Goal: Transaction & Acquisition: Book appointment/travel/reservation

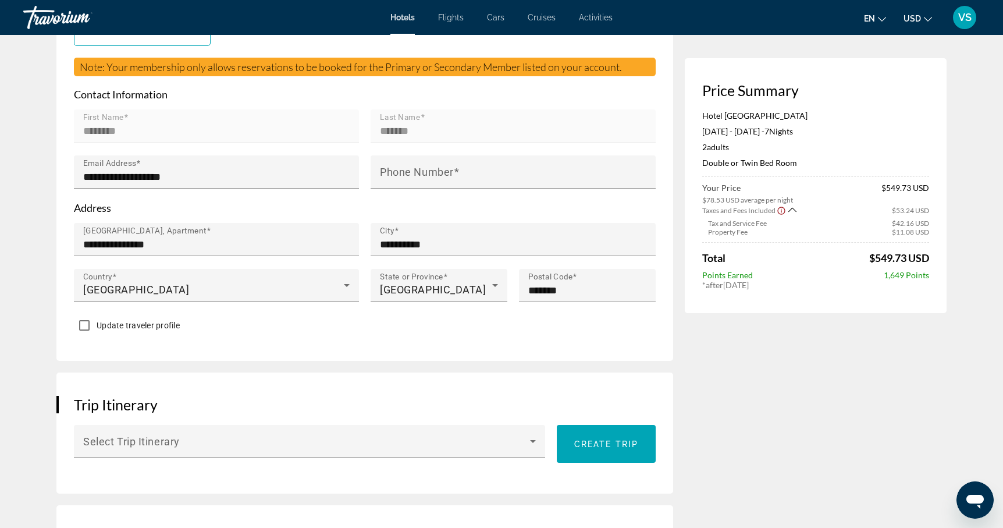
scroll to position [175, 0]
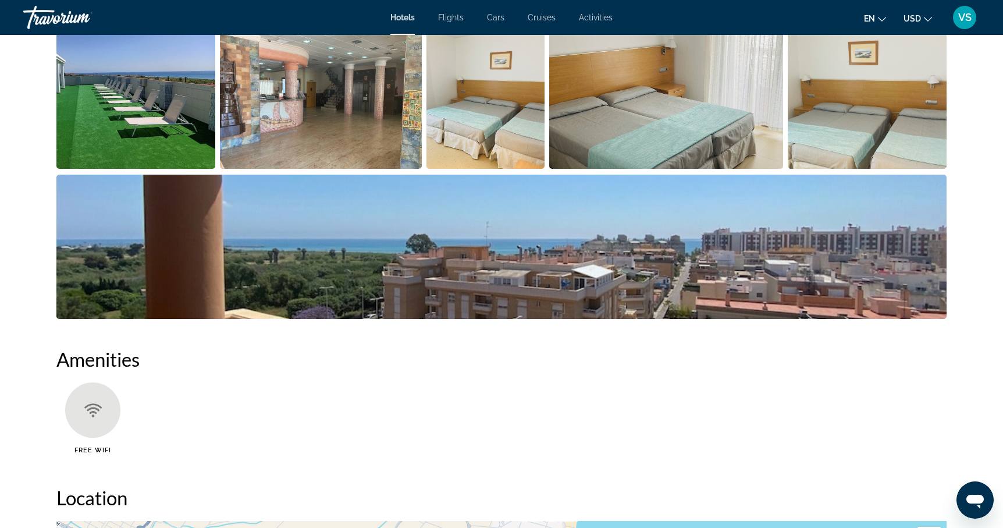
scroll to position [648, 0]
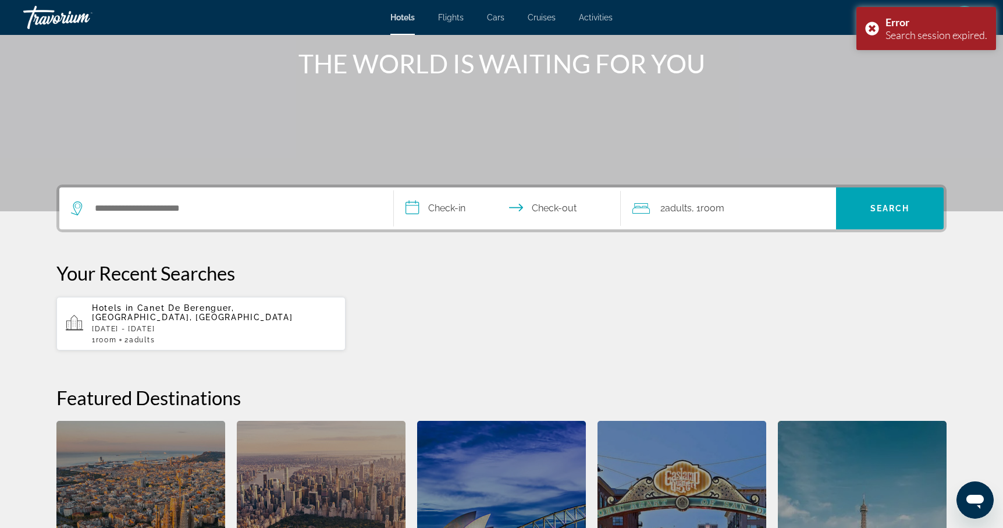
scroll to position [143, 0]
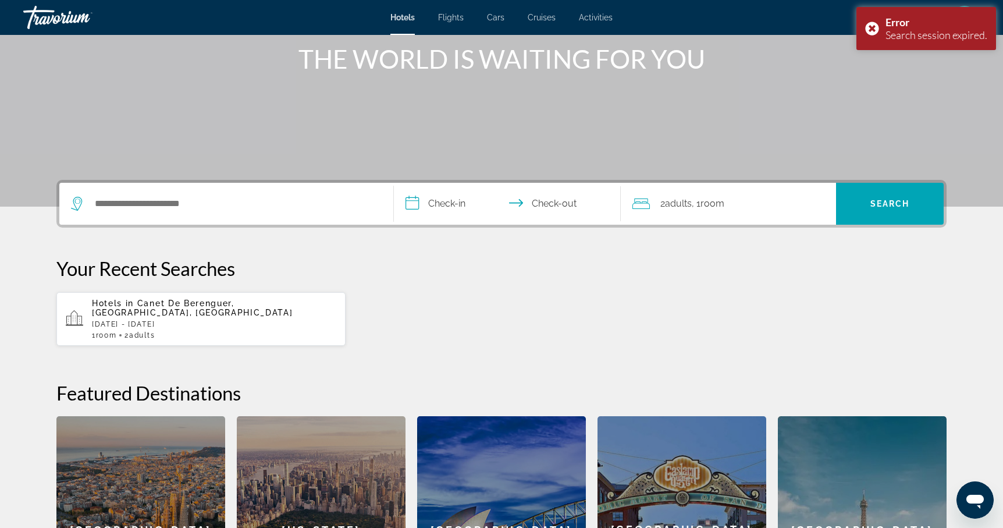
click at [210, 320] on div "Hotels in [GEOGRAPHIC_DATA], [GEOGRAPHIC_DATA], [GEOGRAPHIC_DATA] [DATE] - [DAT…" at bounding box center [214, 319] width 244 height 41
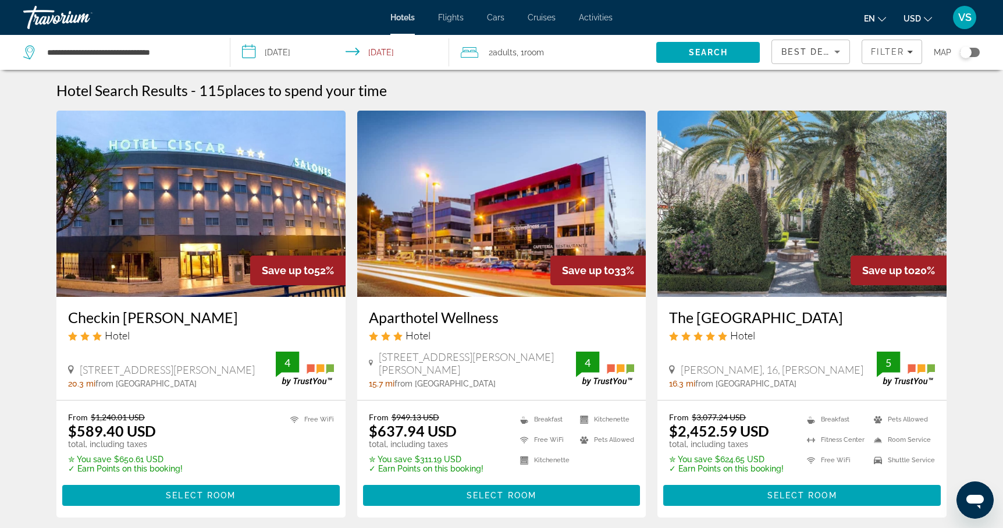
click at [842, 52] on icon "Sort by" at bounding box center [838, 52] width 14 height 14
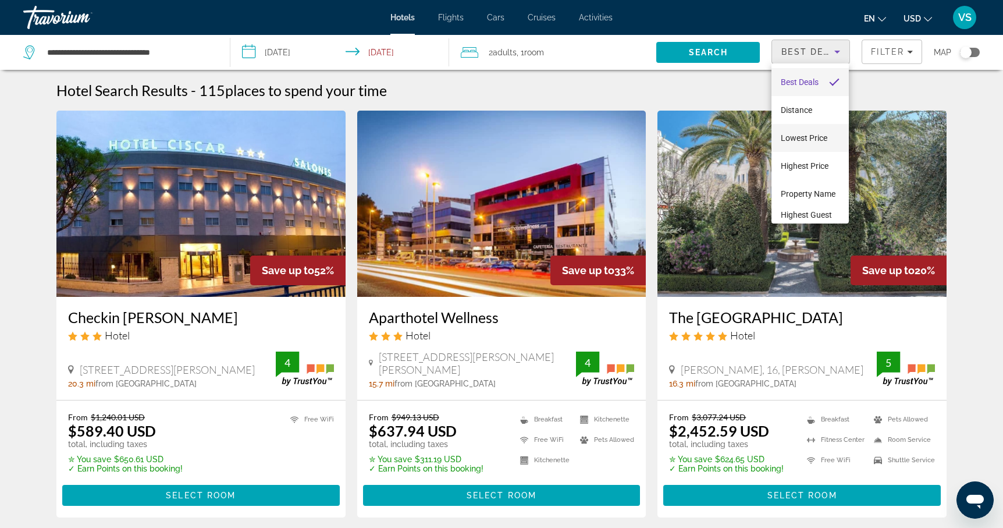
click at [806, 140] on span "Lowest Price" at bounding box center [804, 137] width 47 height 9
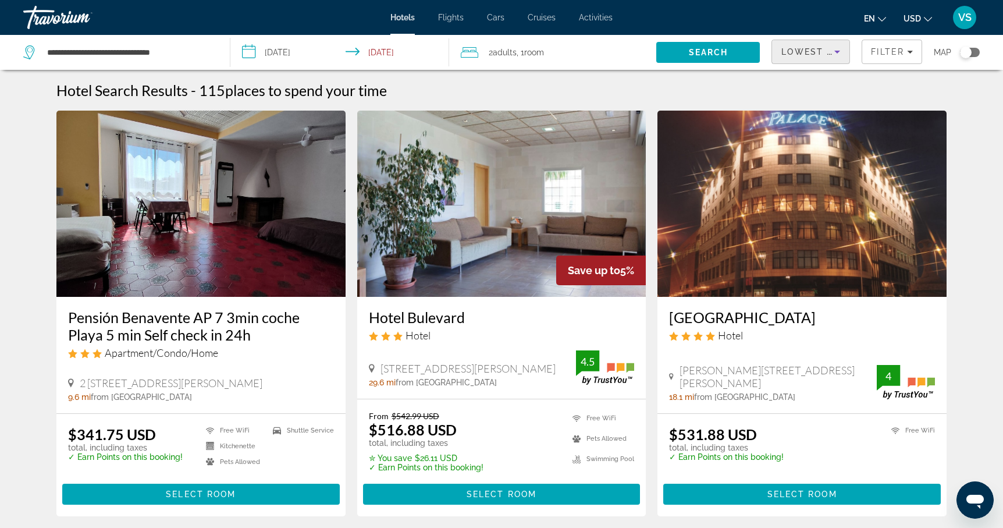
click at [183, 274] on img "Main content" at bounding box center [200, 204] width 289 height 186
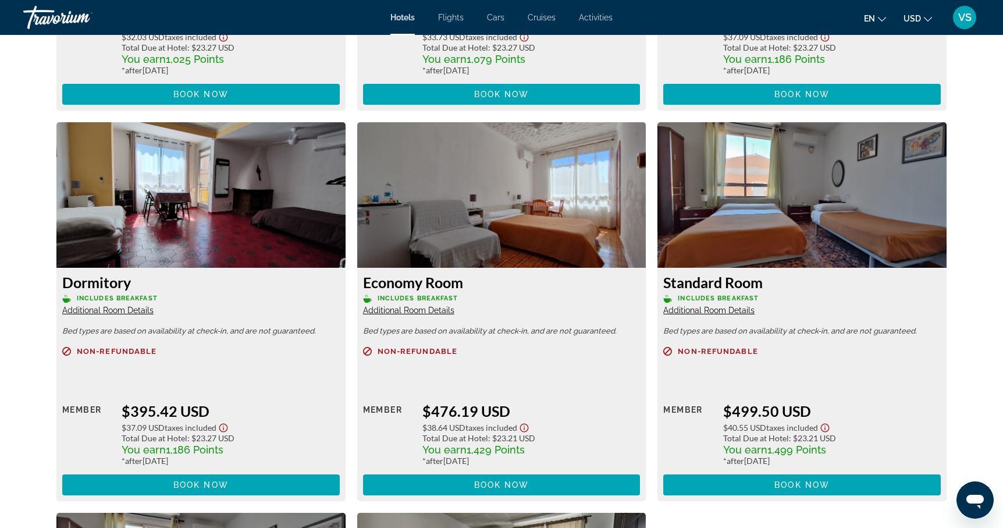
scroll to position [1913, 0]
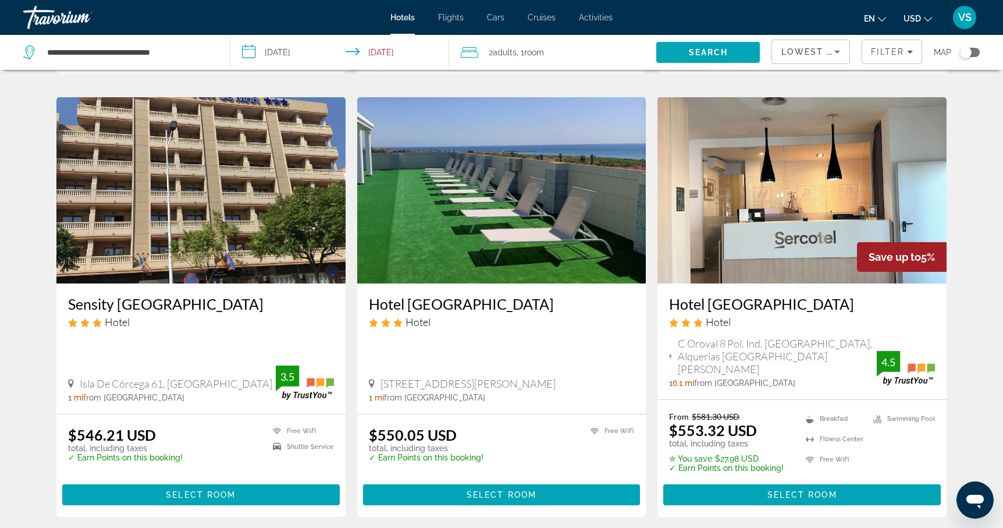
scroll to position [446, 0]
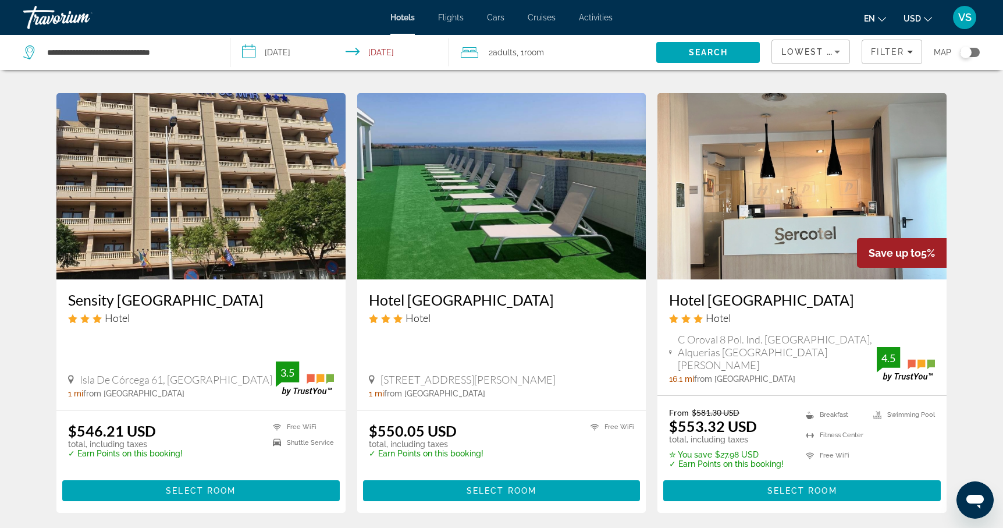
click at [159, 243] on img "Main content" at bounding box center [200, 186] width 289 height 186
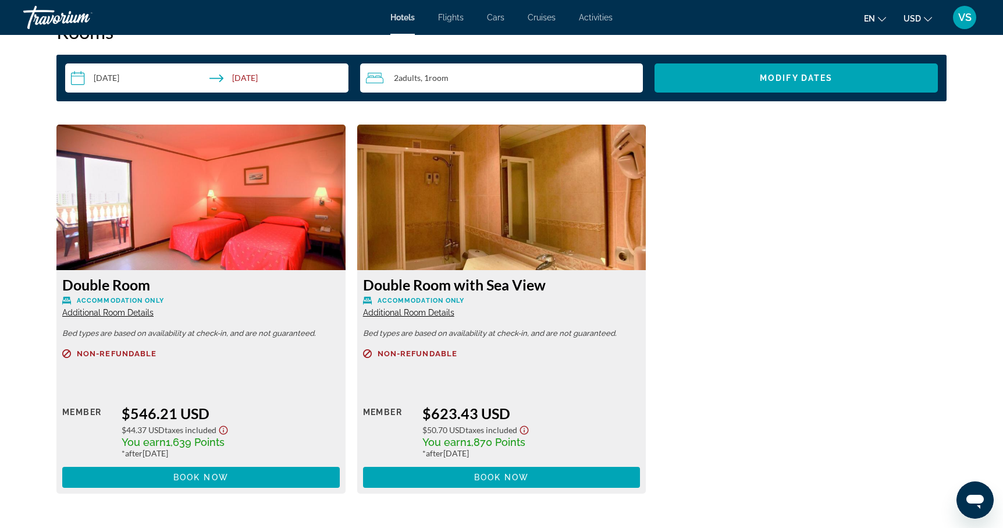
scroll to position [1523, 0]
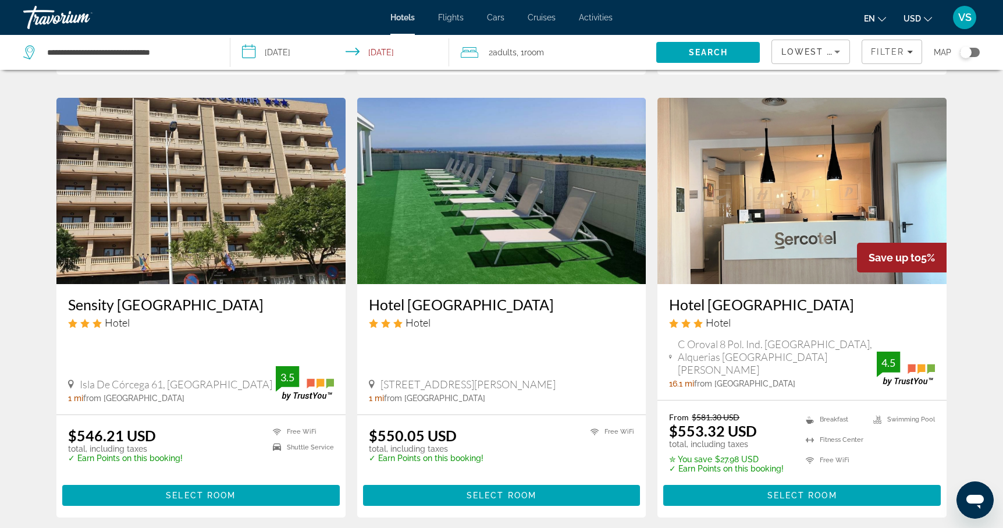
scroll to position [455, 0]
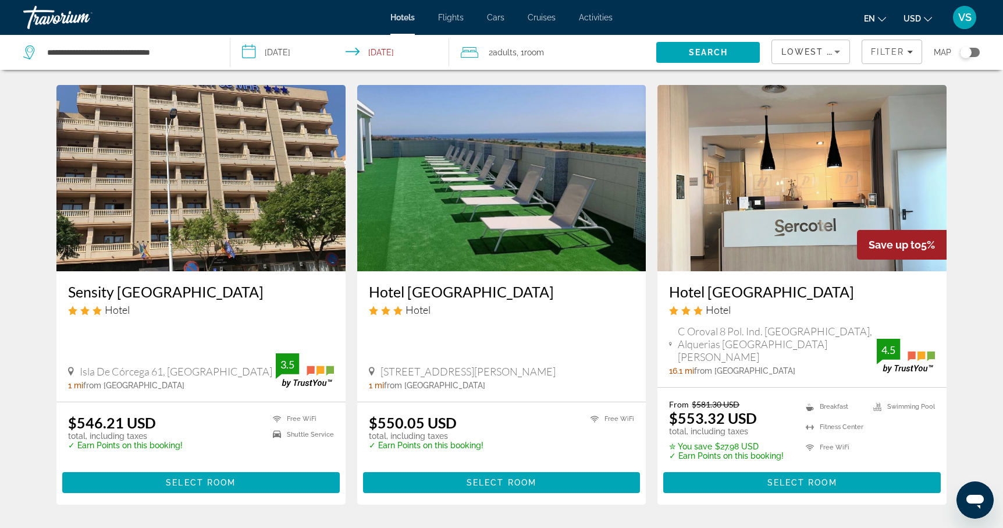
click at [504, 254] on img "Main content" at bounding box center [501, 178] width 289 height 186
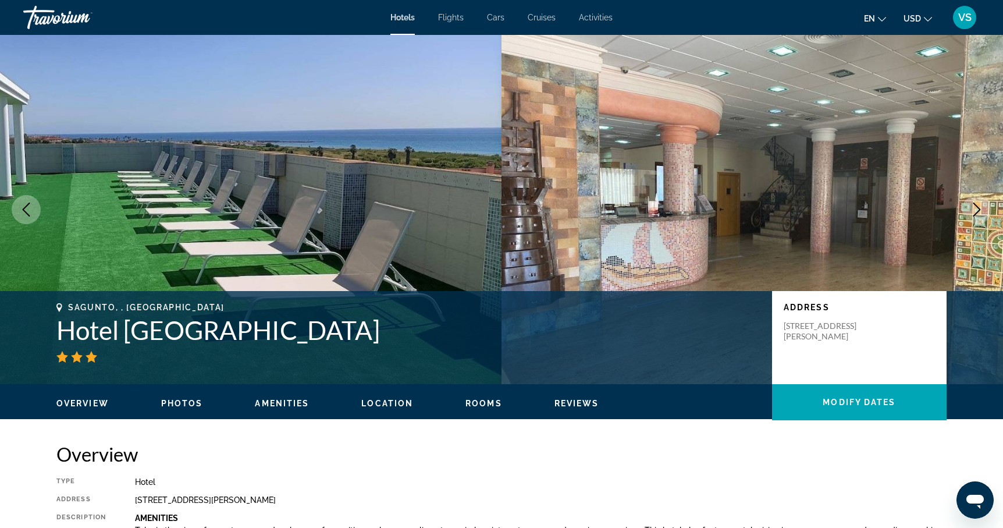
scroll to position [28, 0]
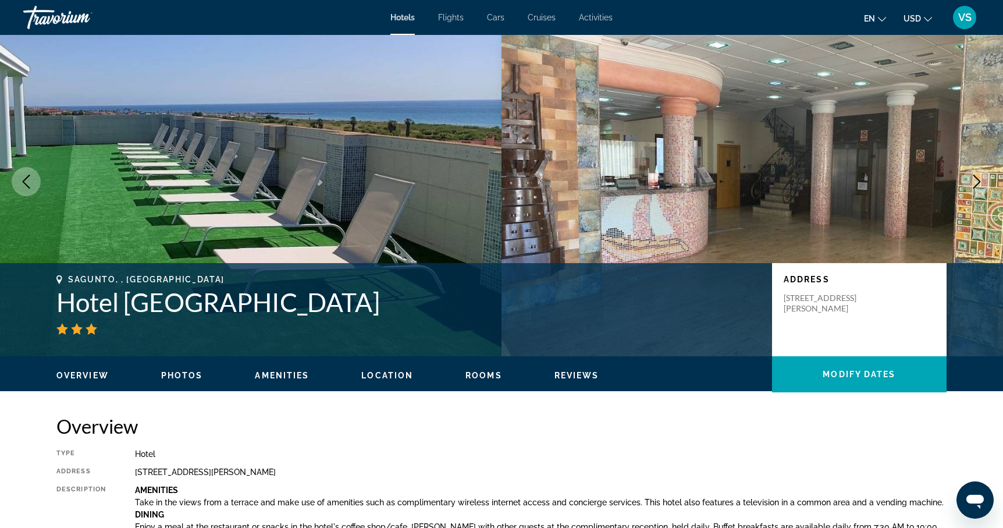
drag, startPoint x: 866, startPoint y: 310, endPoint x: 783, endPoint y: 296, distance: 83.7
click at [783, 296] on div "Address [STREET_ADDRESS][PERSON_NAME]" at bounding box center [859, 309] width 175 height 93
copy p "[STREET_ADDRESS][PERSON_NAME]"
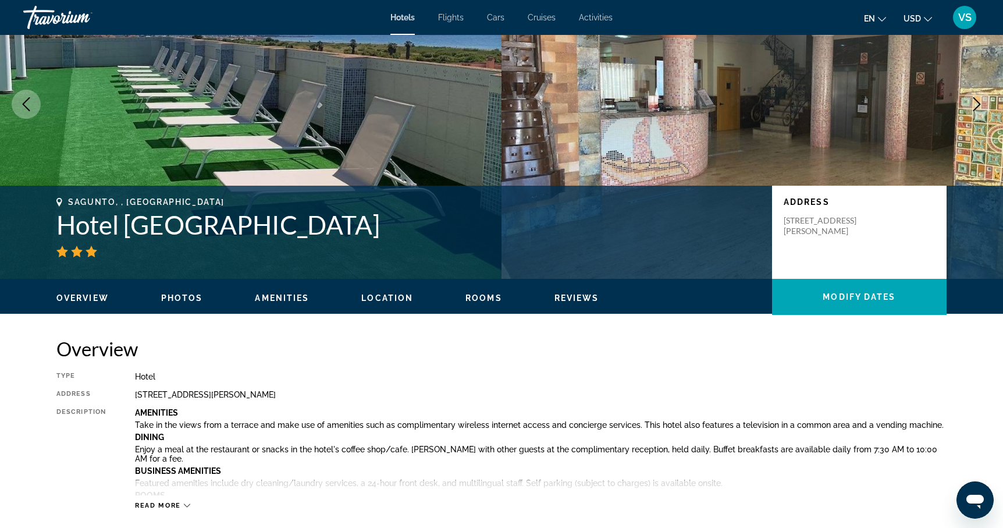
scroll to position [73, 0]
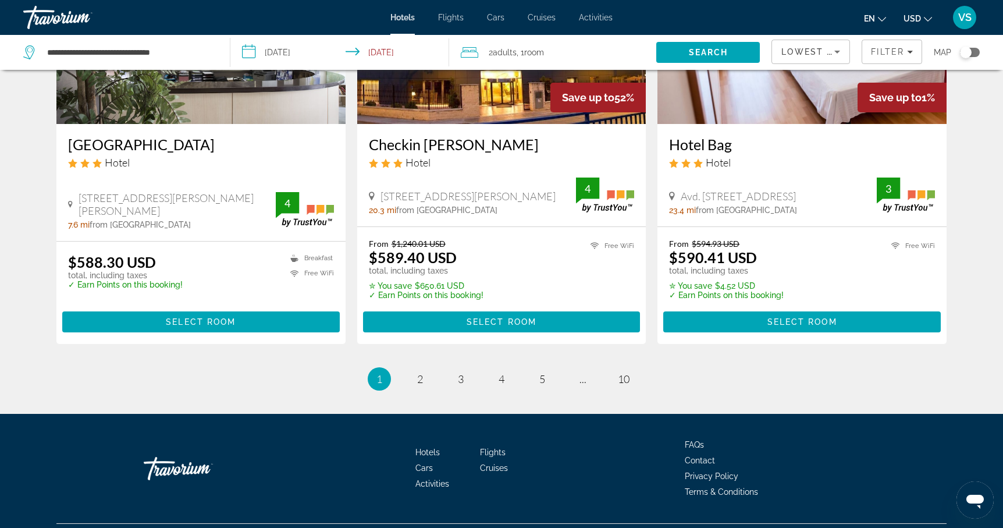
scroll to position [1491, 0]
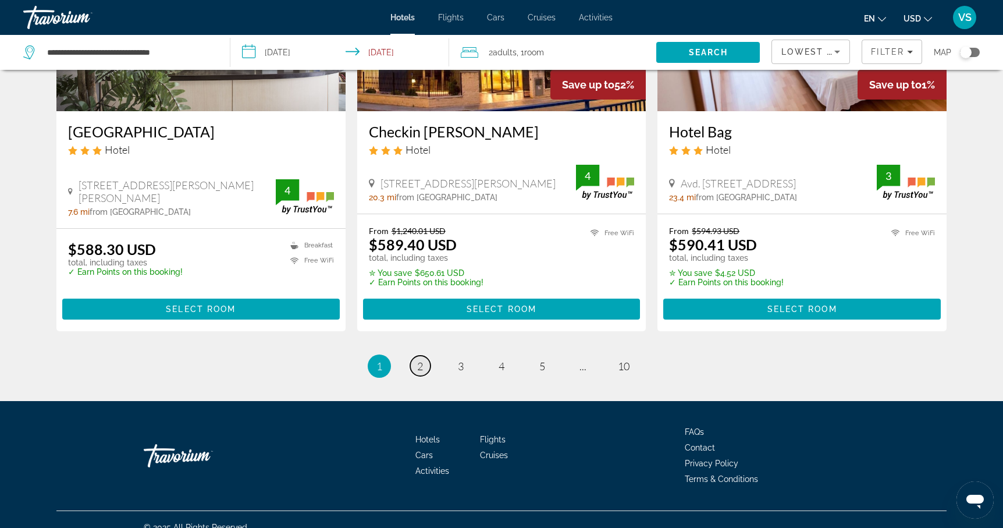
click at [419, 360] on span "2" at bounding box center [420, 366] width 6 height 13
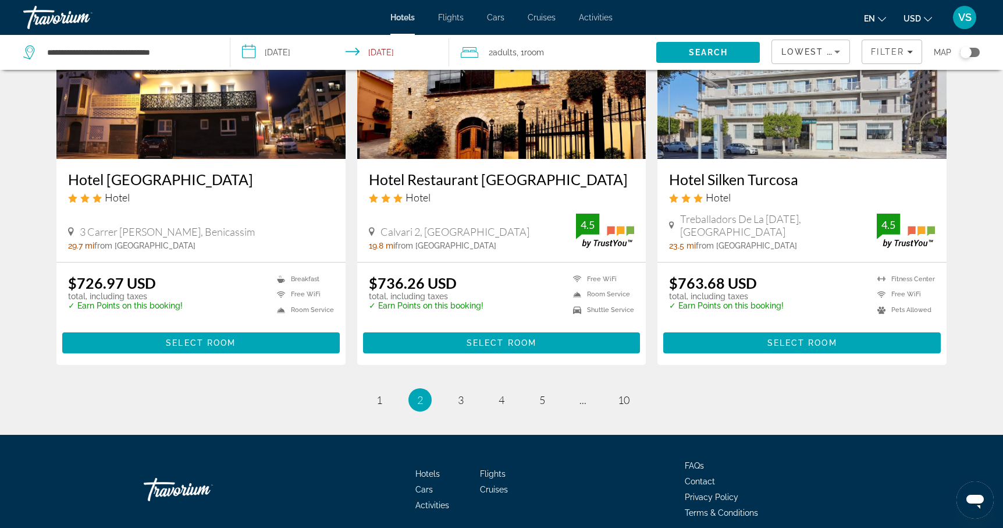
scroll to position [1476, 0]
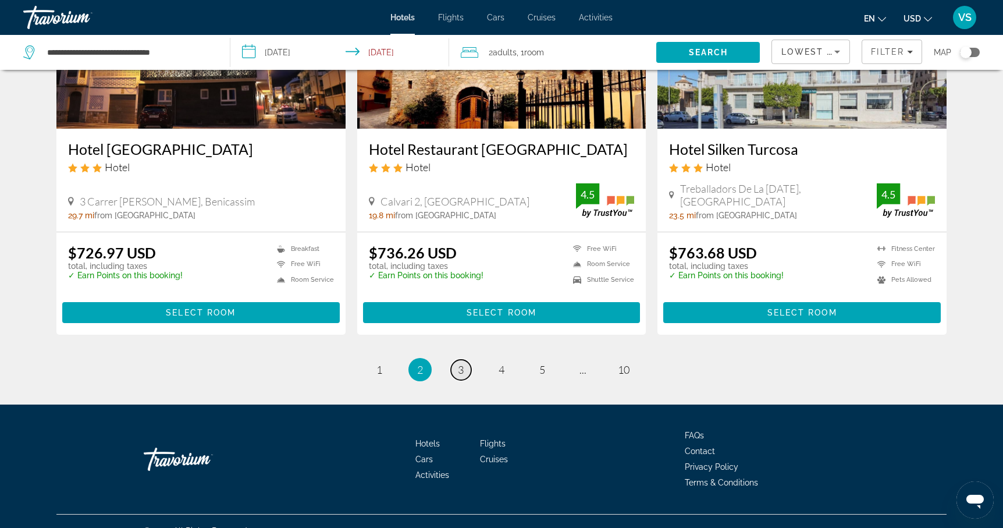
click at [463, 363] on span "3" at bounding box center [461, 369] width 6 height 13
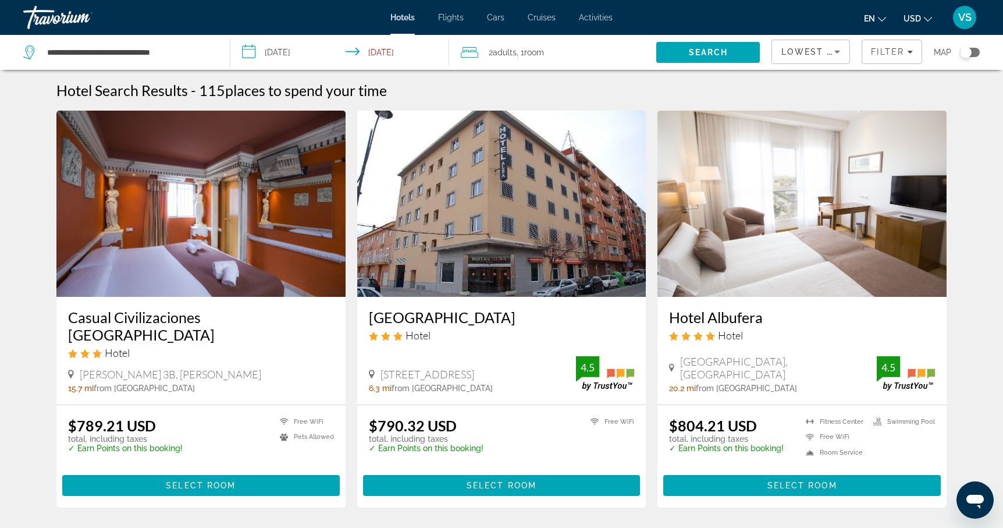
click at [376, 54] on input "**********" at bounding box center [343, 54] width 224 height 38
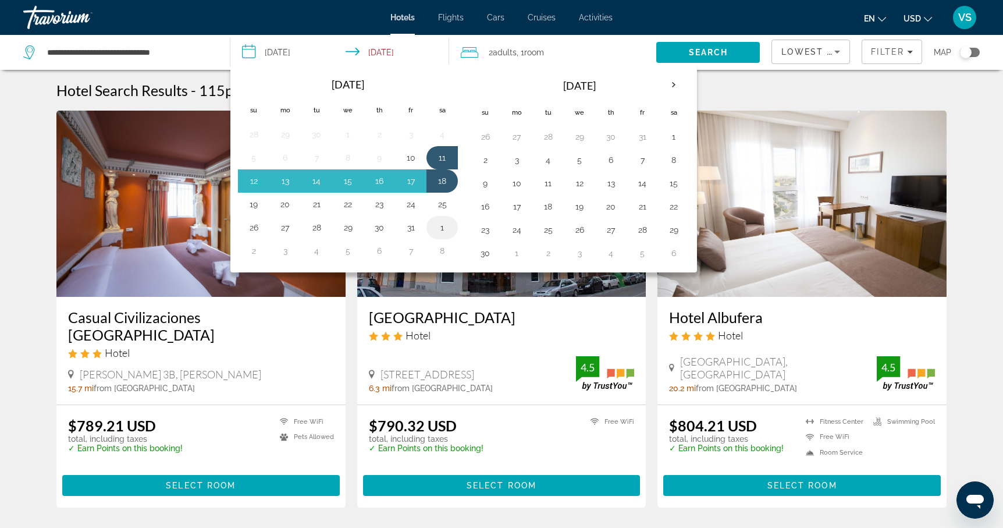
click at [443, 229] on button "1" at bounding box center [442, 227] width 19 height 16
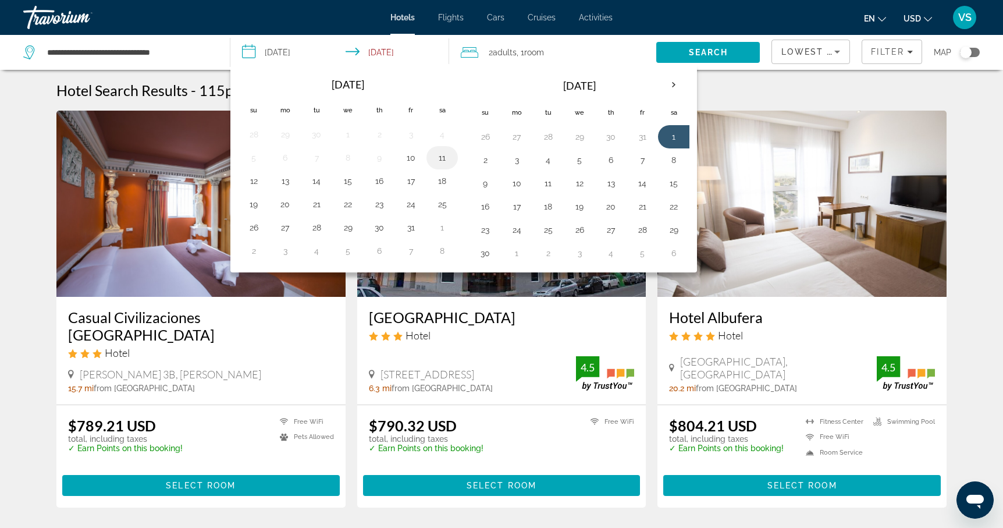
click at [442, 156] on button "11" at bounding box center [442, 158] width 19 height 16
type input "**********"
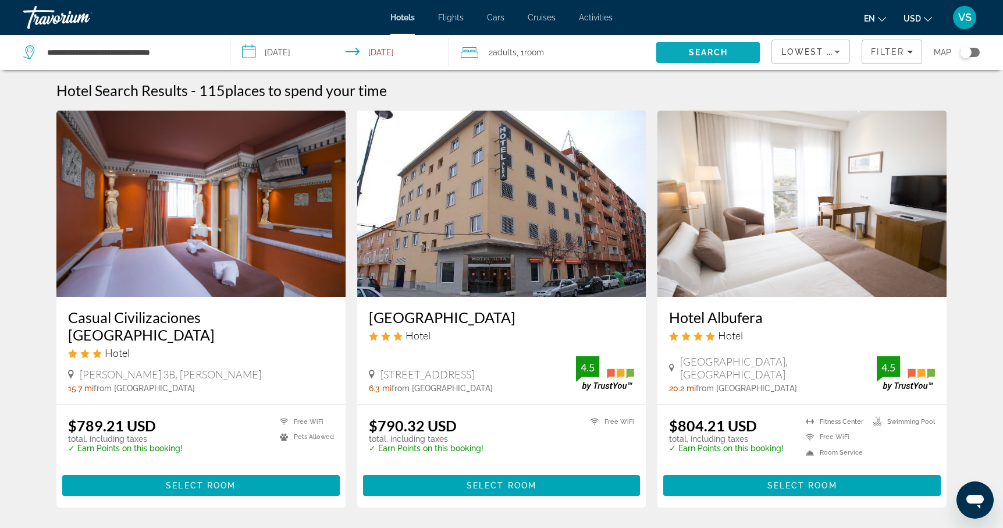
click at [703, 55] on span "Search" at bounding box center [709, 52] width 40 height 9
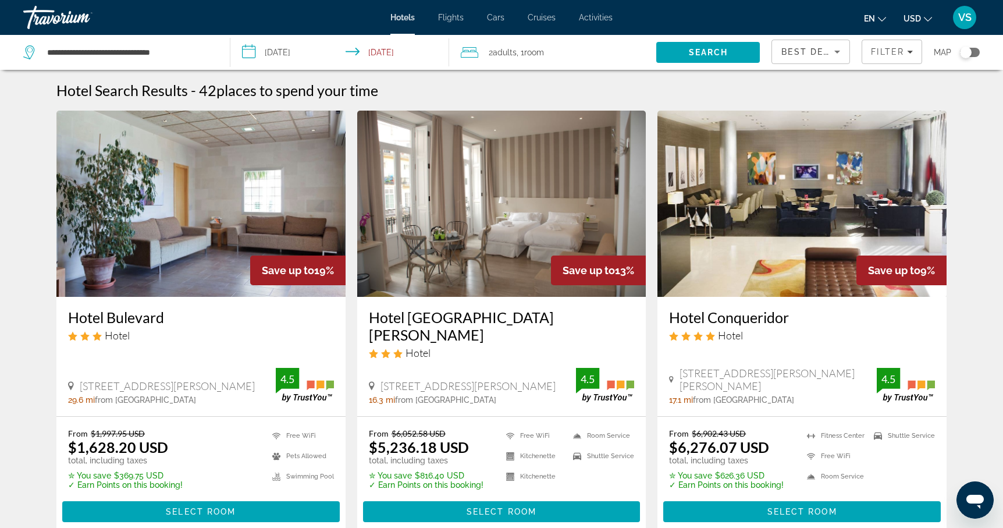
click at [825, 59] on div "Best Deals" at bounding box center [811, 56] width 59 height 33
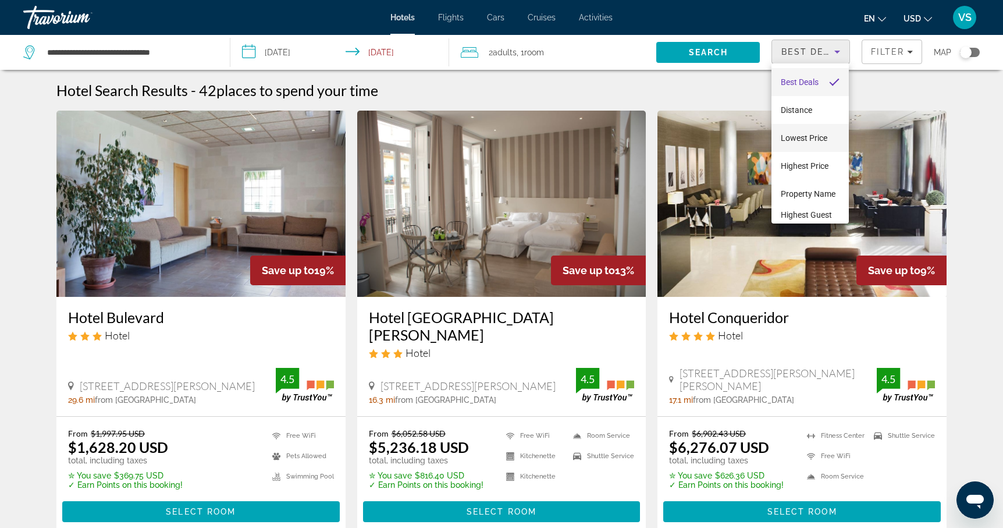
click at [807, 137] on span "Lowest Price" at bounding box center [804, 137] width 47 height 9
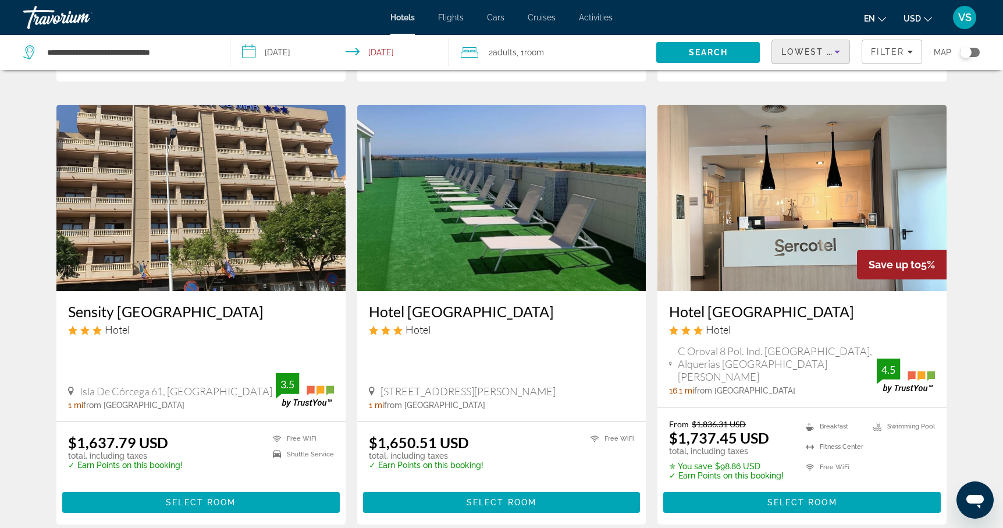
scroll to position [439, 0]
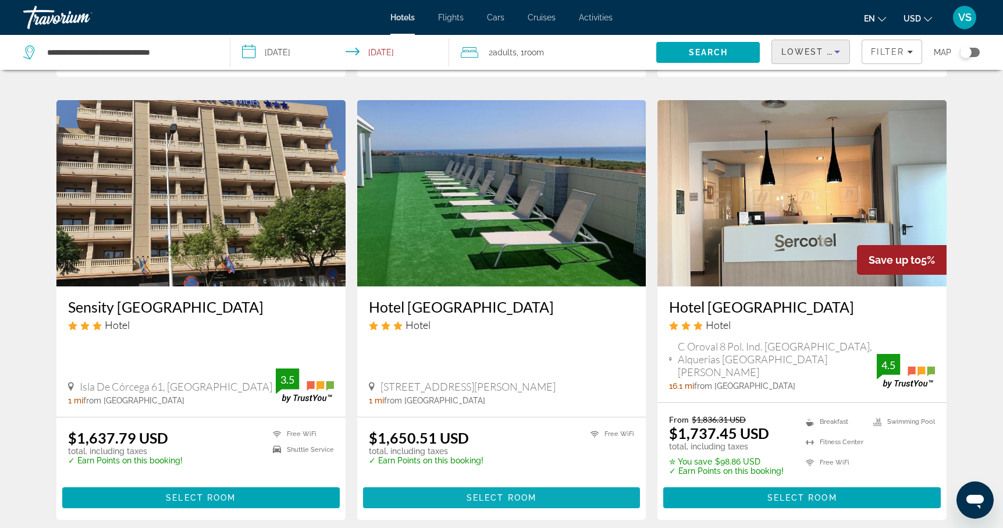
click at [498, 493] on span "Select Room" at bounding box center [502, 497] width 70 height 9
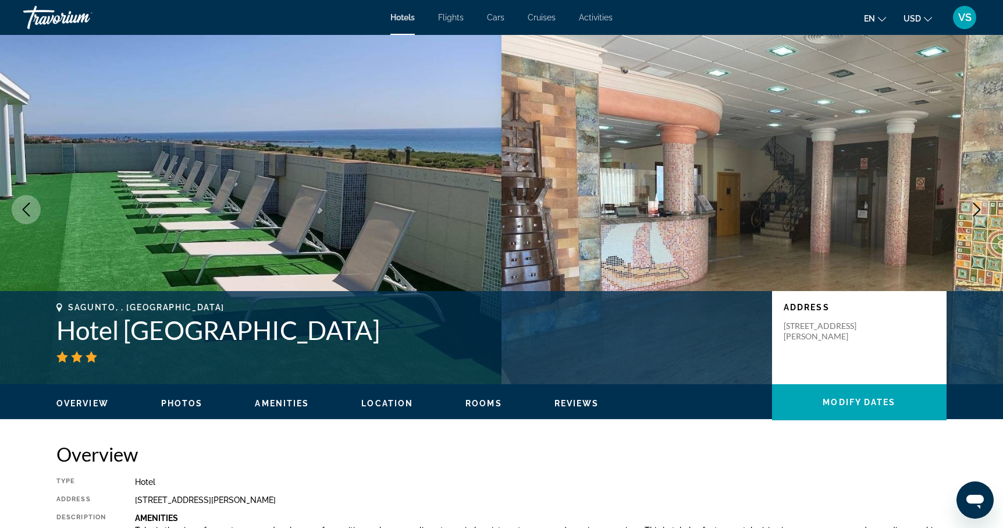
click at [978, 208] on icon "Next image" at bounding box center [978, 210] width 8 height 14
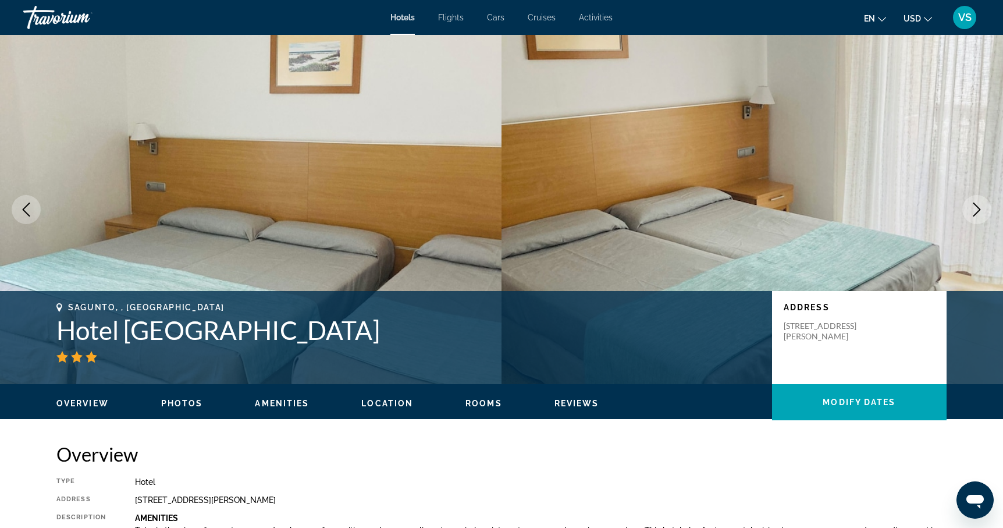
click at [978, 208] on icon "Next image" at bounding box center [978, 210] width 8 height 14
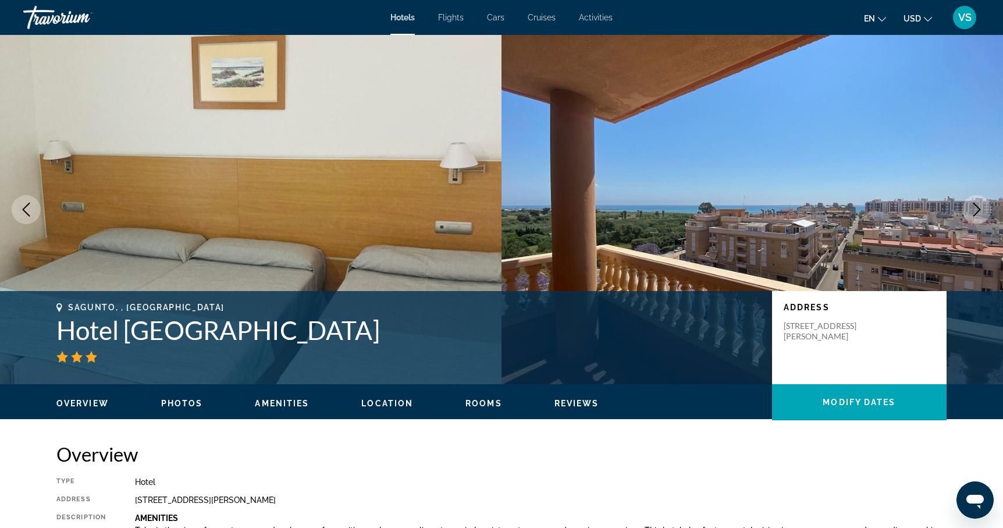
click at [978, 208] on icon "Next image" at bounding box center [978, 210] width 8 height 14
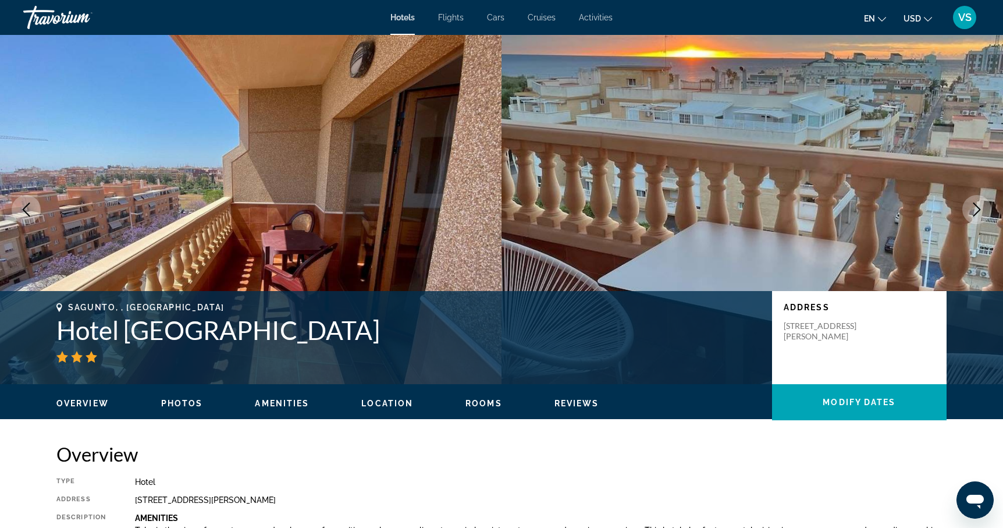
click at [978, 208] on icon "Next image" at bounding box center [978, 210] width 8 height 14
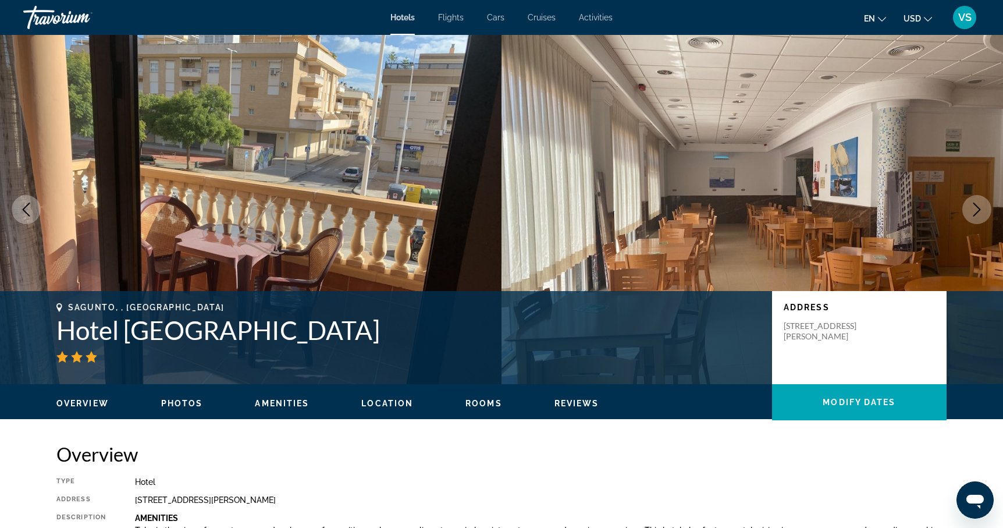
click at [978, 208] on icon "Next image" at bounding box center [978, 210] width 8 height 14
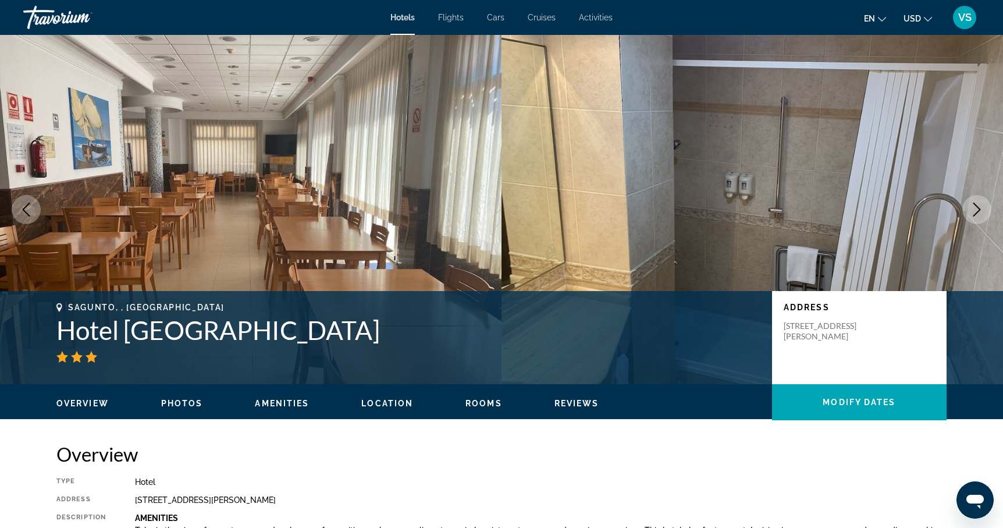
click at [978, 208] on icon "Next image" at bounding box center [978, 210] width 8 height 14
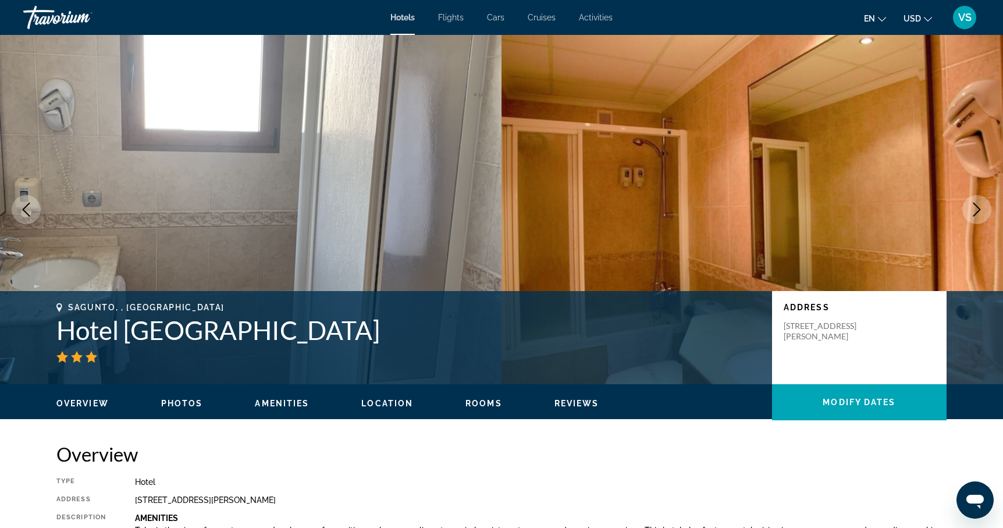
click at [978, 208] on icon "Next image" at bounding box center [978, 210] width 8 height 14
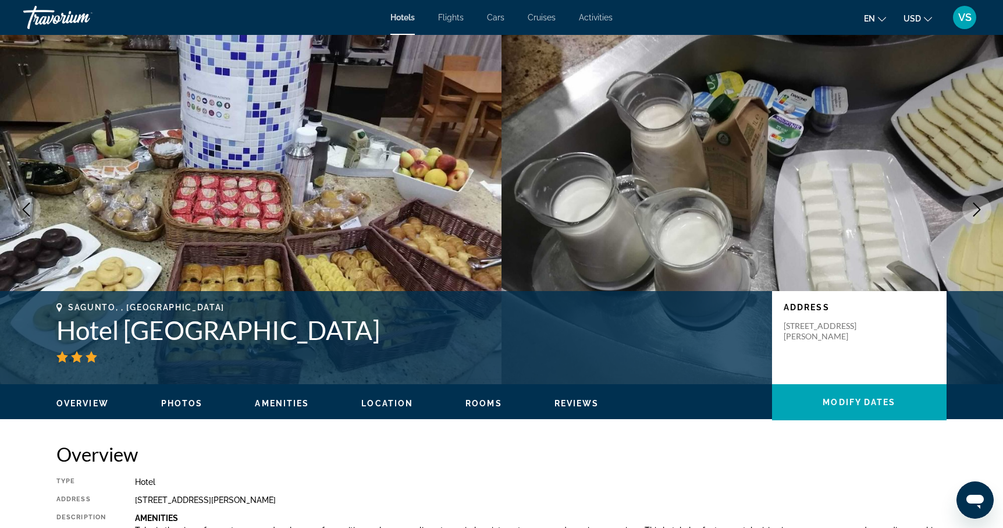
click at [978, 208] on icon "Next image" at bounding box center [978, 210] width 8 height 14
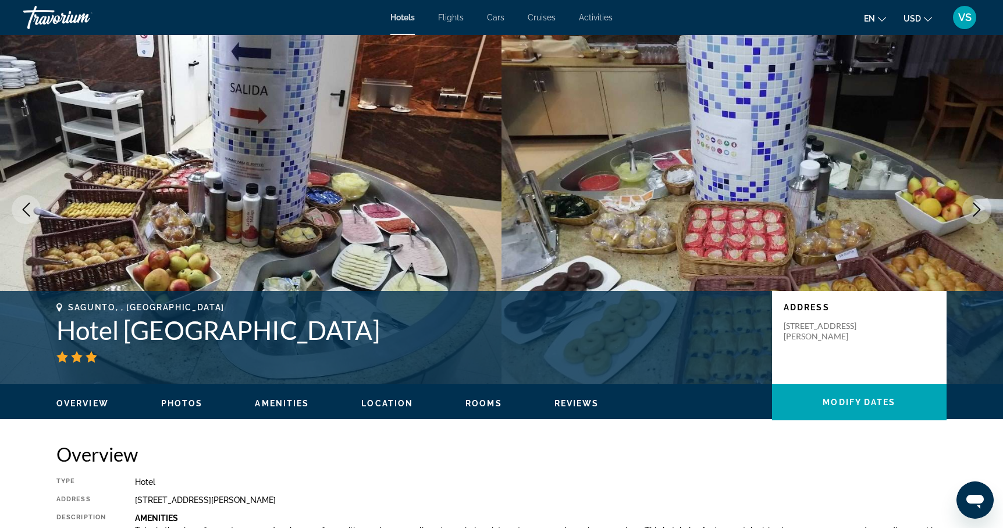
click at [978, 208] on icon "Next image" at bounding box center [978, 210] width 8 height 14
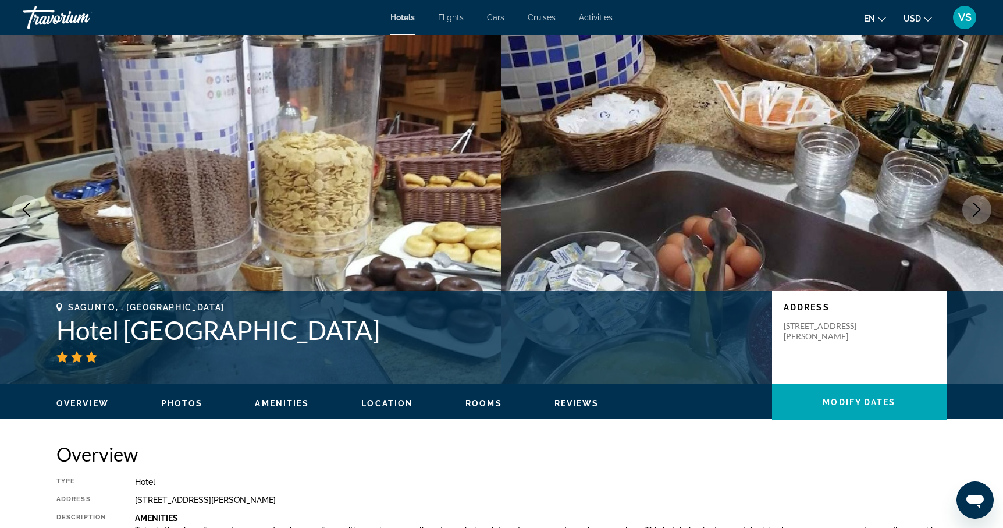
click at [978, 208] on icon "Next image" at bounding box center [978, 210] width 8 height 14
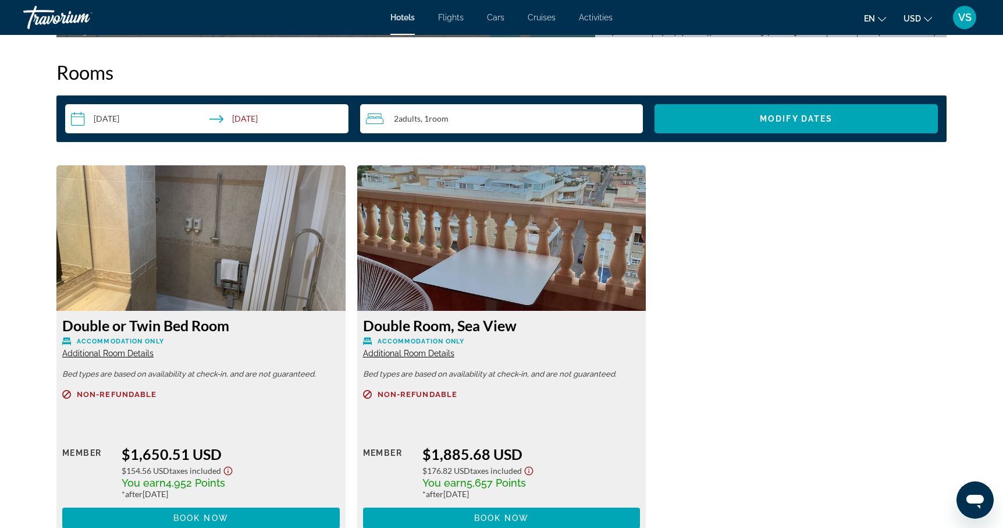
scroll to position [1501, 0]
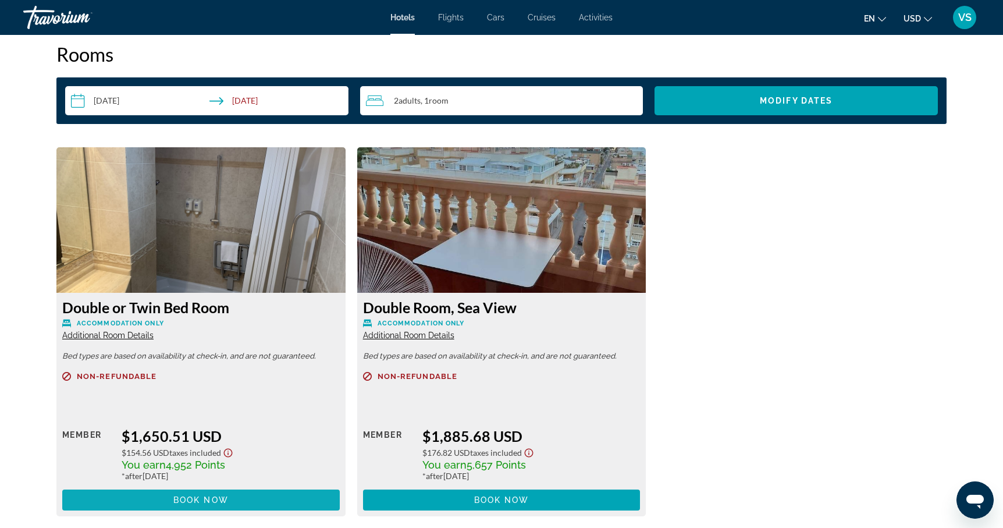
click at [173, 501] on span "Main content" at bounding box center [201, 500] width 278 height 28
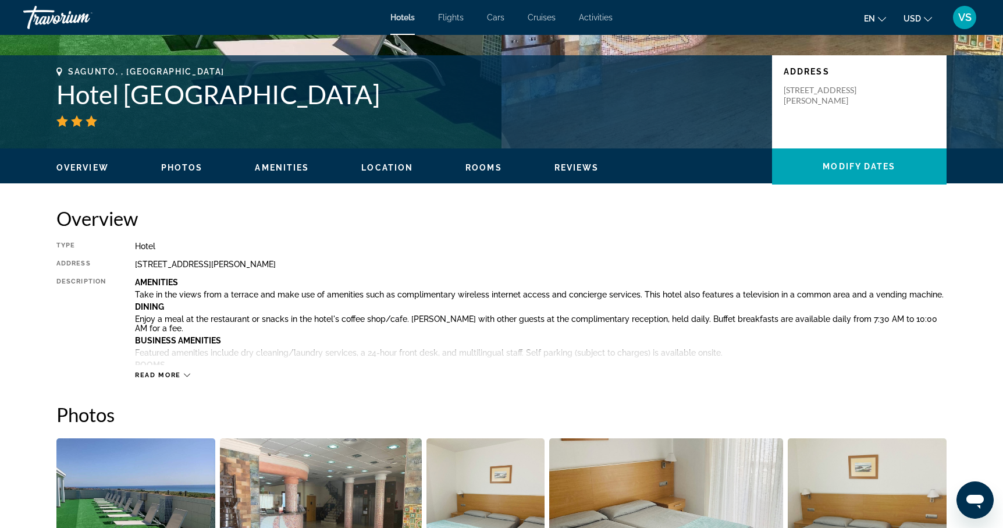
scroll to position [219, 0]
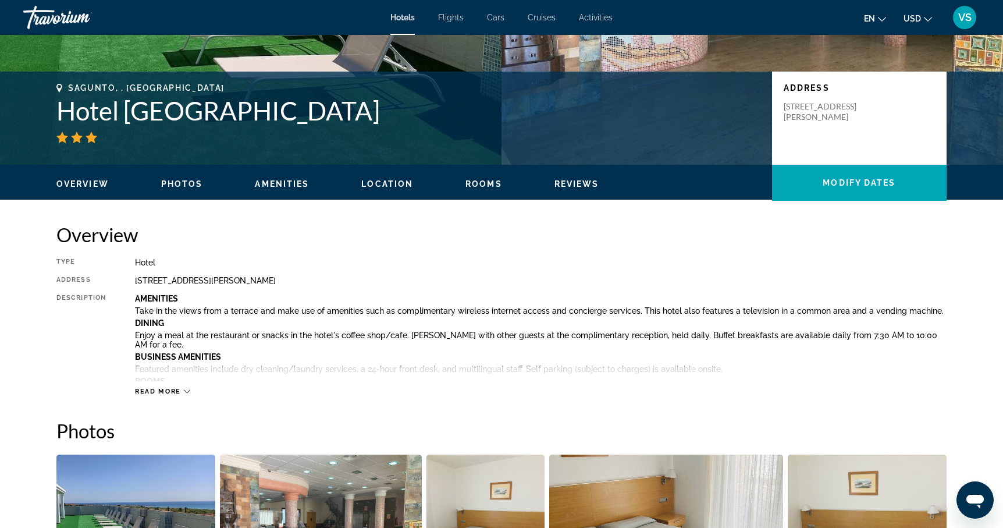
click at [178, 390] on span "Read more" at bounding box center [158, 392] width 46 height 8
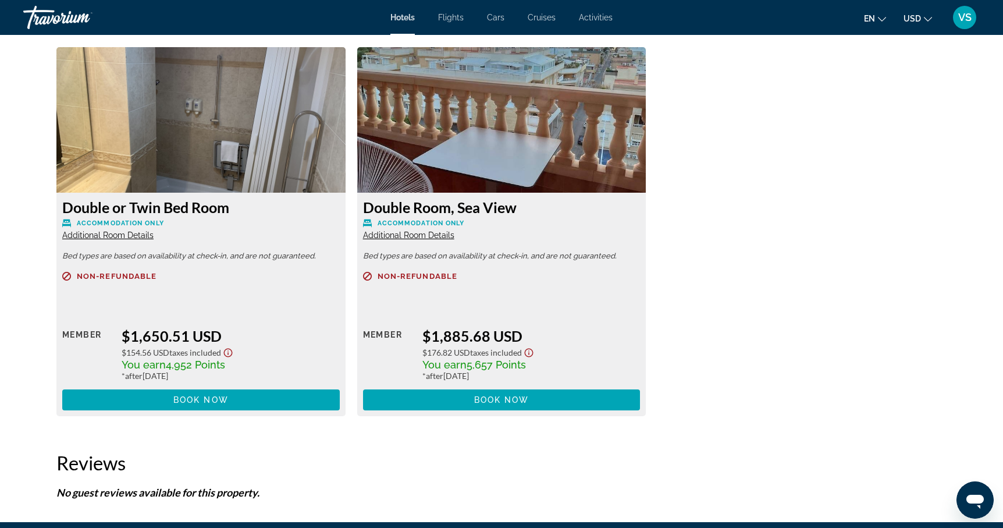
scroll to position [2081, 0]
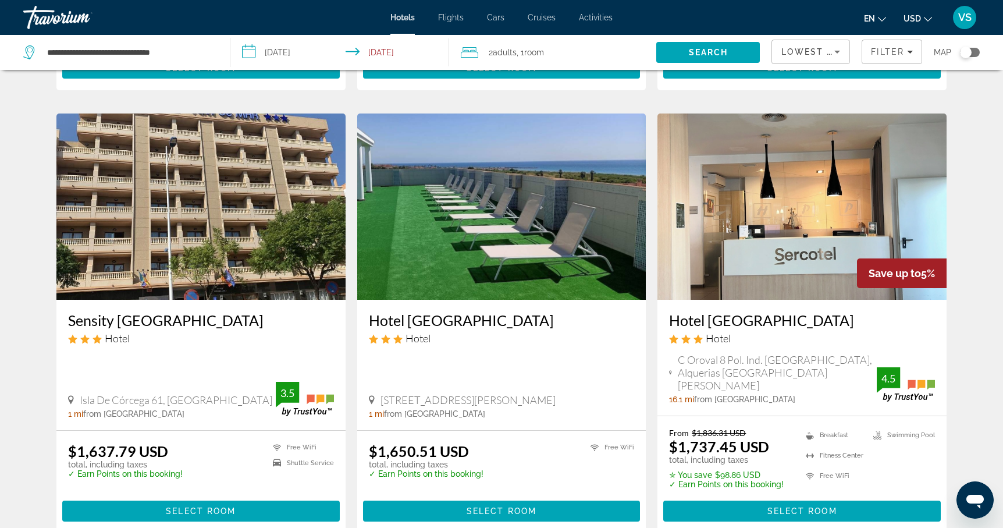
scroll to position [428, 0]
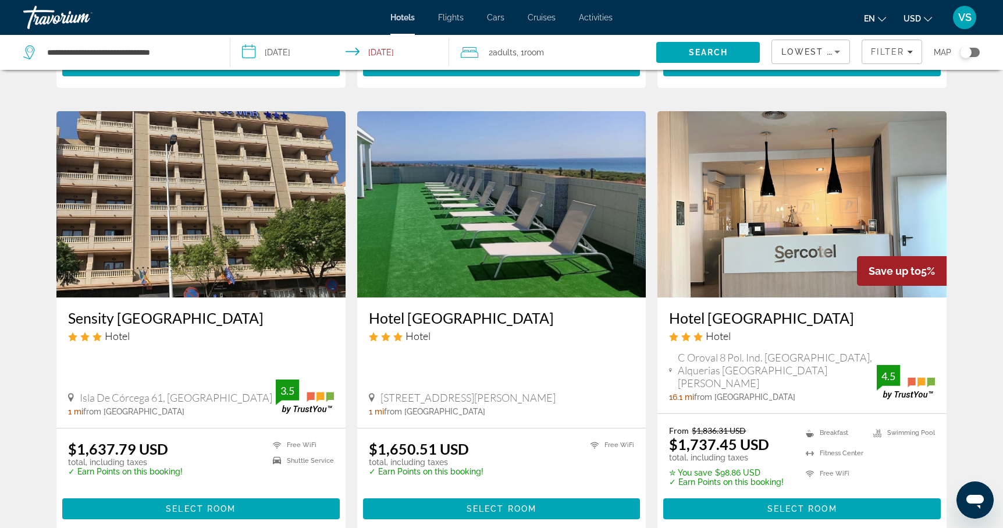
click at [189, 252] on img "Main content" at bounding box center [200, 204] width 289 height 186
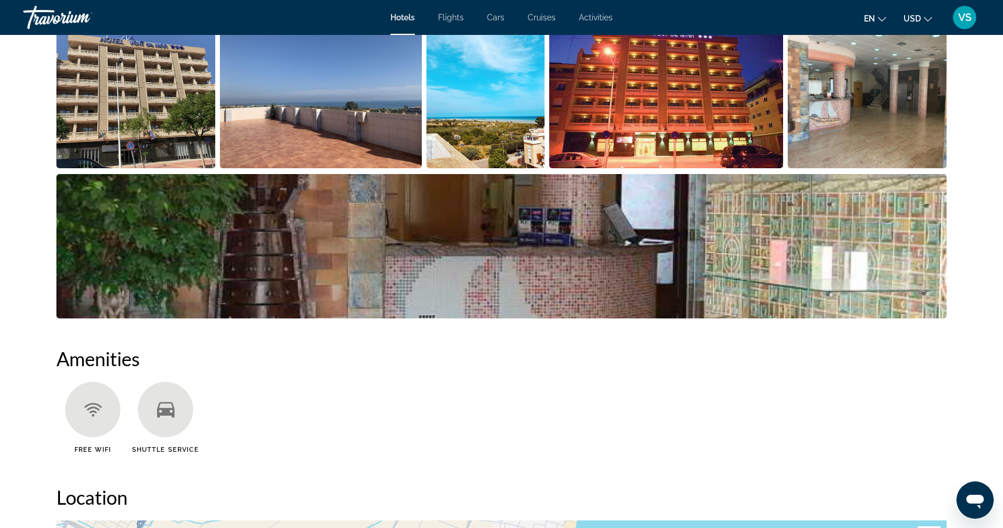
scroll to position [654, 0]
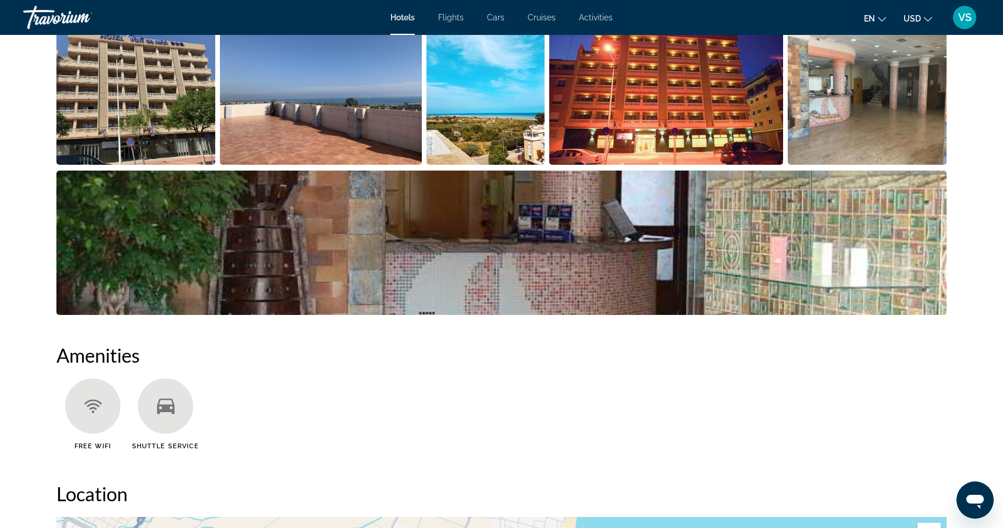
click at [732, 211] on img "Open full-screen image slider" at bounding box center [501, 243] width 891 height 144
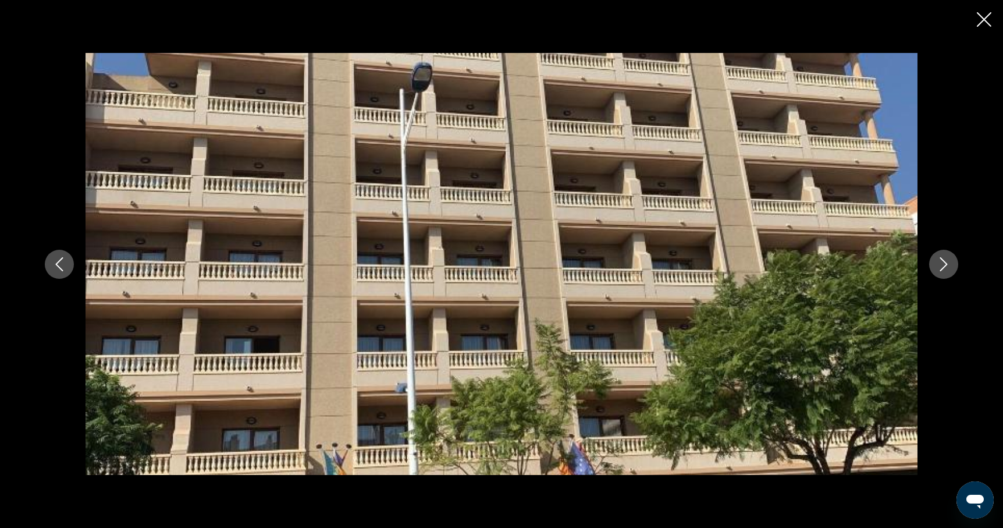
click at [944, 266] on icon "Next image" at bounding box center [944, 264] width 14 height 14
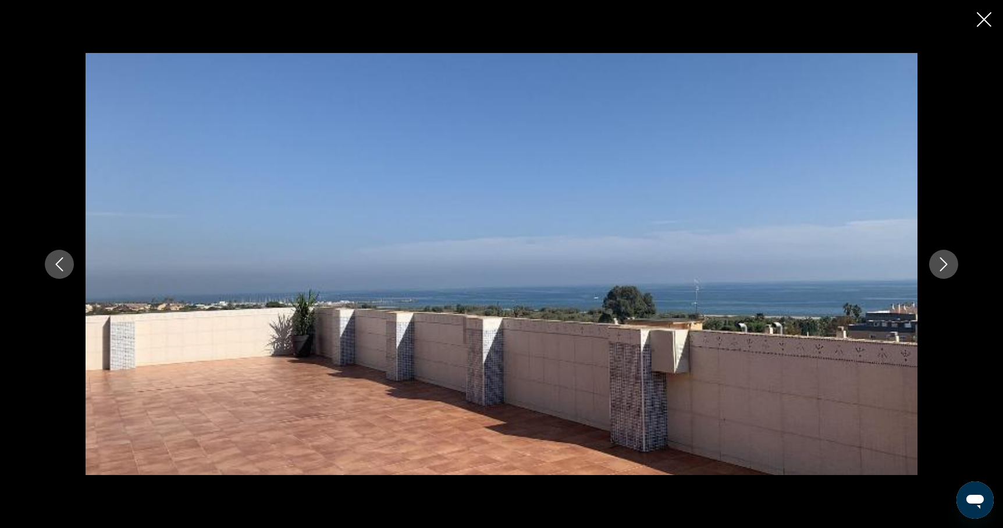
click at [944, 266] on icon "Next image" at bounding box center [944, 264] width 14 height 14
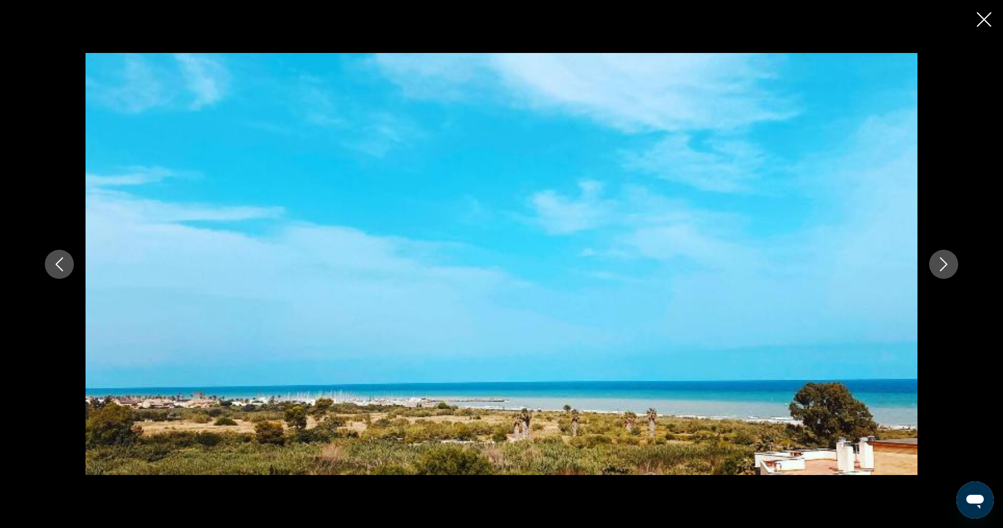
click at [944, 266] on icon "Next image" at bounding box center [944, 264] width 14 height 14
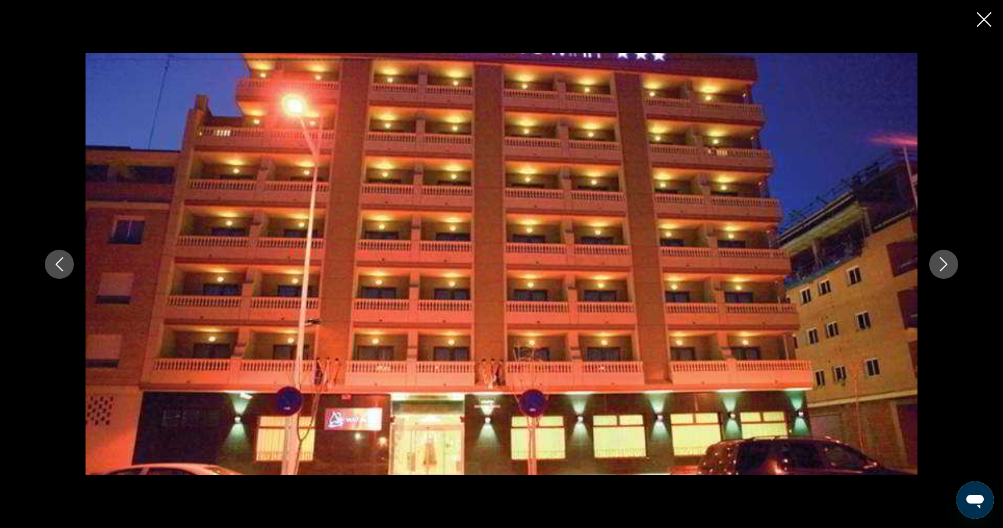
click at [944, 266] on icon "Next image" at bounding box center [944, 264] width 14 height 14
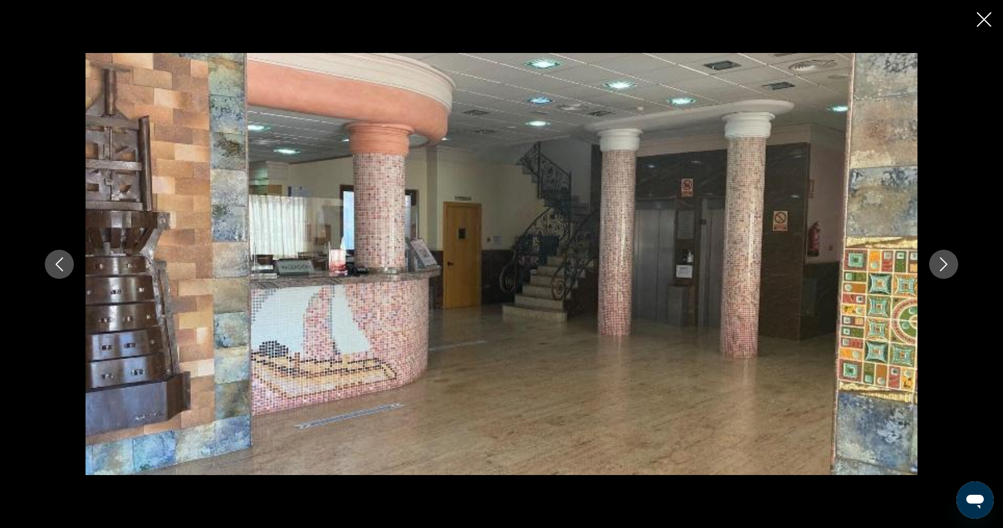
click at [944, 266] on icon "Next image" at bounding box center [944, 264] width 14 height 14
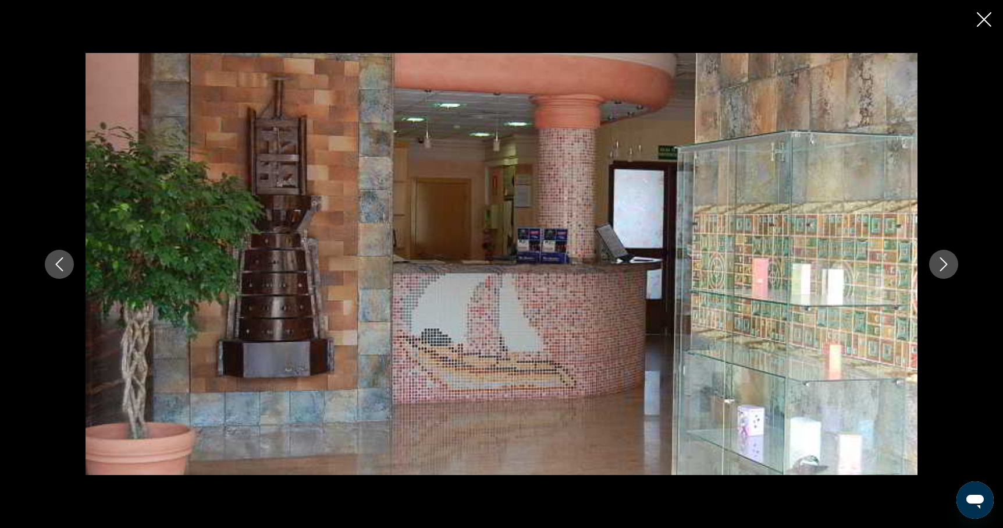
click at [944, 266] on icon "Next image" at bounding box center [944, 264] width 14 height 14
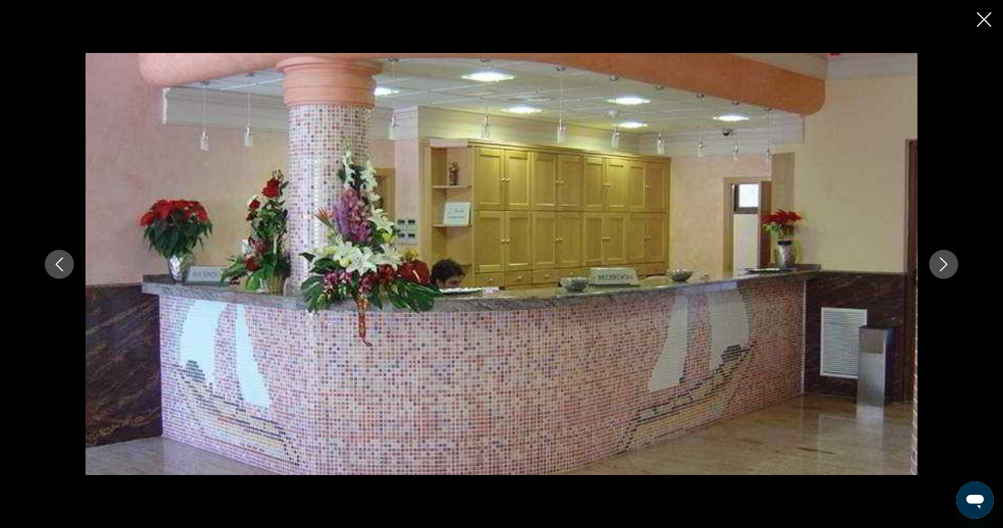
click at [944, 266] on icon "Next image" at bounding box center [944, 264] width 14 height 14
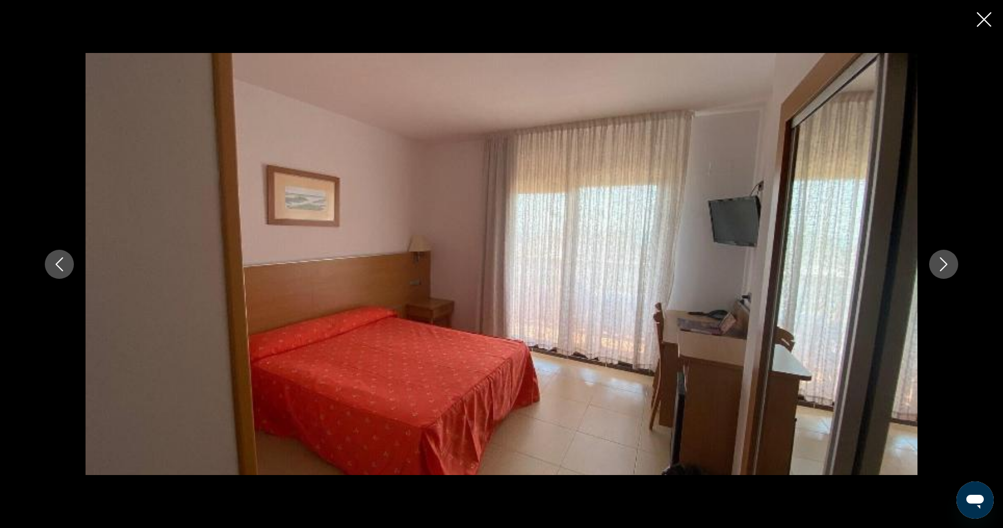
click at [944, 266] on icon "Next image" at bounding box center [944, 264] width 14 height 14
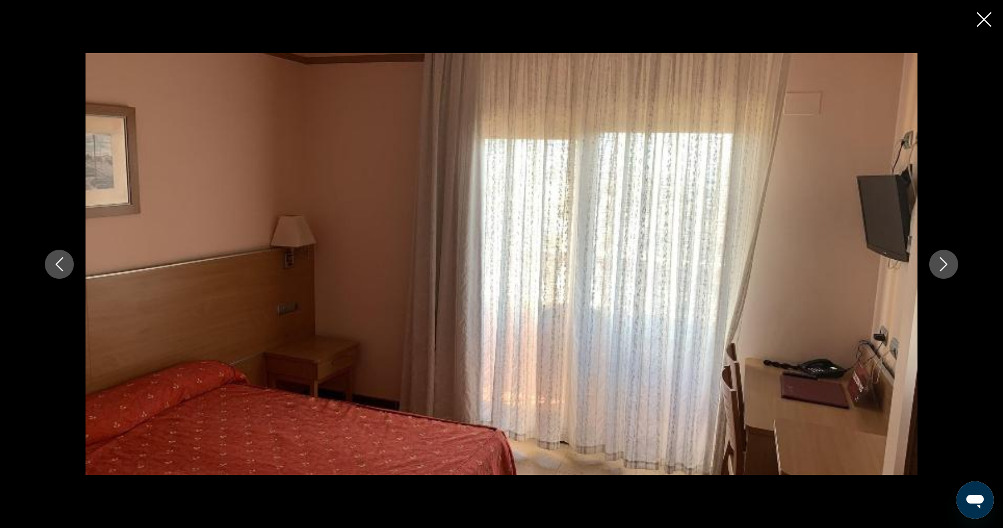
click at [944, 266] on icon "Next image" at bounding box center [944, 264] width 14 height 14
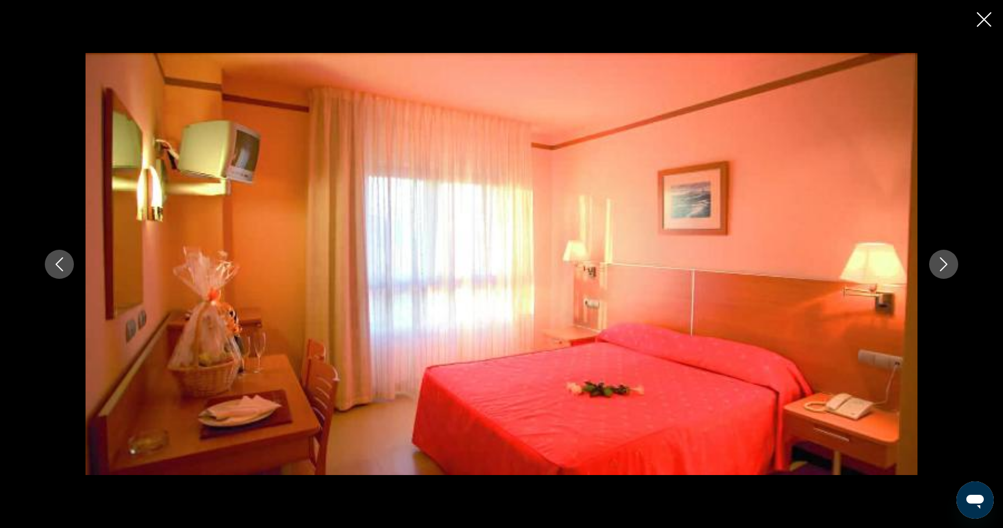
click at [944, 266] on icon "Next image" at bounding box center [944, 264] width 14 height 14
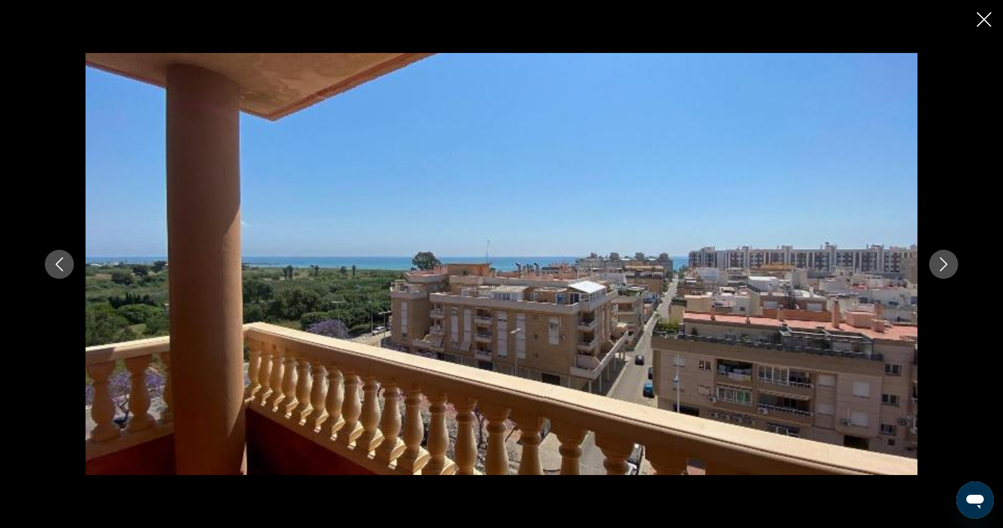
click at [944, 266] on icon "Next image" at bounding box center [944, 264] width 14 height 14
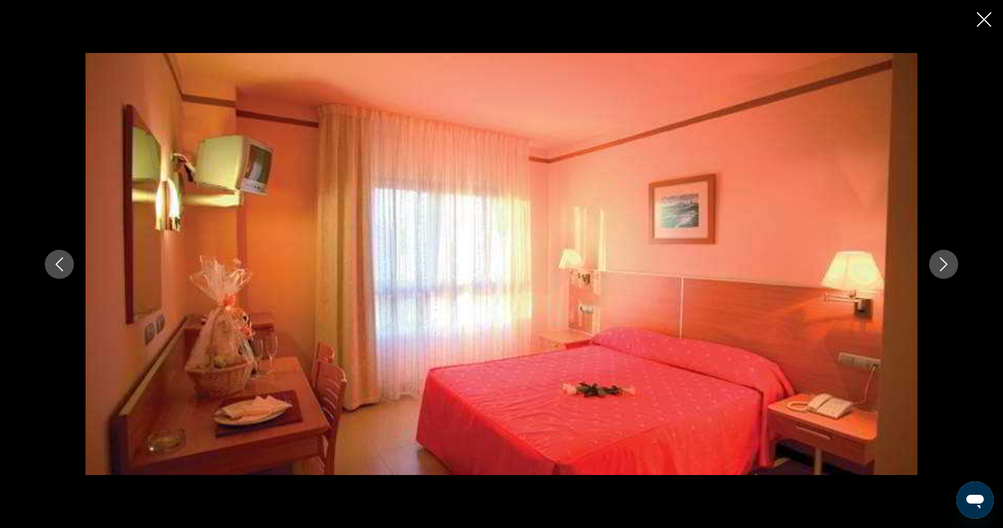
click at [944, 266] on icon "Next image" at bounding box center [944, 264] width 14 height 14
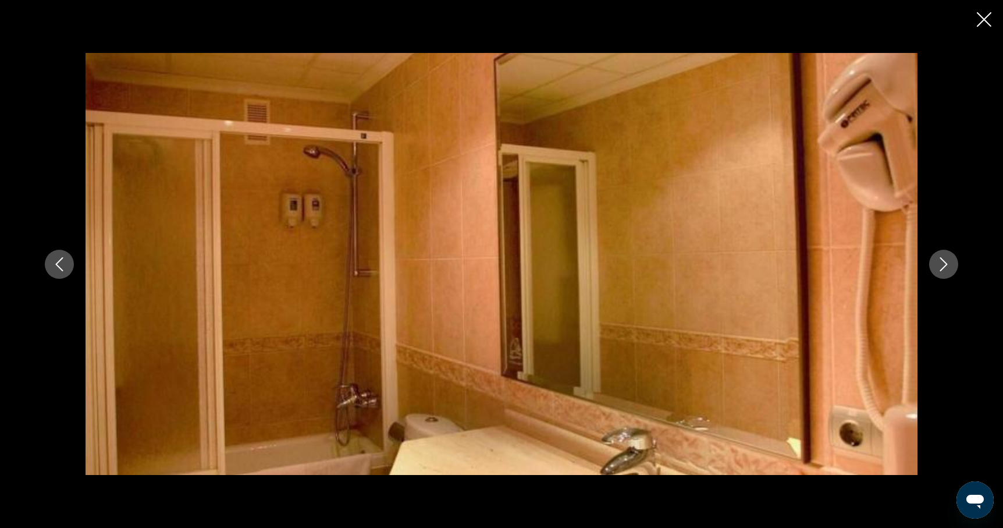
click at [944, 266] on icon "Next image" at bounding box center [944, 264] width 14 height 14
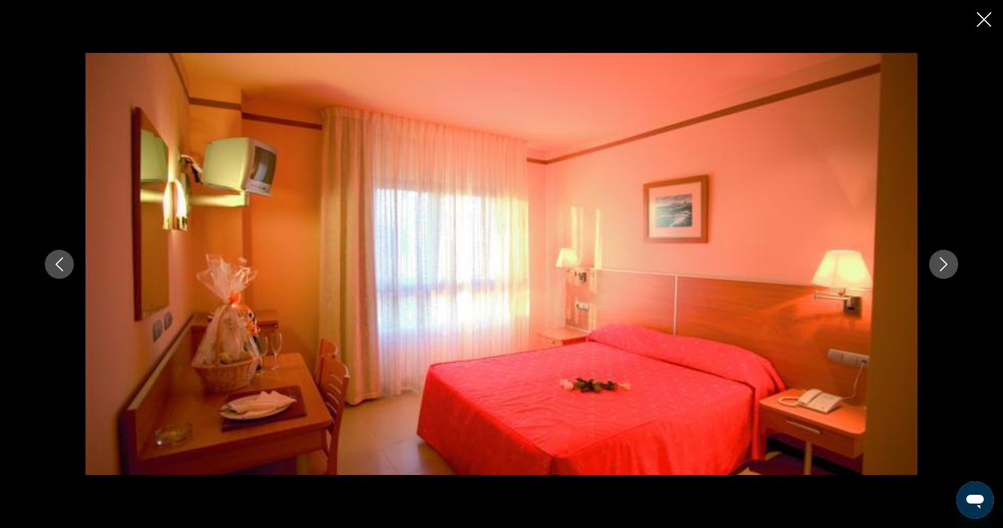
click at [944, 266] on icon "Next image" at bounding box center [944, 264] width 14 height 14
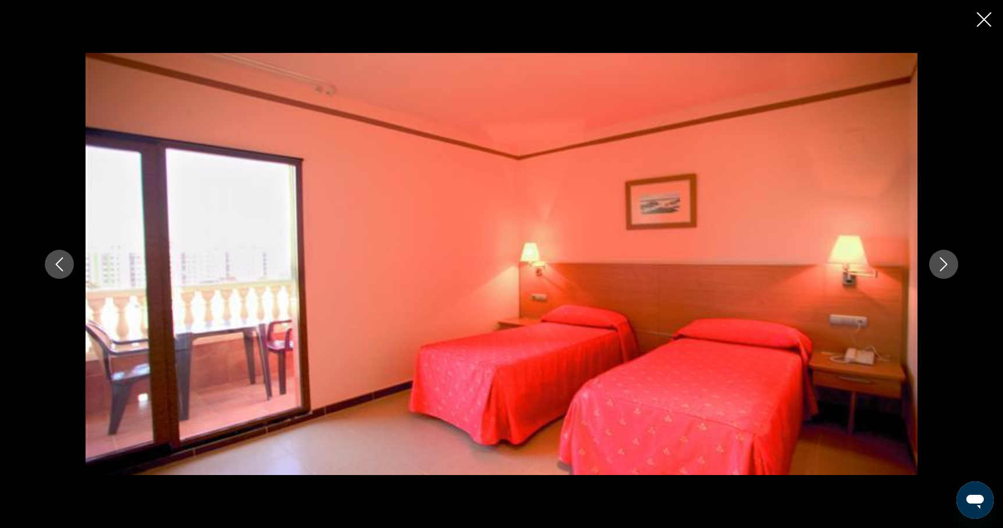
click at [944, 266] on icon "Next image" at bounding box center [944, 264] width 14 height 14
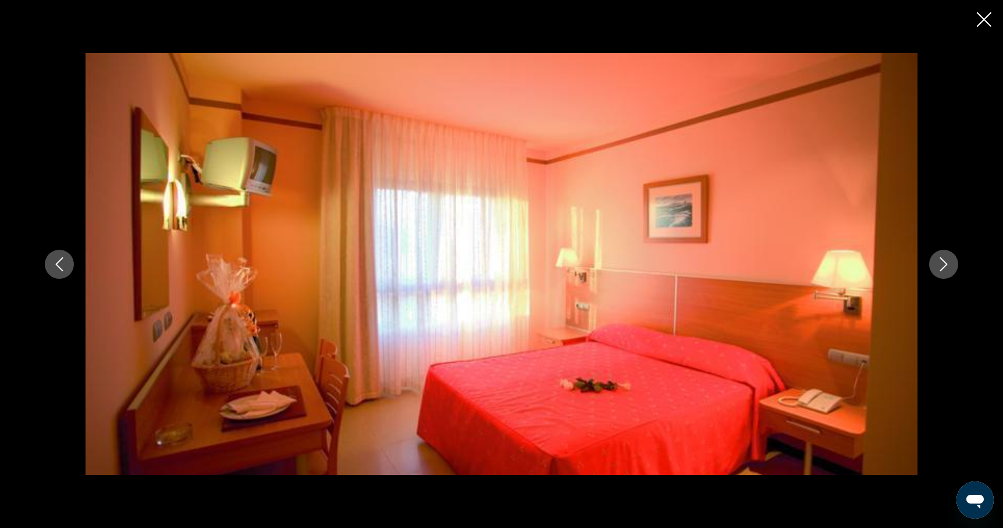
click at [944, 266] on icon "Next image" at bounding box center [944, 264] width 14 height 14
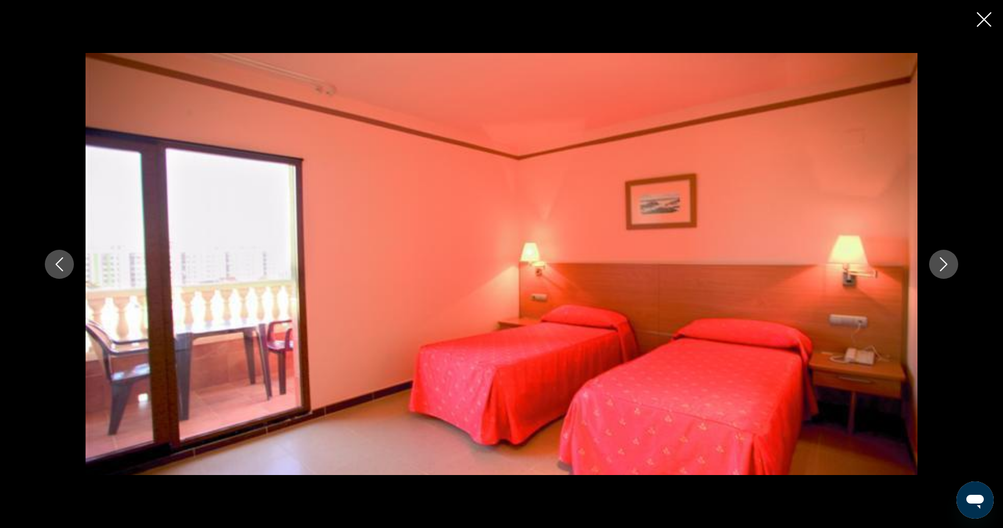
click at [944, 266] on icon "Next image" at bounding box center [944, 264] width 14 height 14
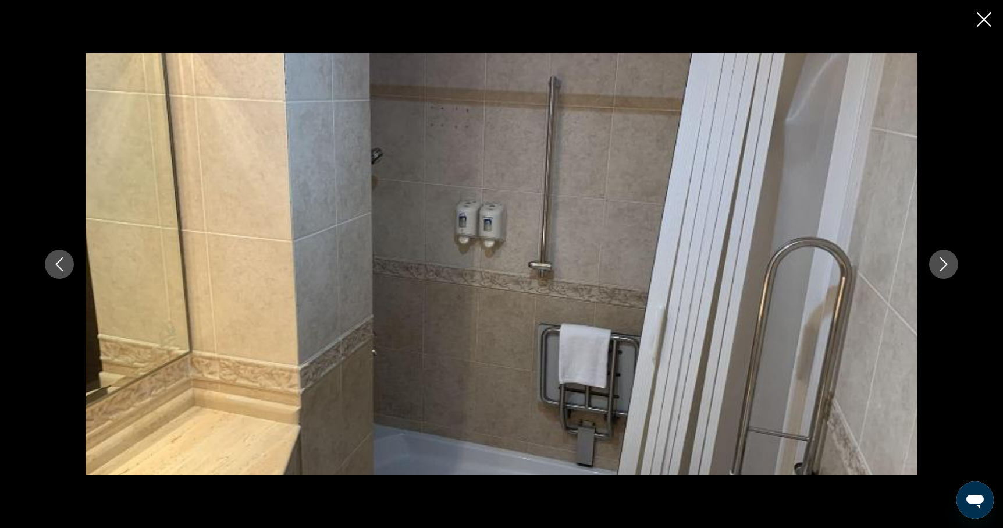
click at [944, 266] on icon "Next image" at bounding box center [944, 264] width 14 height 14
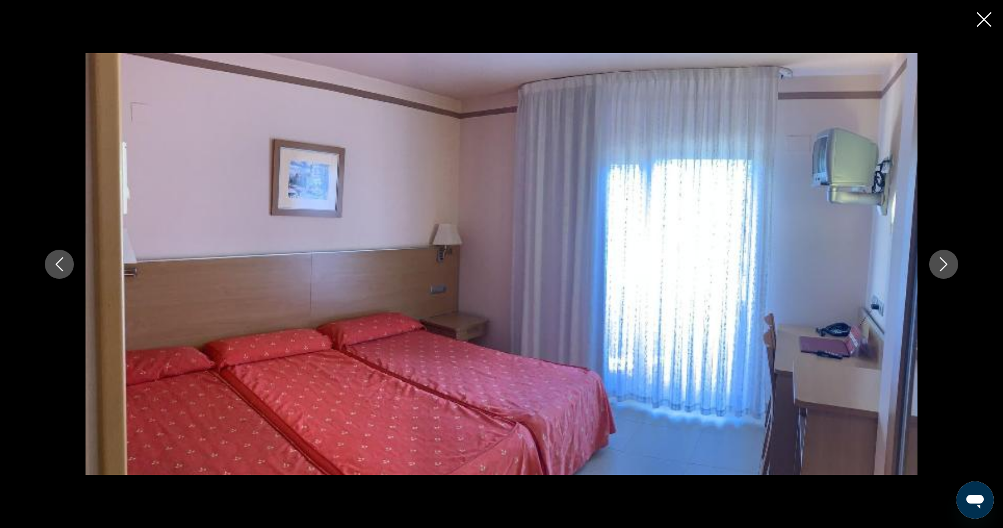
click at [944, 266] on icon "Next image" at bounding box center [944, 264] width 14 height 14
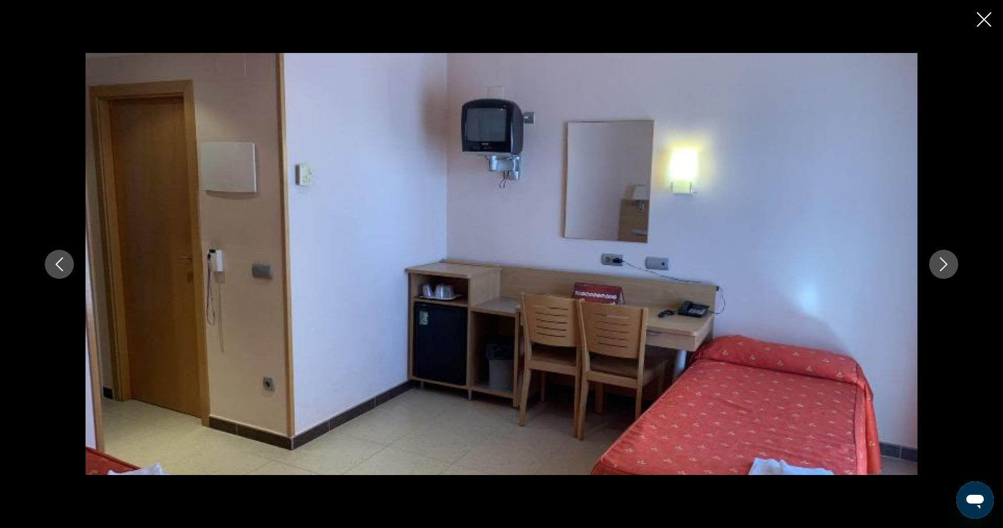
click at [944, 266] on icon "Next image" at bounding box center [944, 264] width 14 height 14
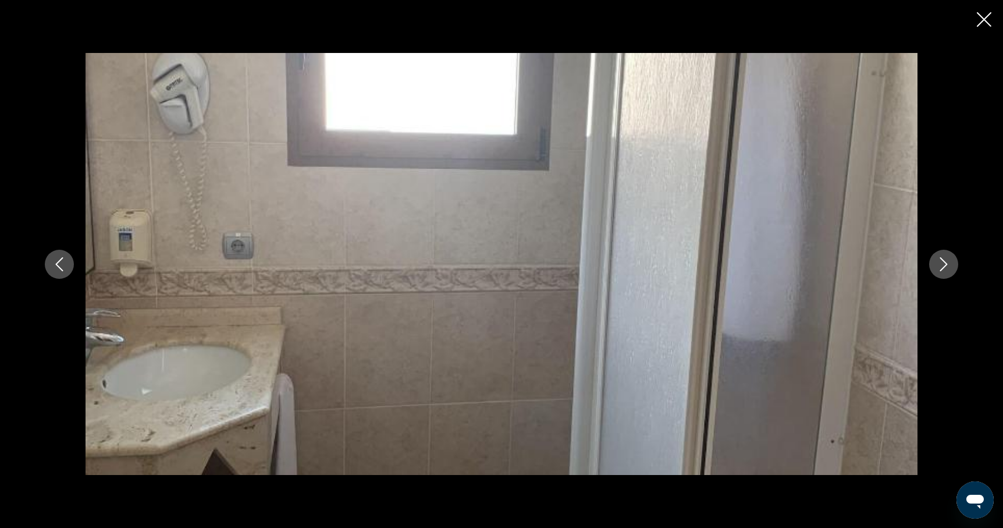
click at [944, 266] on icon "Next image" at bounding box center [944, 264] width 14 height 14
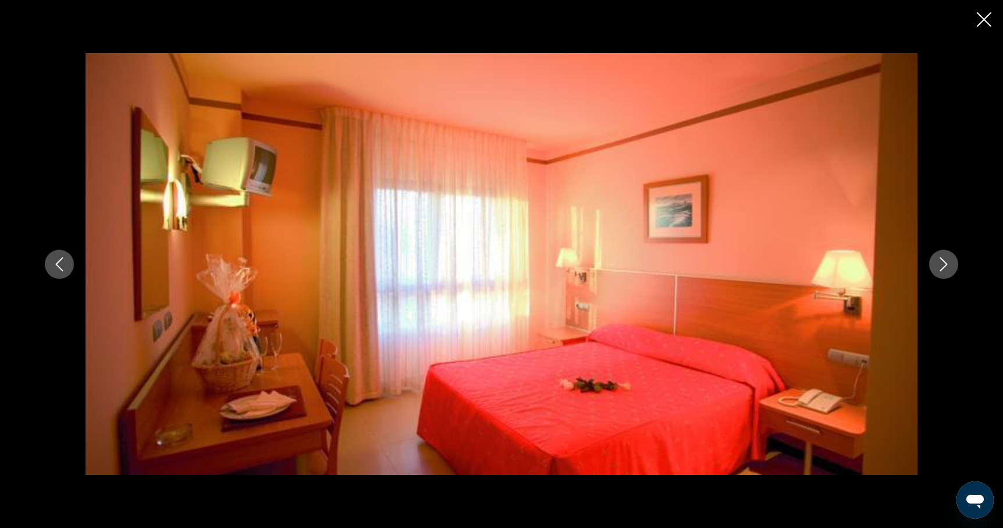
click at [981, 20] on icon "Close slideshow" at bounding box center [984, 19] width 15 height 15
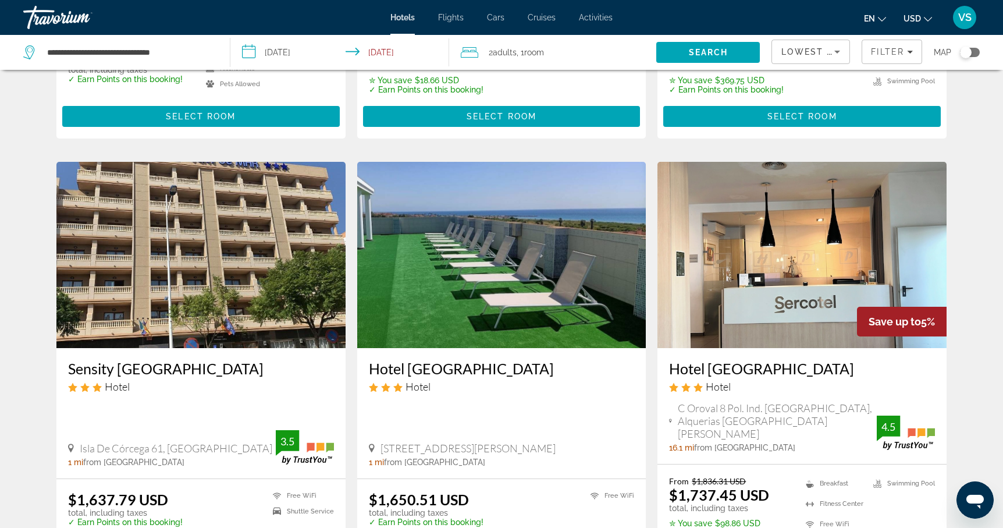
scroll to position [409, 0]
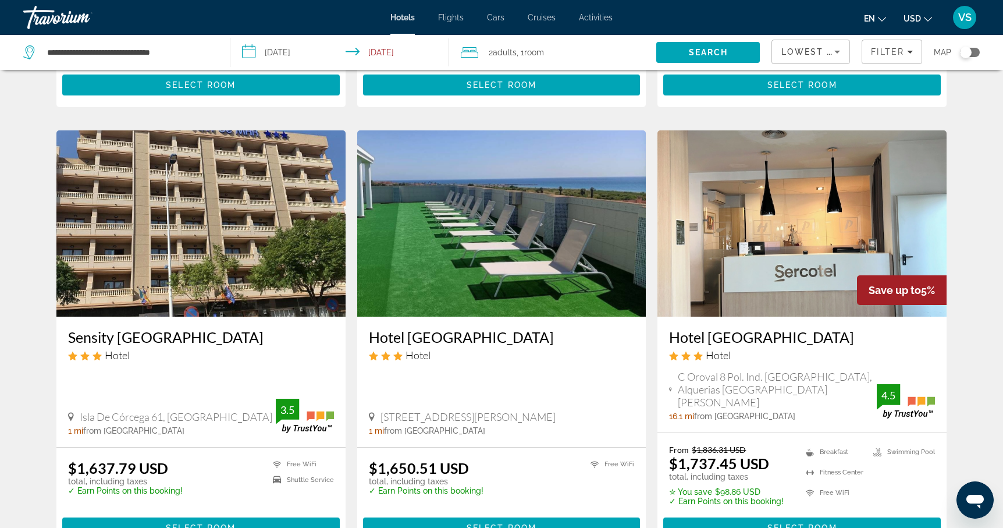
click at [504, 273] on img "Main content" at bounding box center [501, 223] width 289 height 186
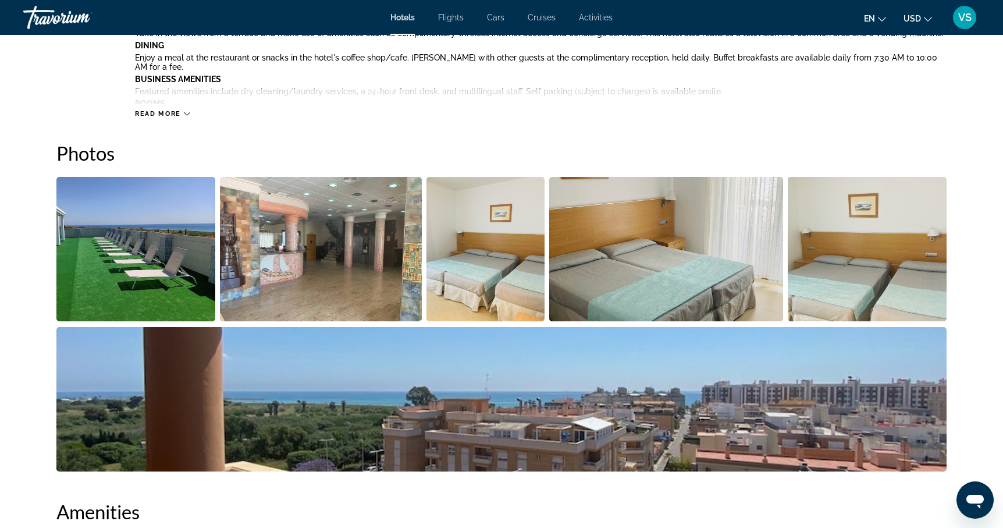
scroll to position [478, 0]
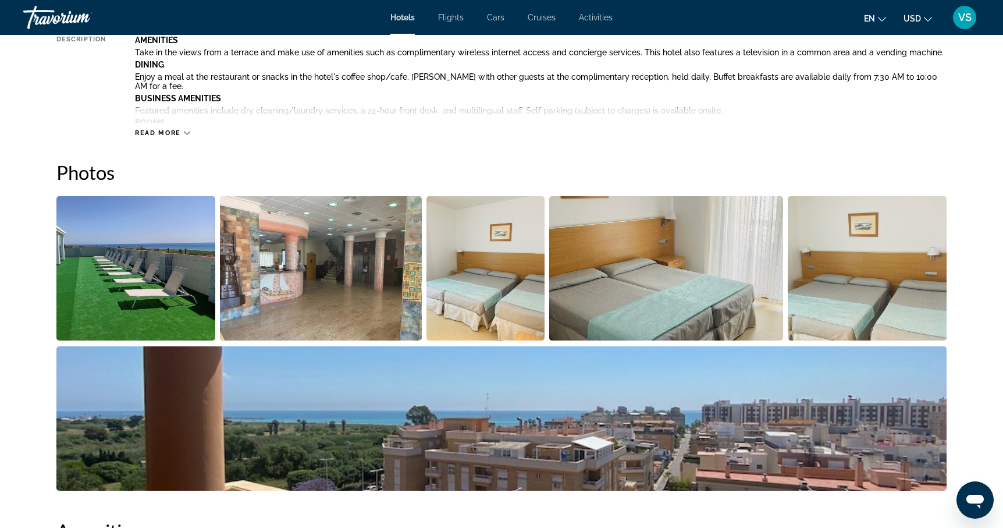
click at [492, 267] on img "Open full-screen image slider" at bounding box center [486, 268] width 118 height 144
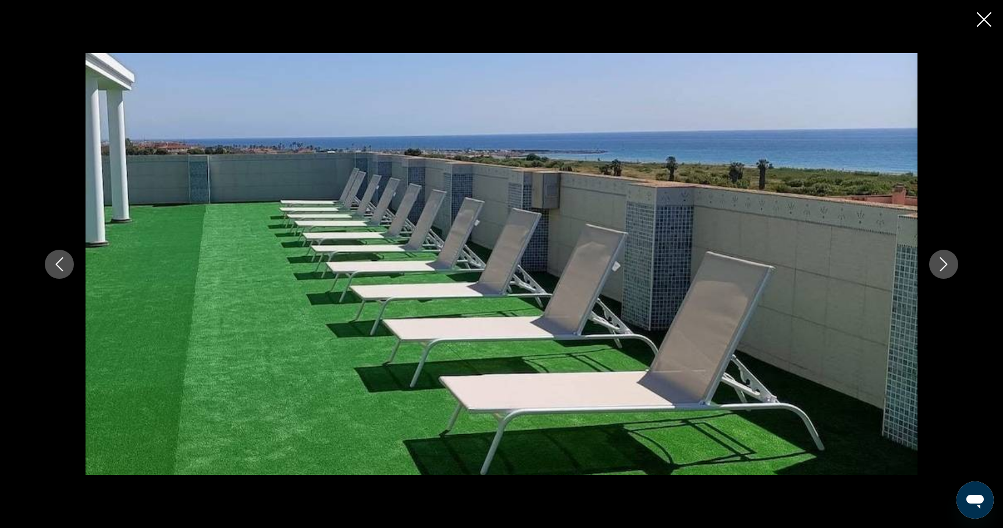
click at [938, 265] on icon "Next image" at bounding box center [944, 264] width 14 height 14
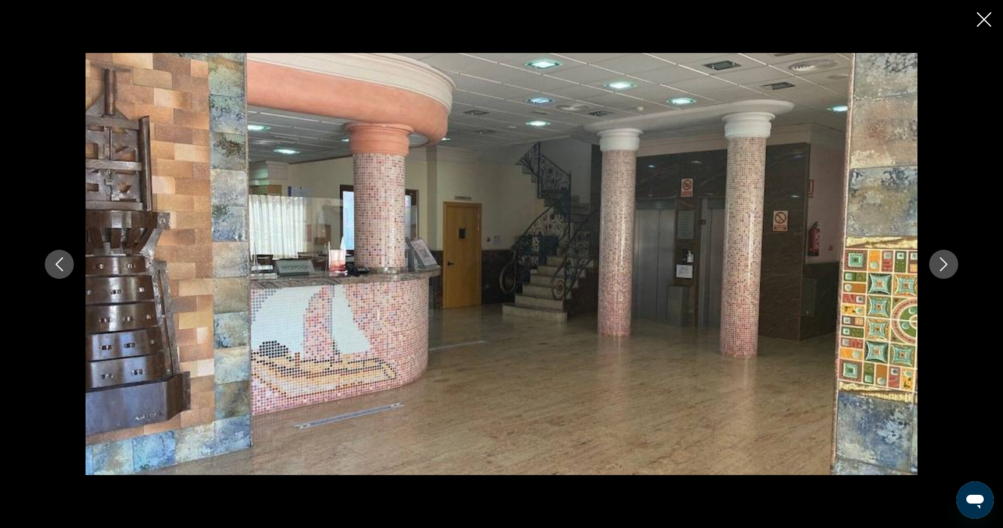
click at [938, 265] on icon "Next image" at bounding box center [944, 264] width 14 height 14
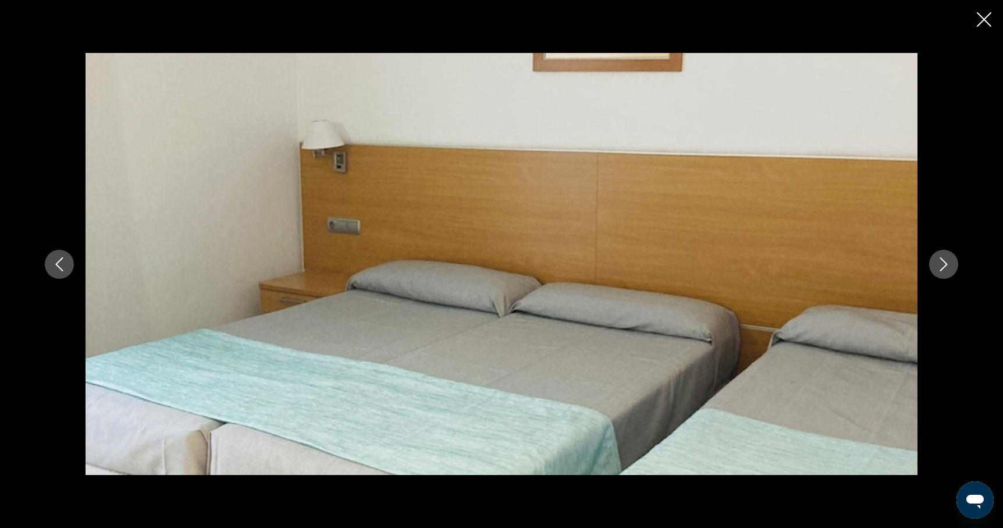
click at [938, 265] on icon "Next image" at bounding box center [944, 264] width 14 height 14
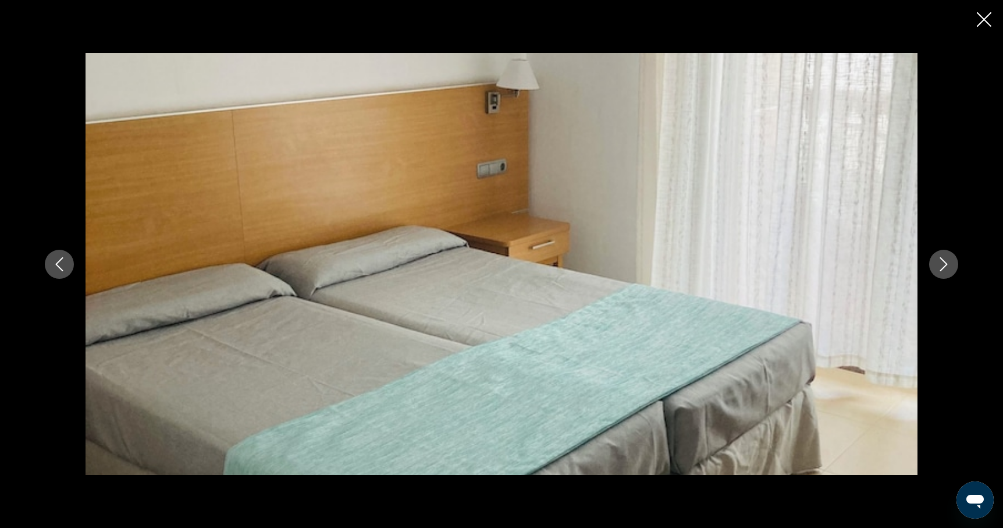
click at [938, 265] on icon "Next image" at bounding box center [944, 264] width 14 height 14
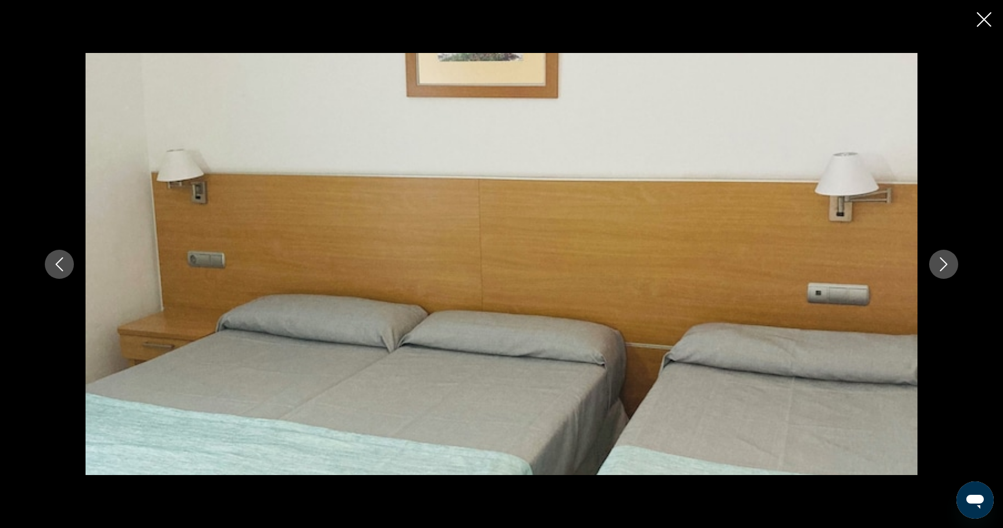
click at [938, 265] on icon "Next image" at bounding box center [944, 264] width 14 height 14
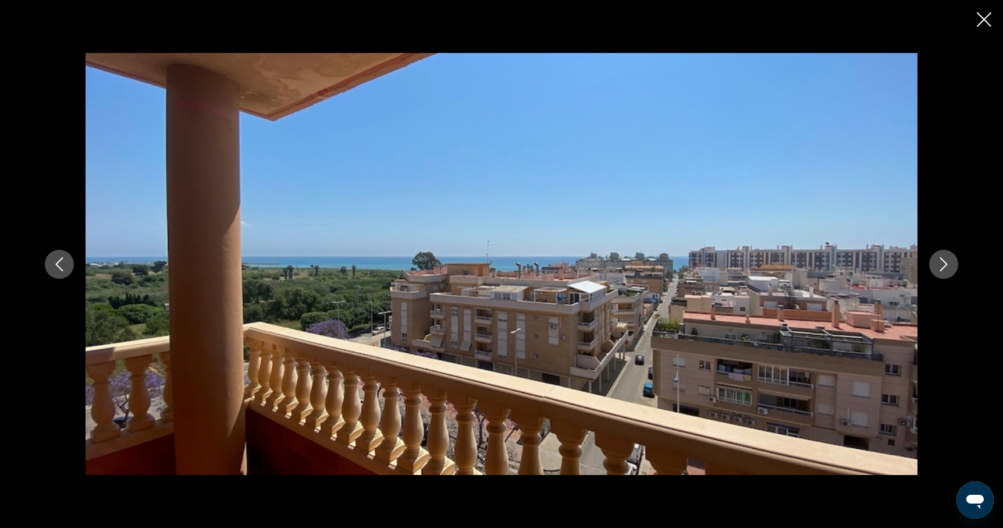
click at [938, 265] on icon "Next image" at bounding box center [944, 264] width 14 height 14
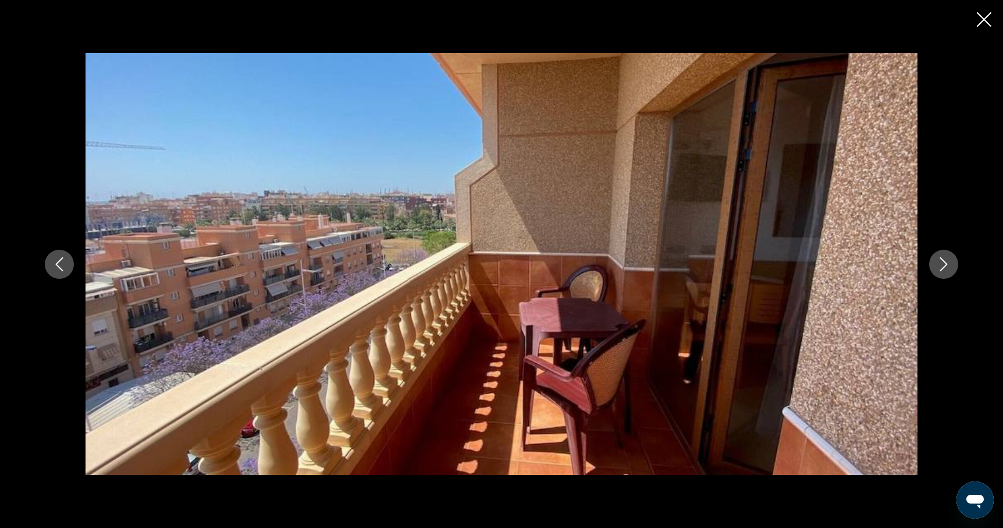
click at [938, 265] on icon "Next image" at bounding box center [944, 264] width 14 height 14
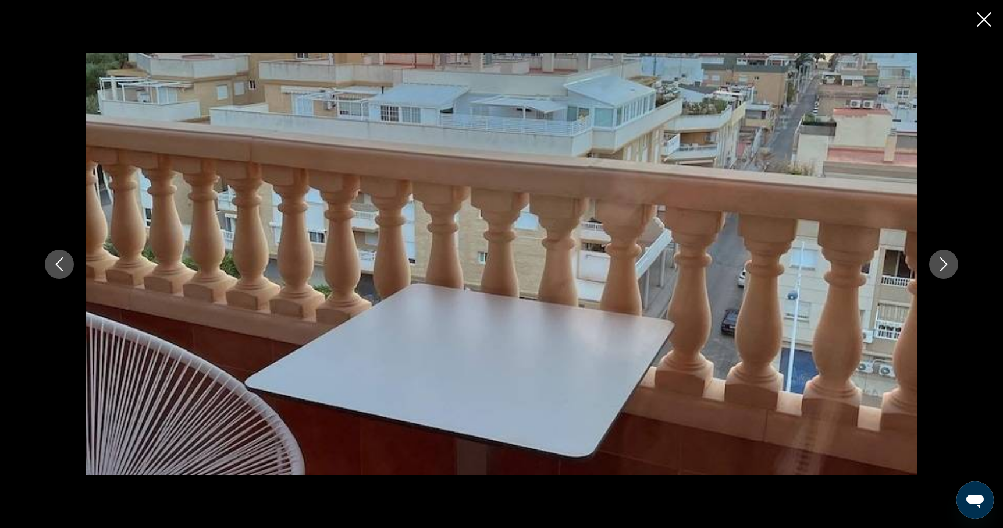
click at [938, 265] on icon "Next image" at bounding box center [944, 264] width 14 height 14
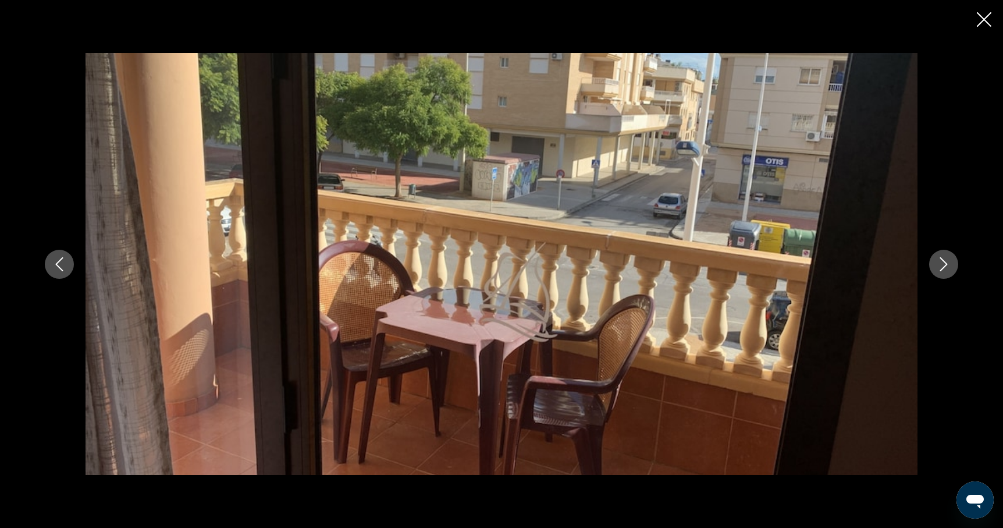
click at [938, 265] on icon "Next image" at bounding box center [944, 264] width 14 height 14
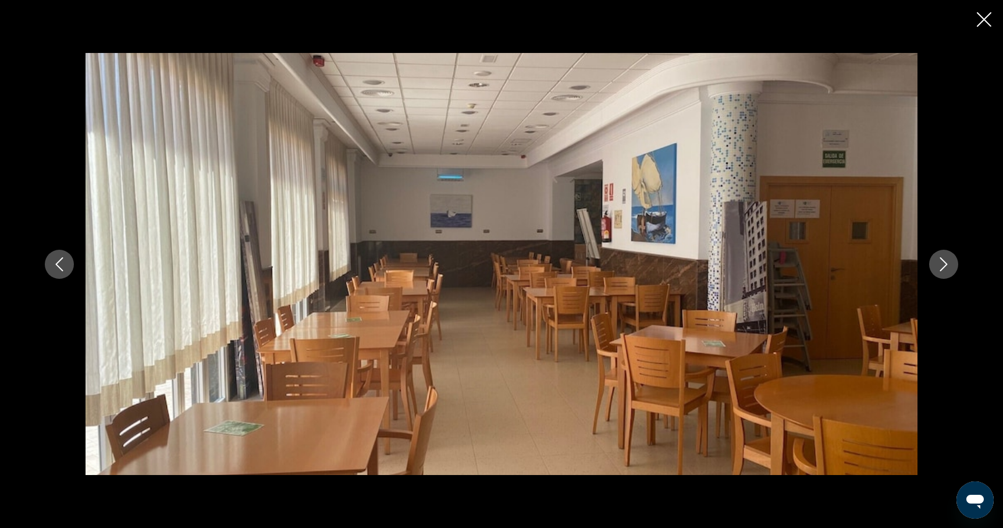
click at [938, 265] on icon "Next image" at bounding box center [944, 264] width 14 height 14
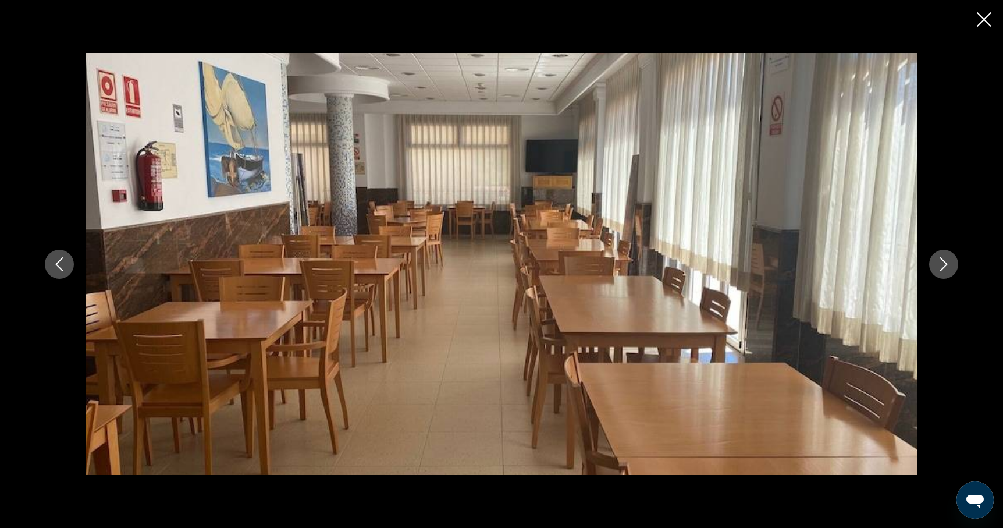
click at [938, 265] on icon "Next image" at bounding box center [944, 264] width 14 height 14
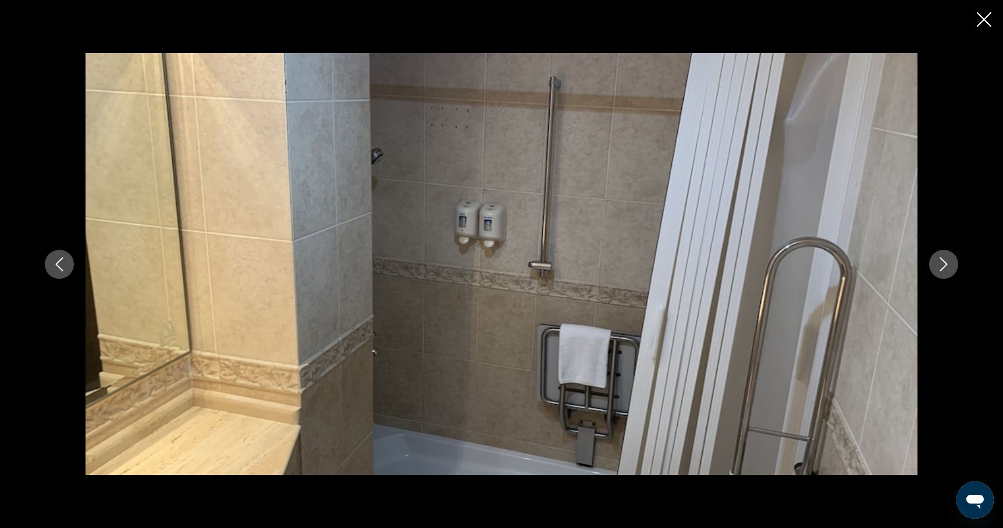
click at [938, 265] on icon "Next image" at bounding box center [944, 264] width 14 height 14
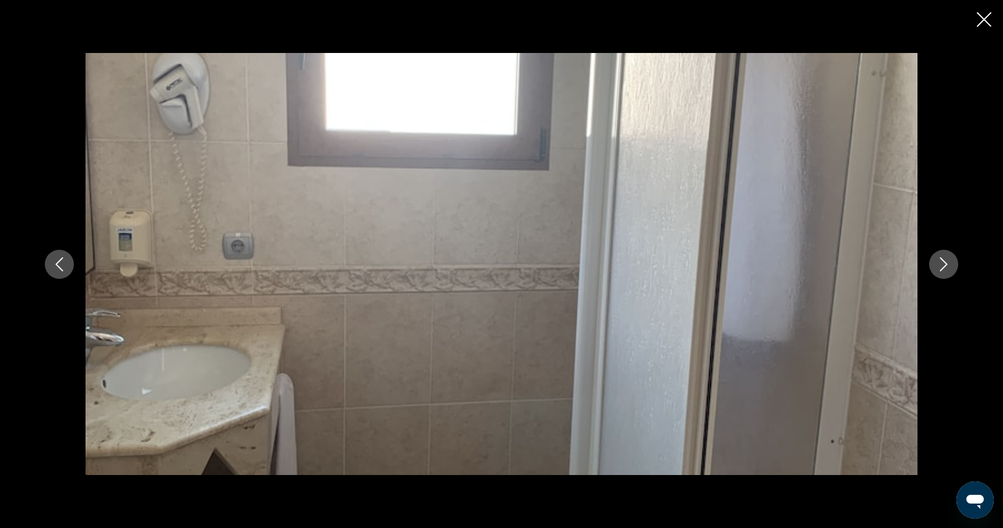
click at [938, 265] on icon "Next image" at bounding box center [944, 264] width 14 height 14
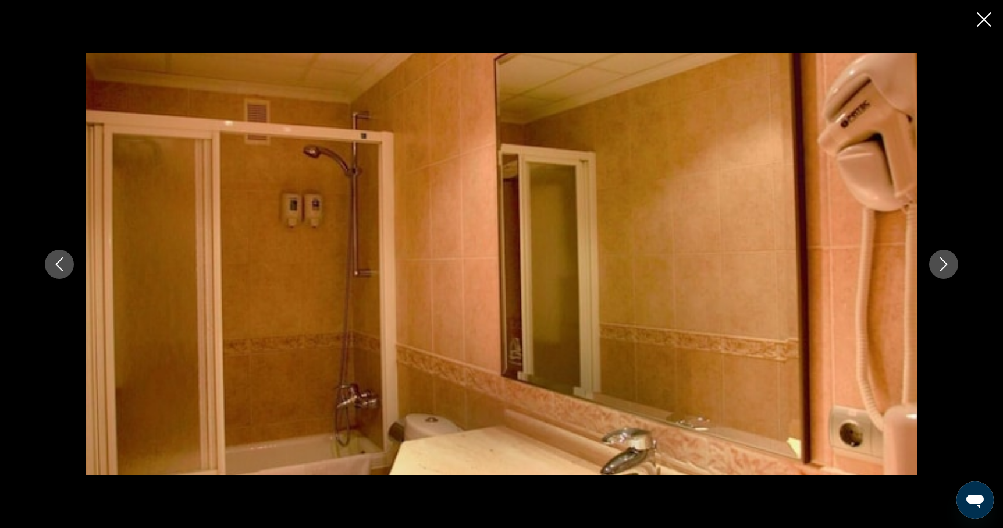
click at [938, 265] on icon "Next image" at bounding box center [944, 264] width 14 height 14
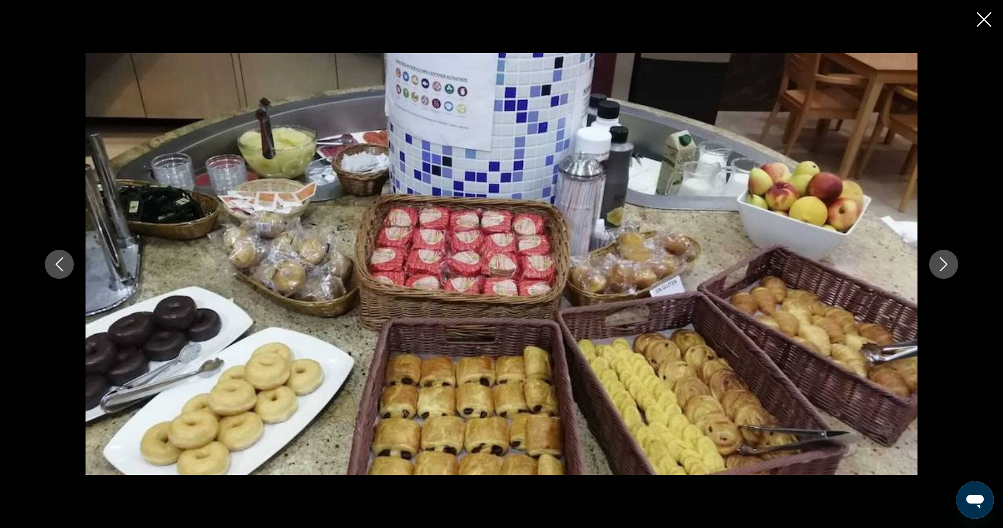
click at [938, 265] on icon "Next image" at bounding box center [944, 264] width 14 height 14
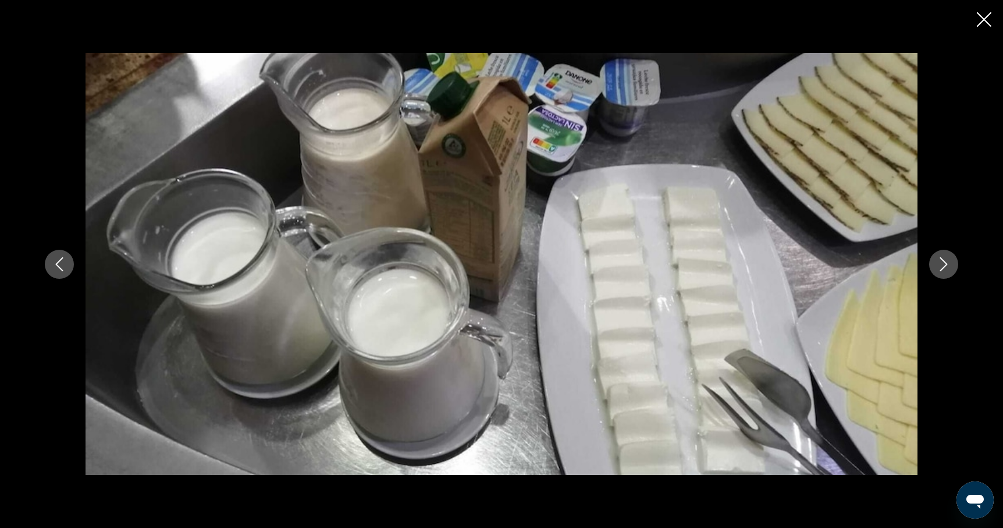
click at [938, 265] on icon "Next image" at bounding box center [944, 264] width 14 height 14
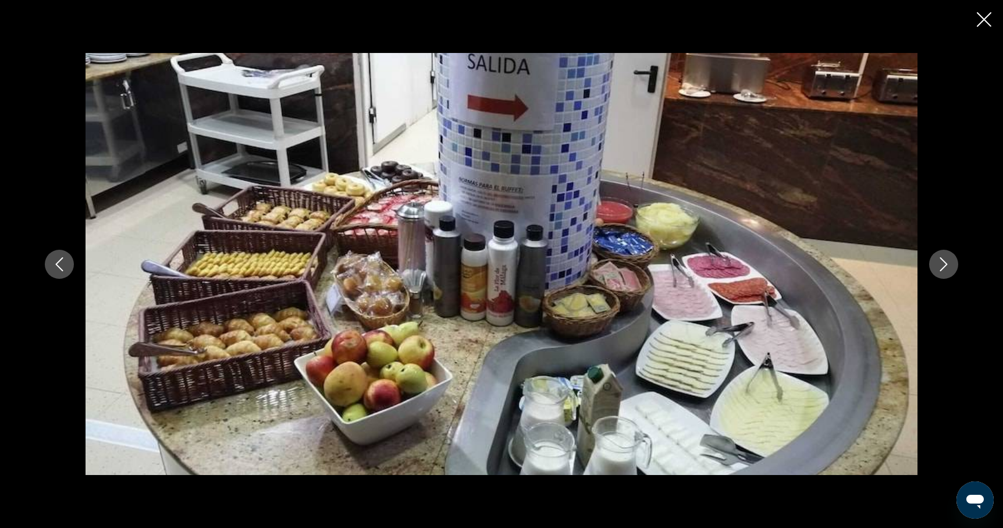
click at [938, 265] on icon "Next image" at bounding box center [944, 264] width 14 height 14
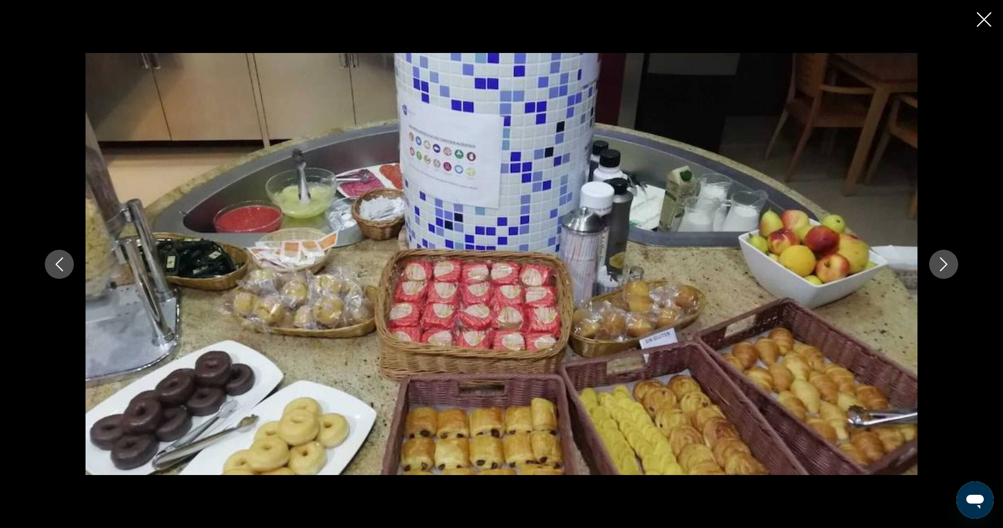
click at [938, 265] on icon "Next image" at bounding box center [944, 264] width 14 height 14
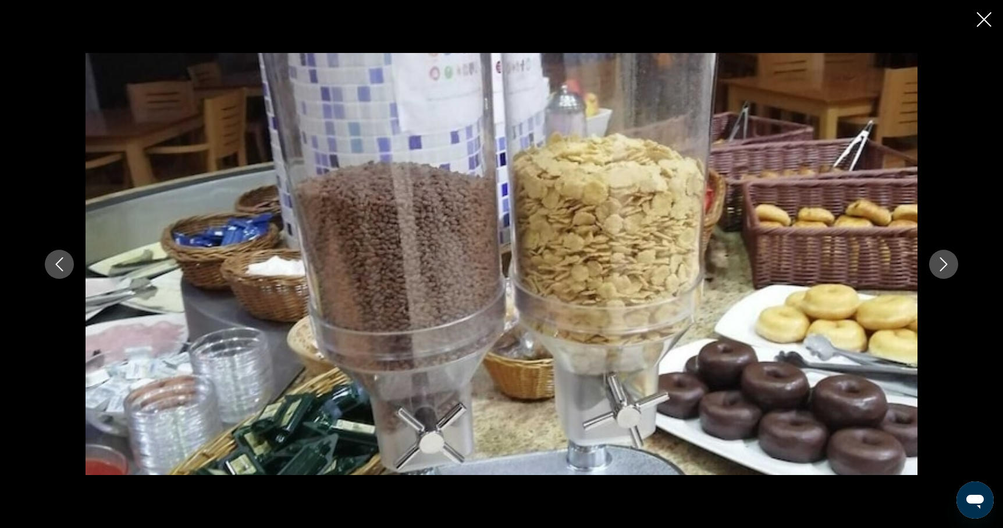
click at [938, 265] on icon "Next image" at bounding box center [944, 264] width 14 height 14
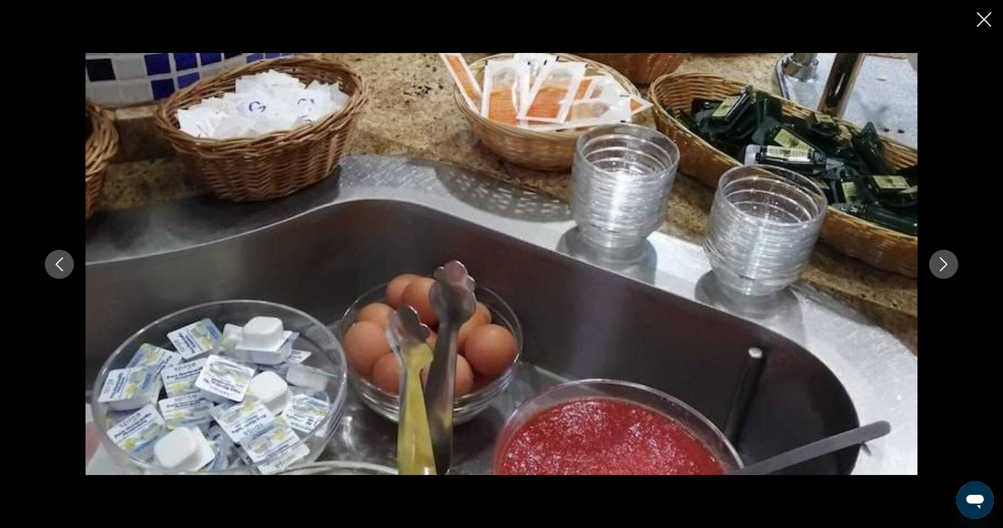
click at [938, 265] on icon "Next image" at bounding box center [944, 264] width 14 height 14
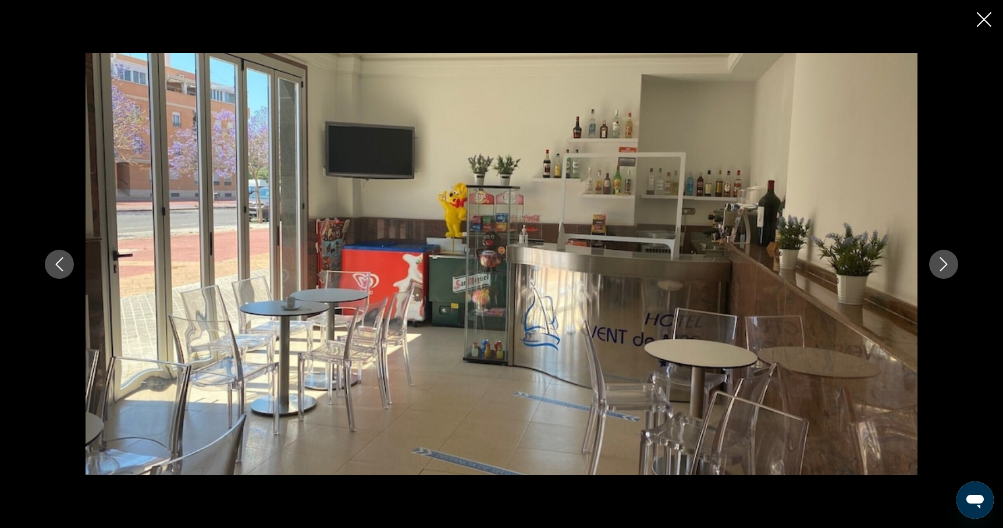
click at [938, 265] on icon "Next image" at bounding box center [944, 264] width 14 height 14
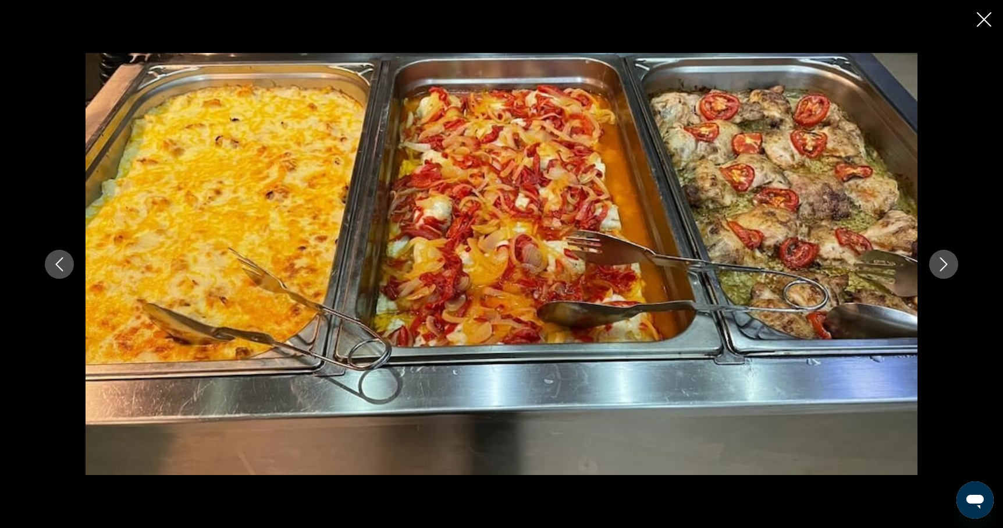
click at [938, 265] on icon "Next image" at bounding box center [944, 264] width 14 height 14
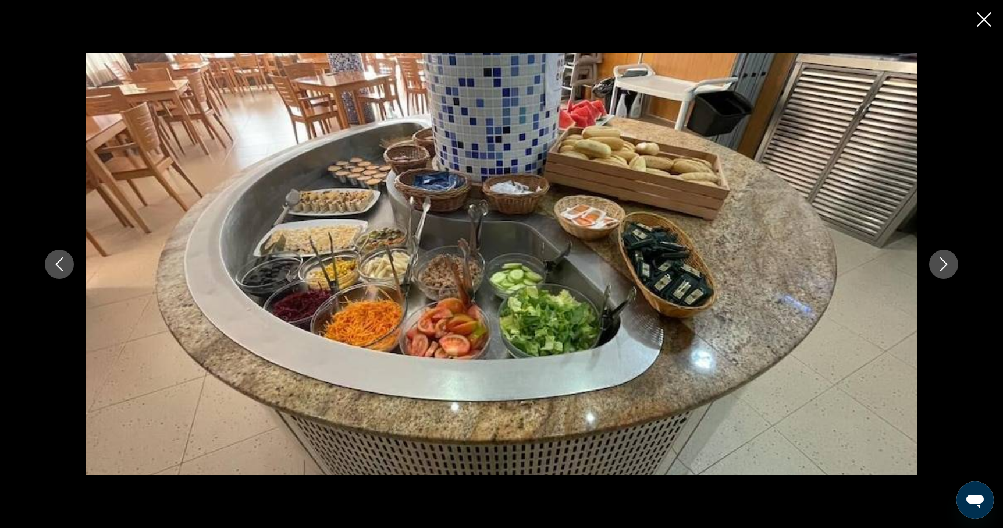
click at [938, 265] on icon "Next image" at bounding box center [944, 264] width 14 height 14
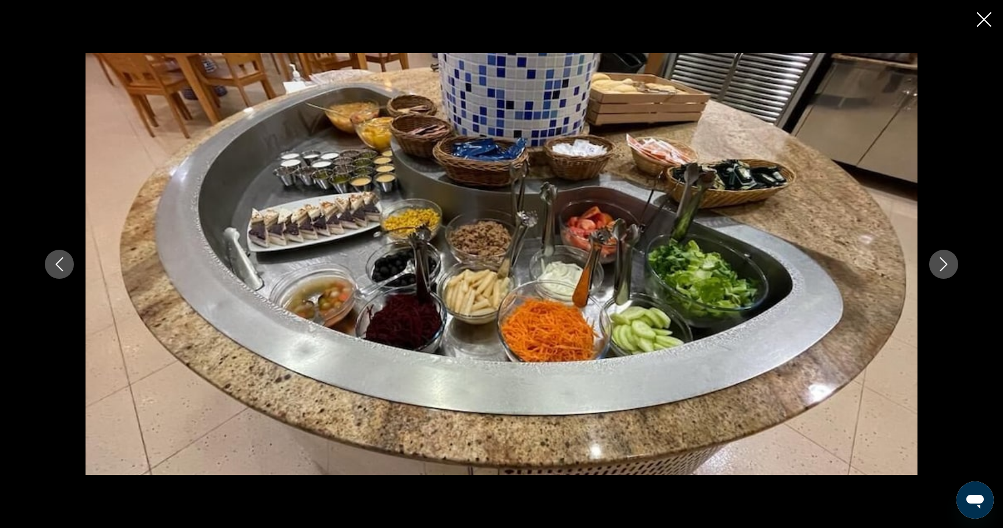
click at [938, 265] on icon "Next image" at bounding box center [944, 264] width 14 height 14
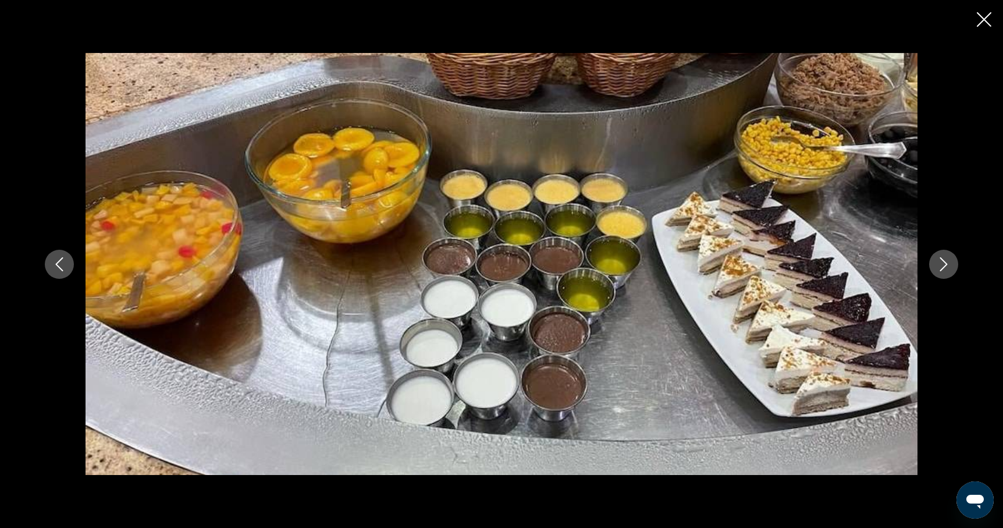
click at [938, 265] on icon "Next image" at bounding box center [944, 264] width 14 height 14
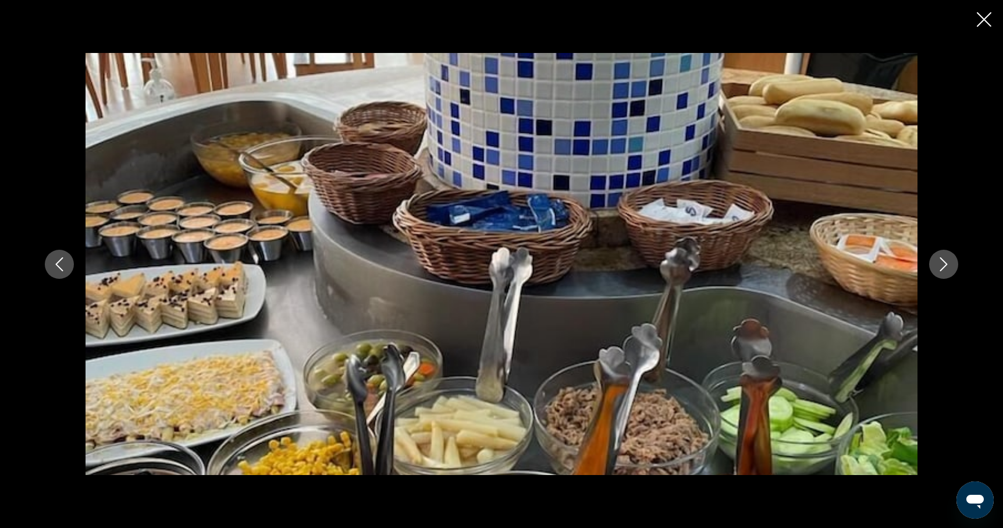
click at [938, 265] on icon "Next image" at bounding box center [944, 264] width 14 height 14
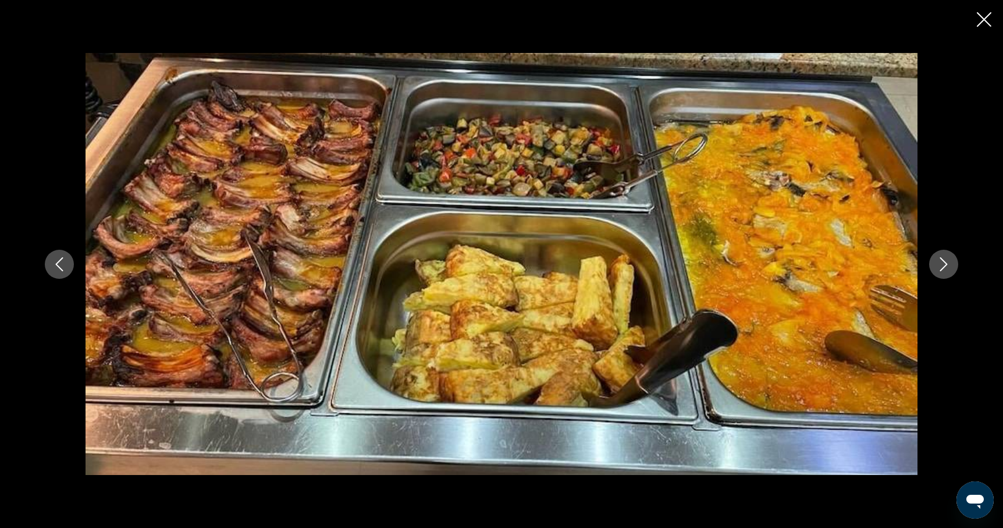
click at [938, 265] on icon "Next image" at bounding box center [944, 264] width 14 height 14
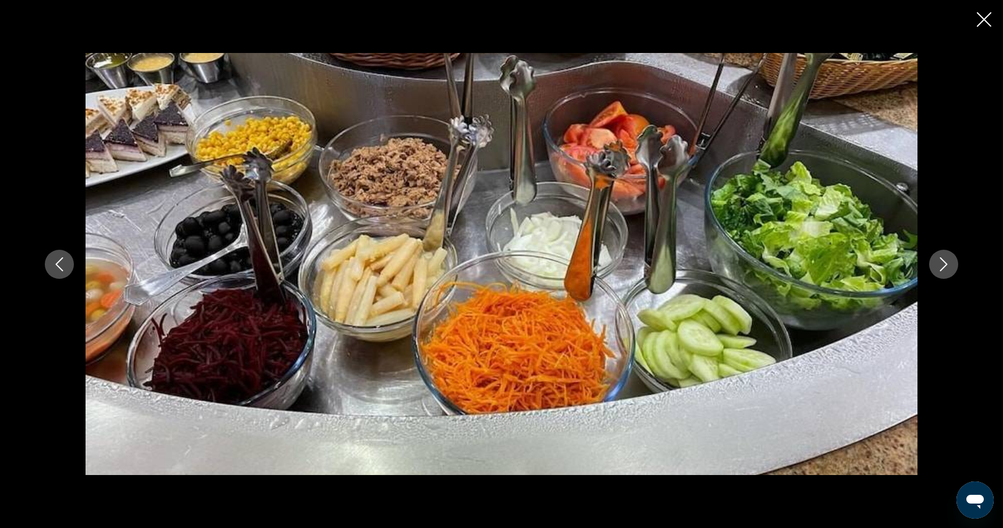
click at [938, 265] on icon "Next image" at bounding box center [944, 264] width 14 height 14
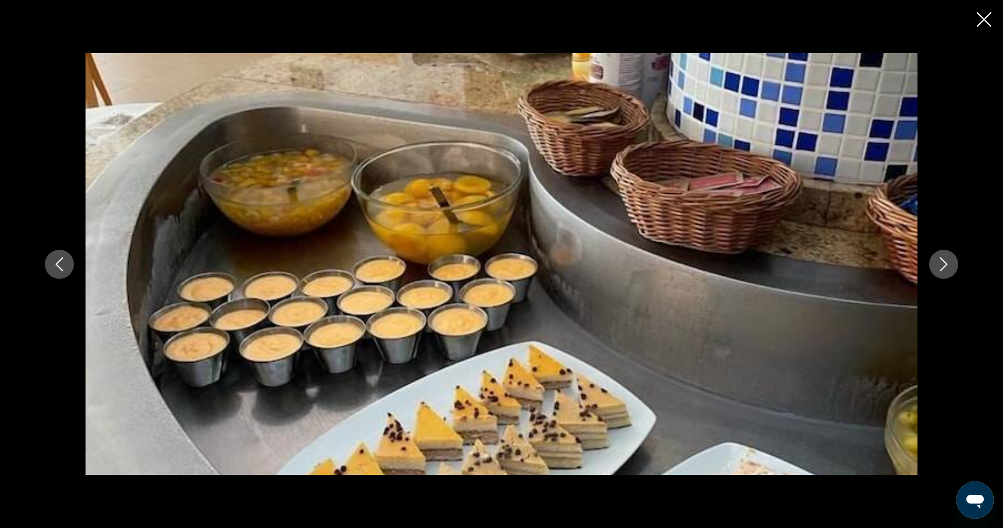
click at [938, 265] on icon "Next image" at bounding box center [944, 264] width 14 height 14
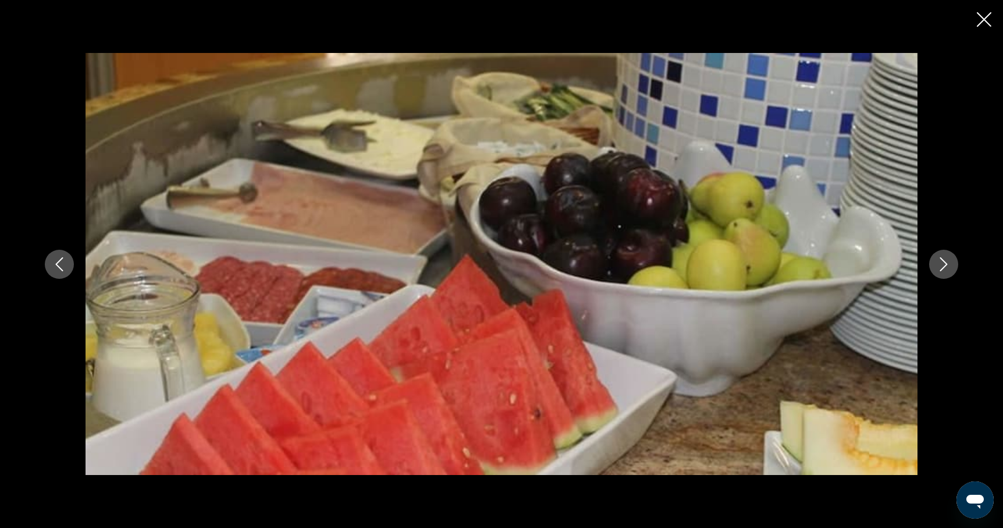
click at [938, 265] on icon "Next image" at bounding box center [944, 264] width 14 height 14
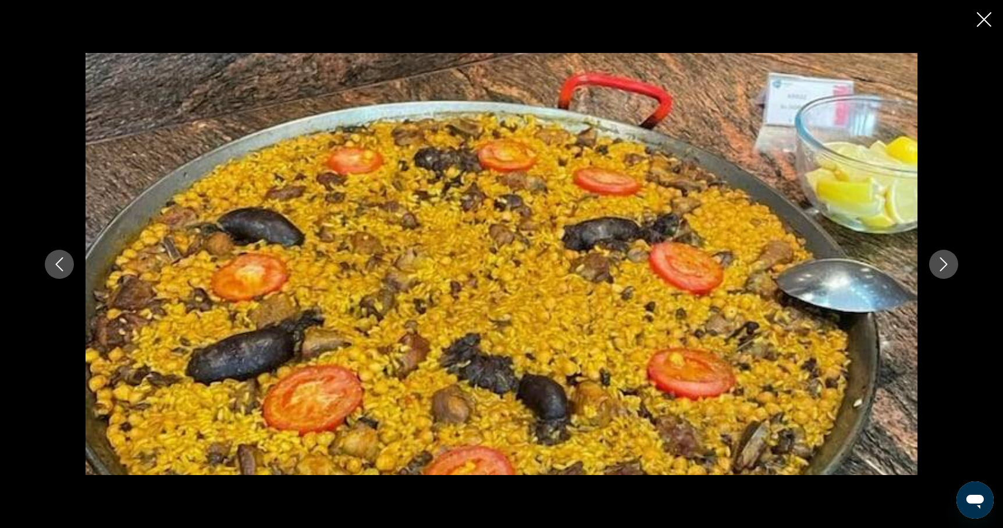
click at [938, 265] on icon "Next image" at bounding box center [944, 264] width 14 height 14
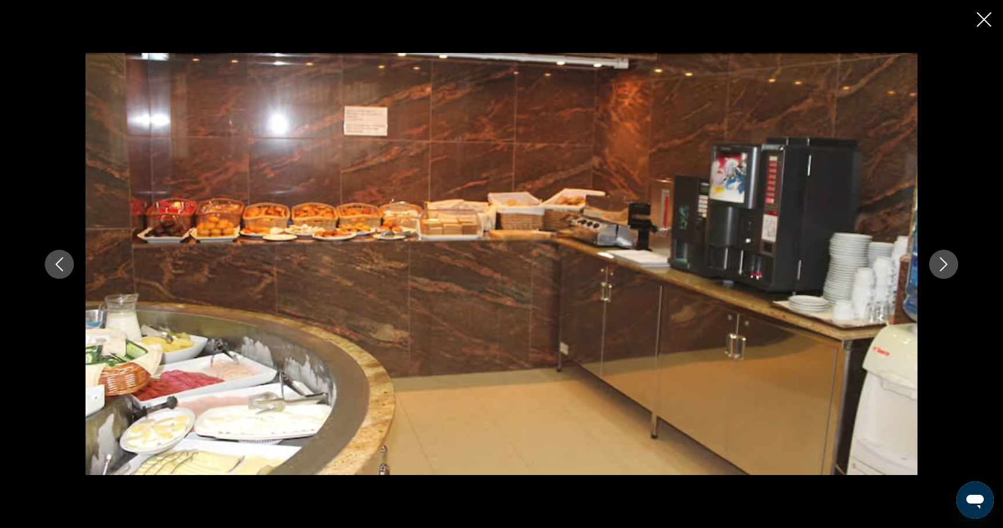
click at [938, 265] on icon "Next image" at bounding box center [944, 264] width 14 height 14
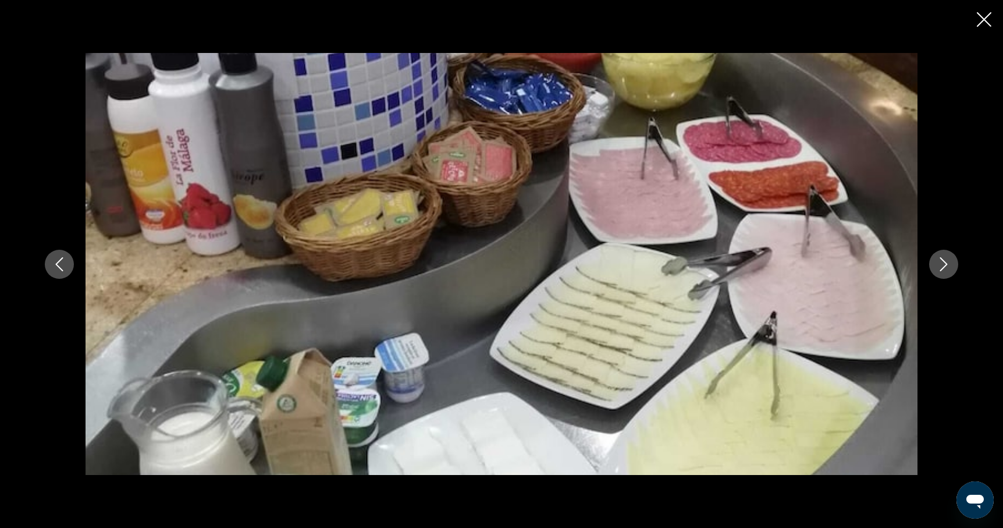
click at [938, 265] on icon "Next image" at bounding box center [944, 264] width 14 height 14
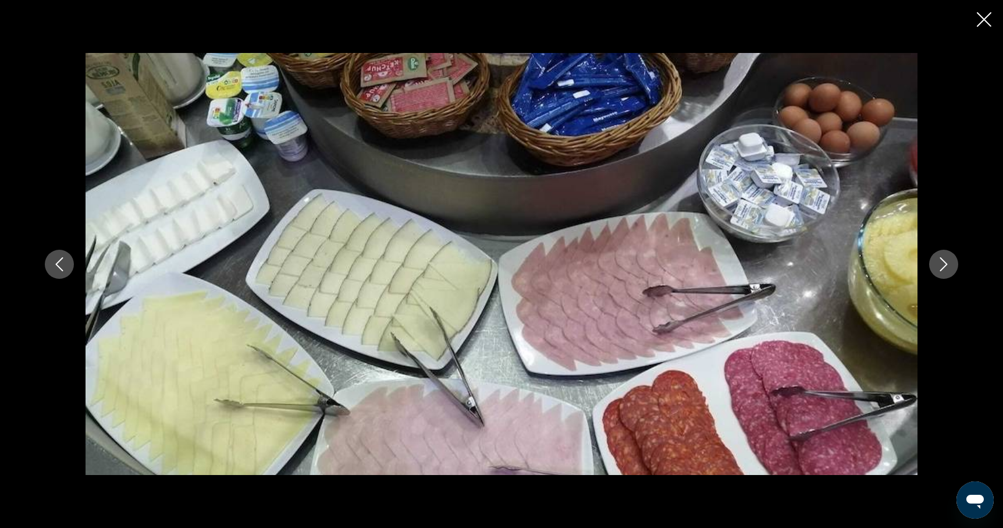
click at [938, 265] on icon "Next image" at bounding box center [944, 264] width 14 height 14
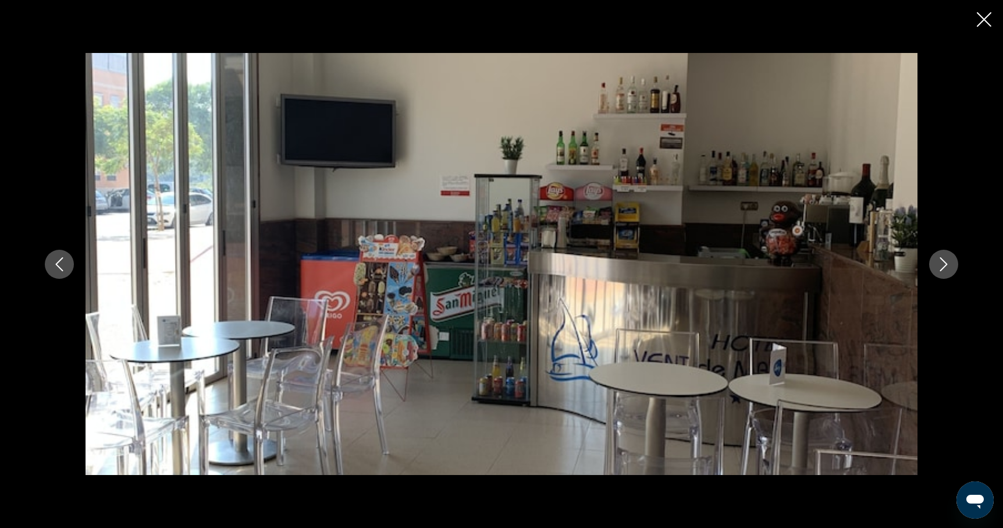
click at [938, 265] on icon "Next image" at bounding box center [944, 264] width 14 height 14
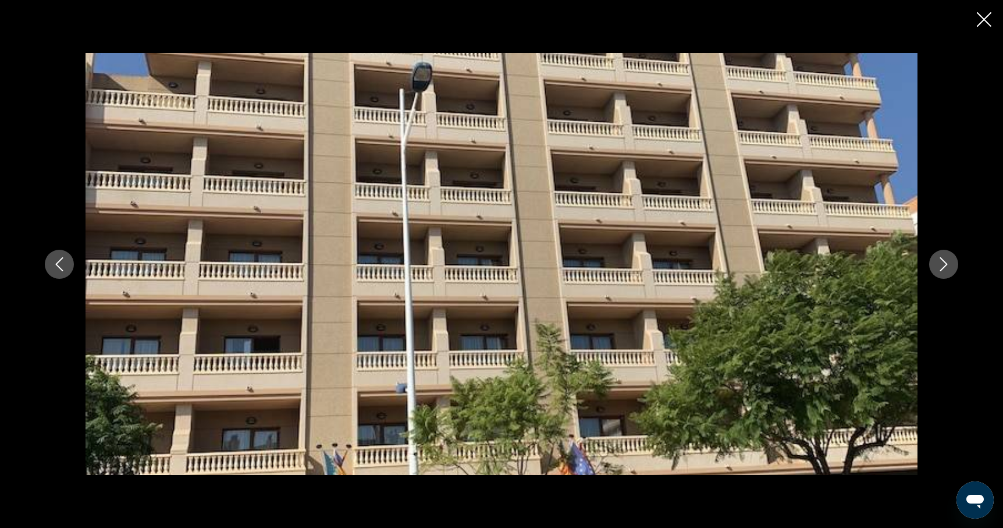
click at [944, 265] on icon "Next image" at bounding box center [944, 264] width 14 height 14
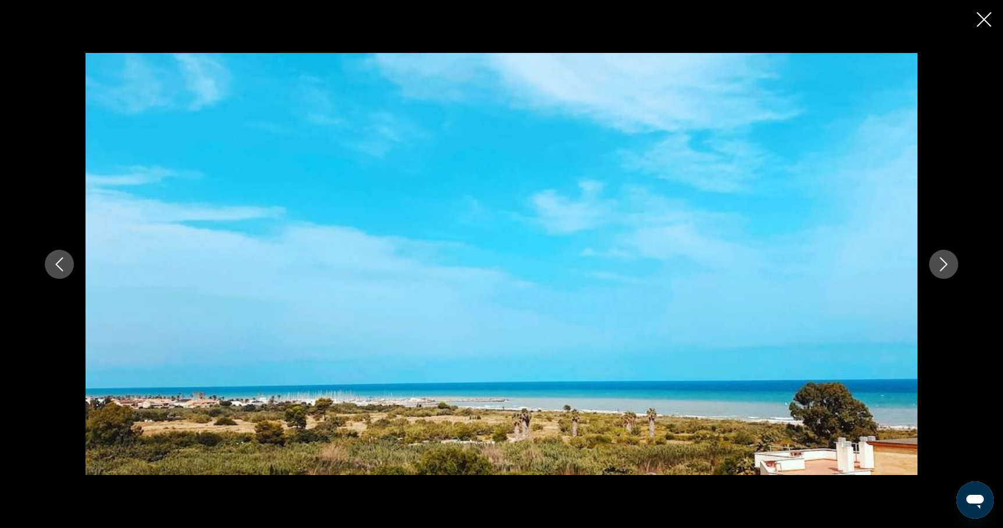
click at [944, 265] on icon "Next image" at bounding box center [944, 264] width 14 height 14
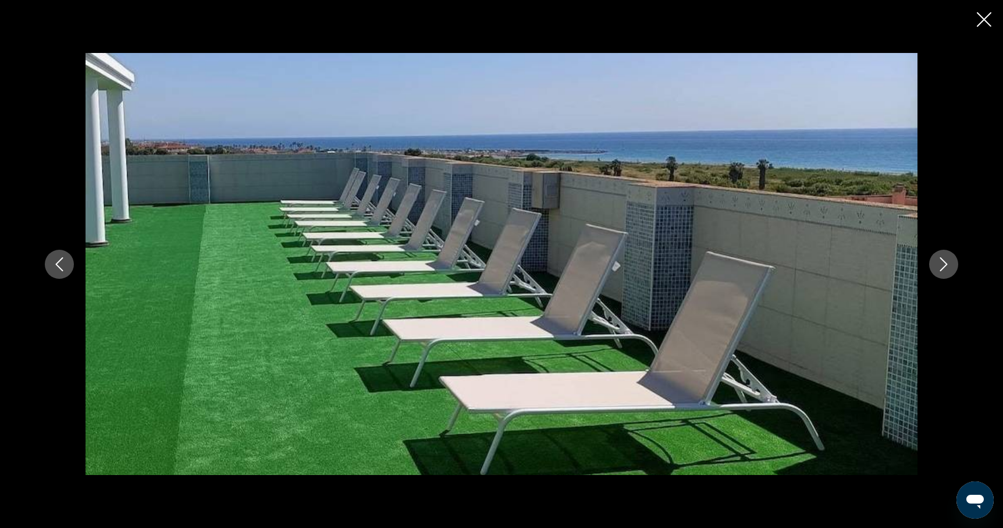
click at [983, 23] on icon "Close slideshow" at bounding box center [984, 19] width 15 height 15
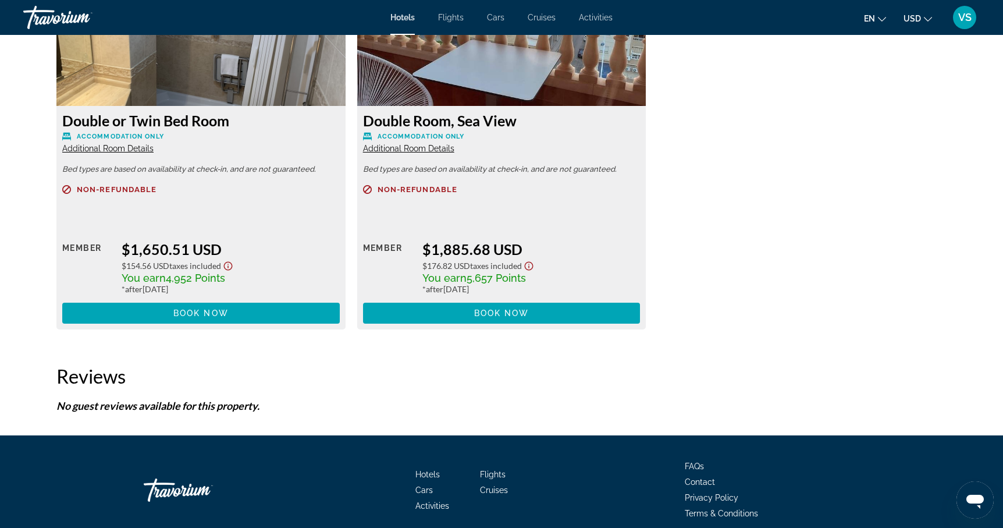
scroll to position [1679, 0]
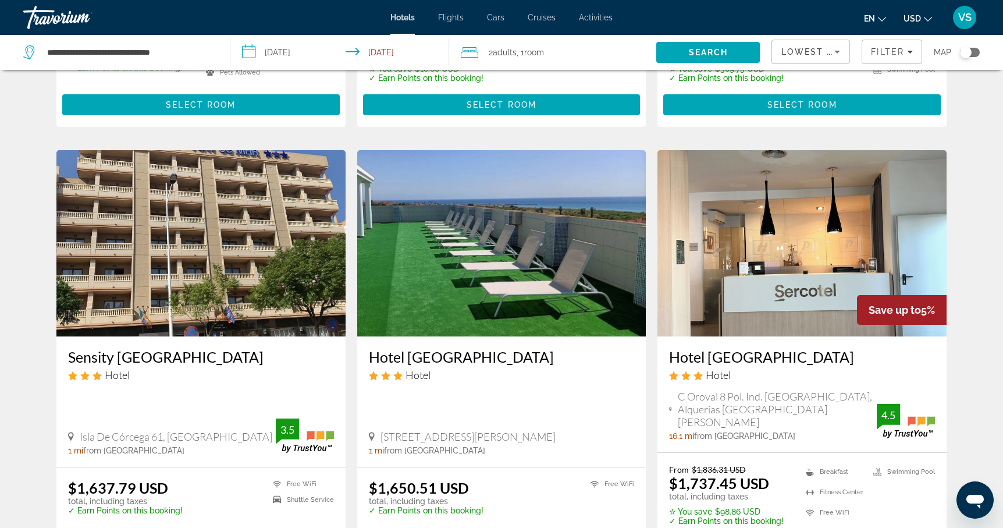
scroll to position [402, 0]
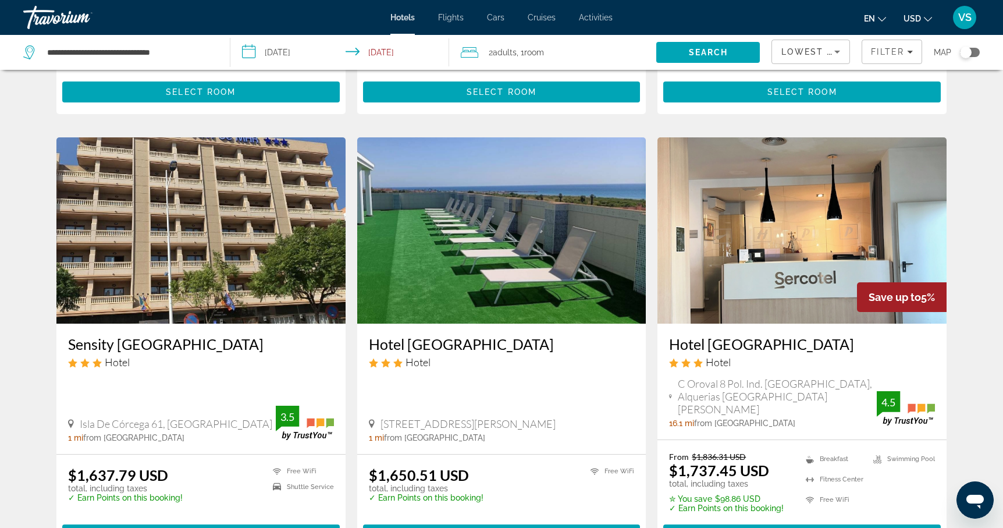
click at [196, 257] on img "Main content" at bounding box center [200, 230] width 289 height 186
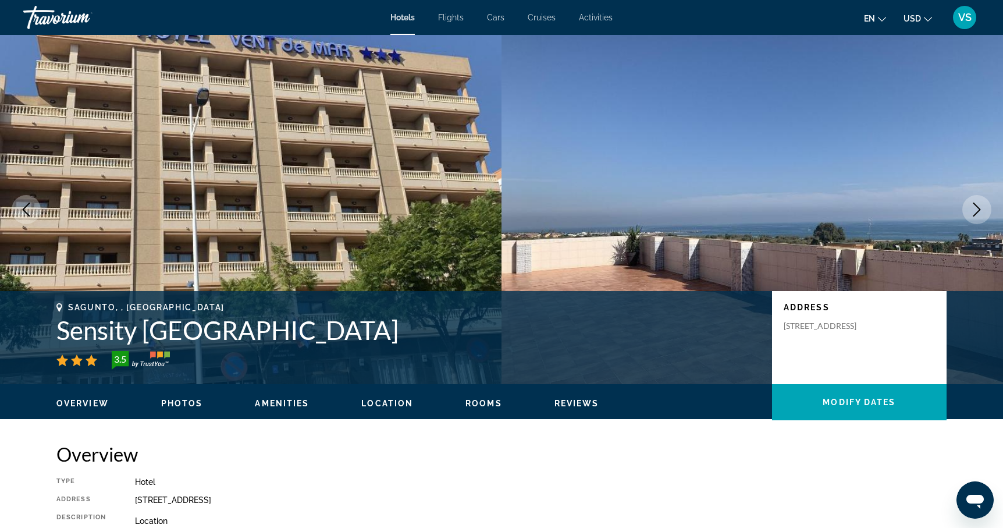
click at [981, 211] on icon "Next image" at bounding box center [977, 210] width 14 height 14
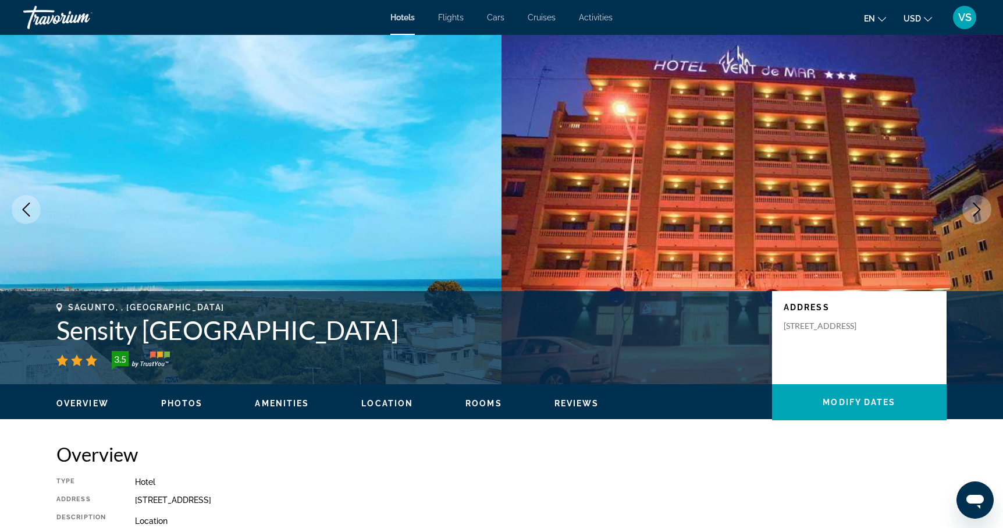
click at [981, 211] on icon "Next image" at bounding box center [977, 210] width 14 height 14
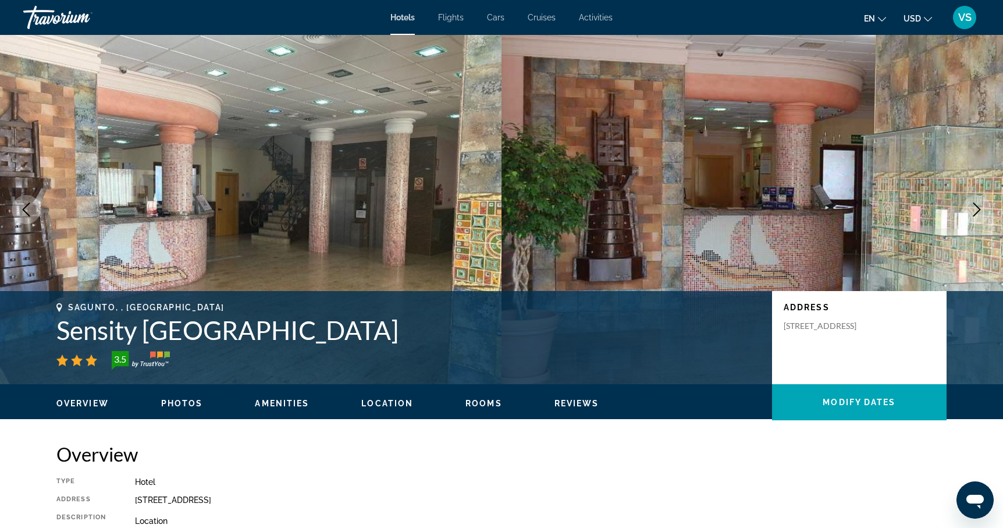
click at [981, 211] on icon "Next image" at bounding box center [977, 210] width 14 height 14
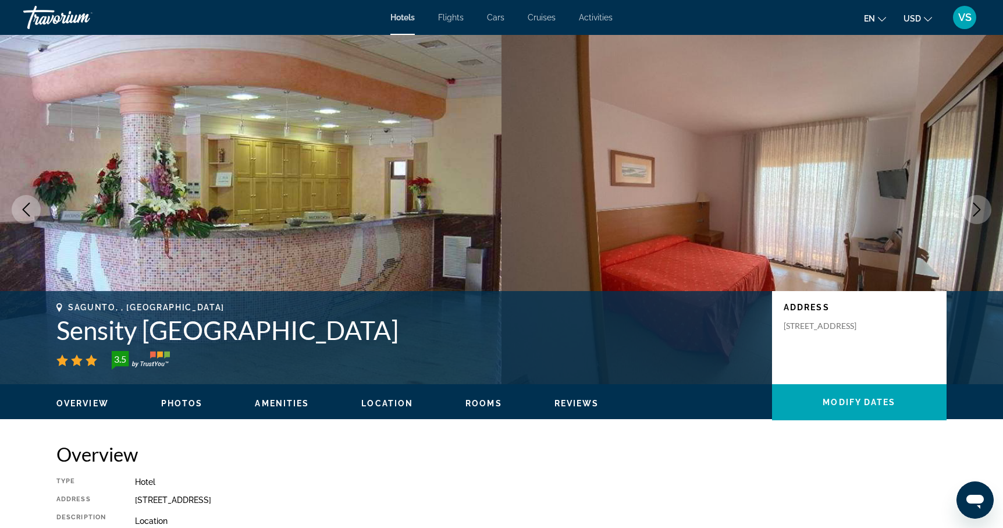
click at [981, 211] on icon "Next image" at bounding box center [977, 210] width 14 height 14
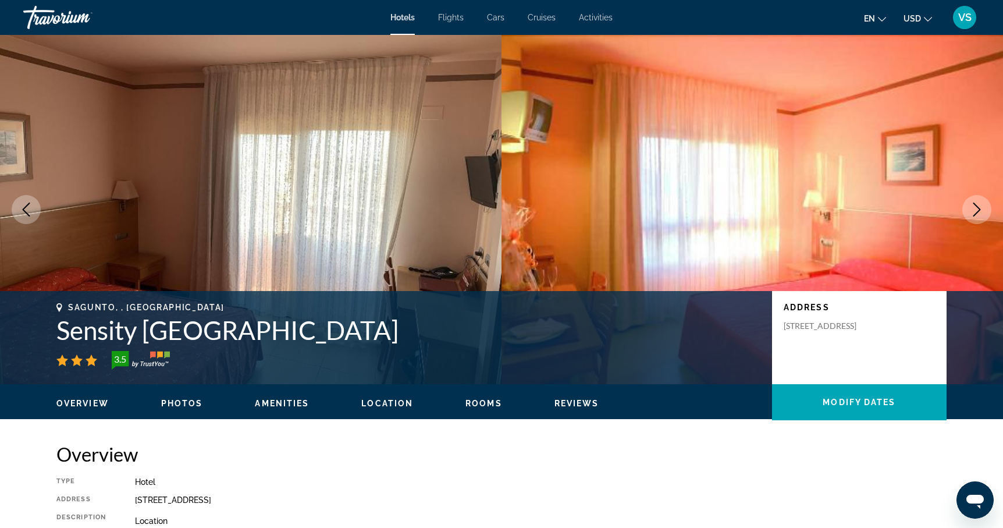
click at [981, 211] on icon "Next image" at bounding box center [977, 210] width 14 height 14
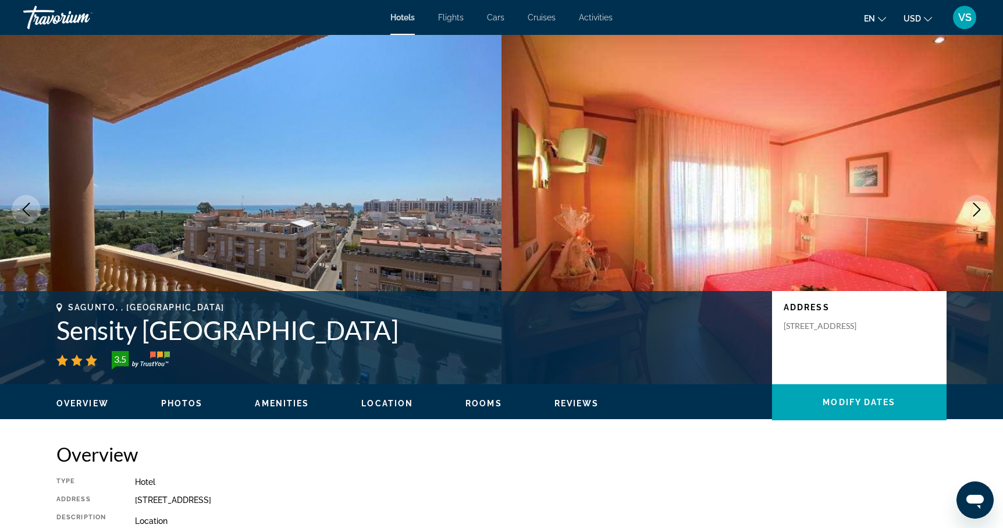
click at [981, 211] on icon "Next image" at bounding box center [977, 210] width 14 height 14
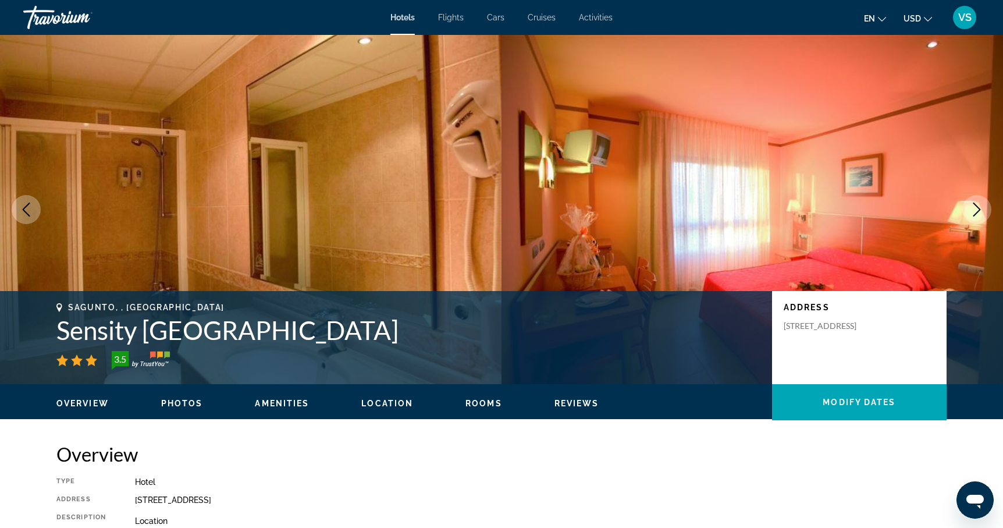
click at [981, 211] on icon "Next image" at bounding box center [977, 210] width 14 height 14
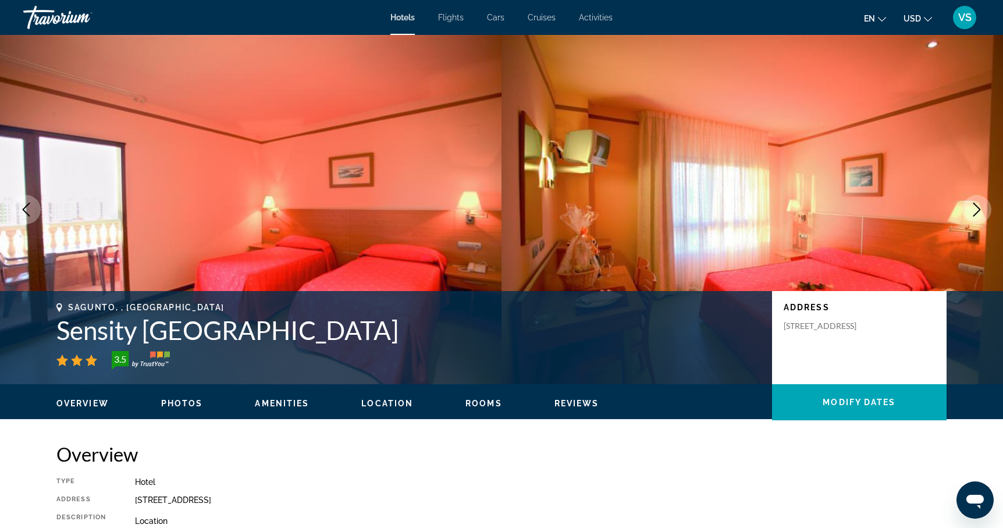
click at [981, 211] on icon "Next image" at bounding box center [977, 210] width 14 height 14
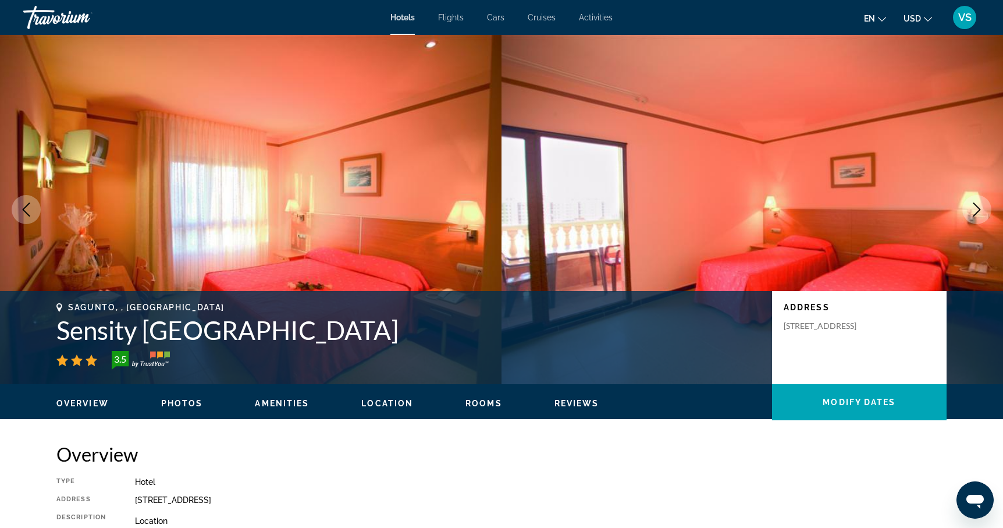
click at [981, 211] on icon "Next image" at bounding box center [977, 210] width 14 height 14
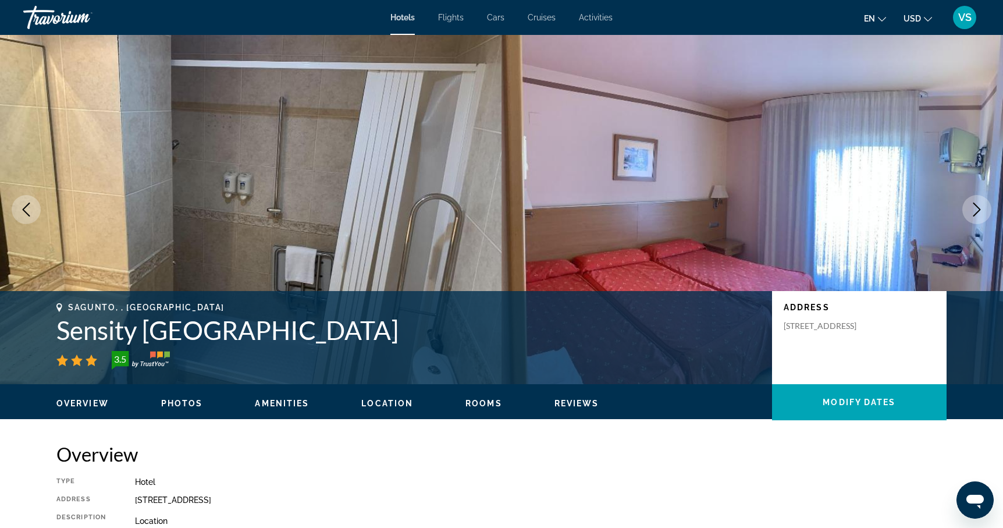
click at [981, 211] on icon "Next image" at bounding box center [977, 210] width 14 height 14
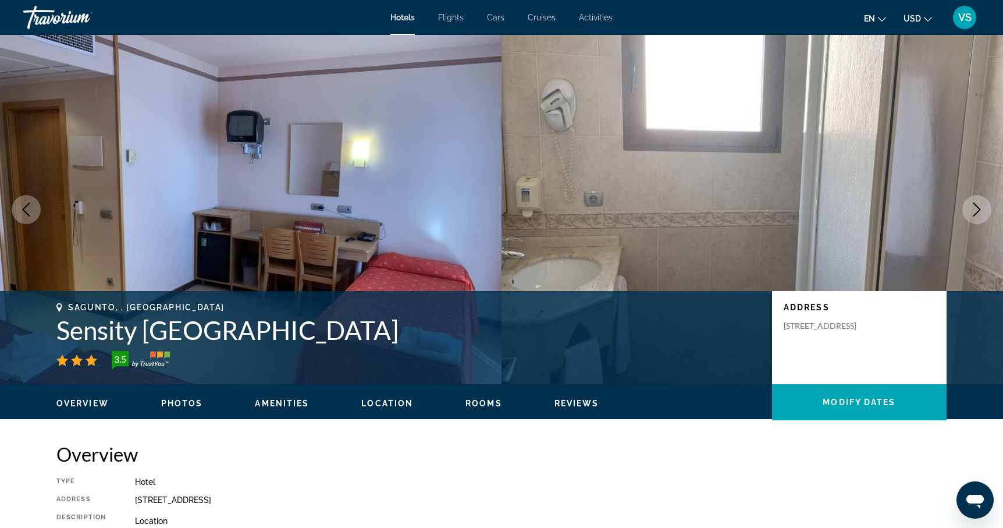
click at [981, 211] on icon "Next image" at bounding box center [977, 210] width 14 height 14
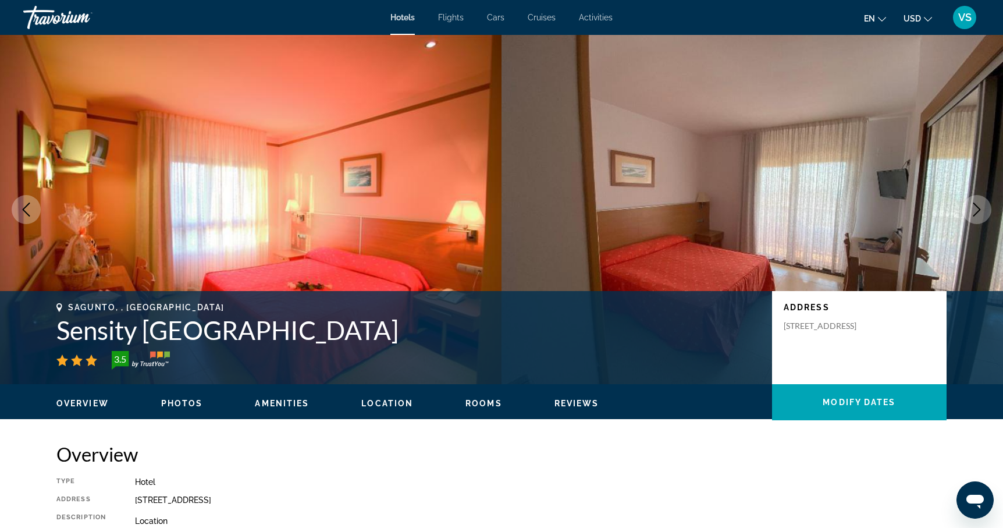
click at [981, 211] on icon "Next image" at bounding box center [977, 210] width 14 height 14
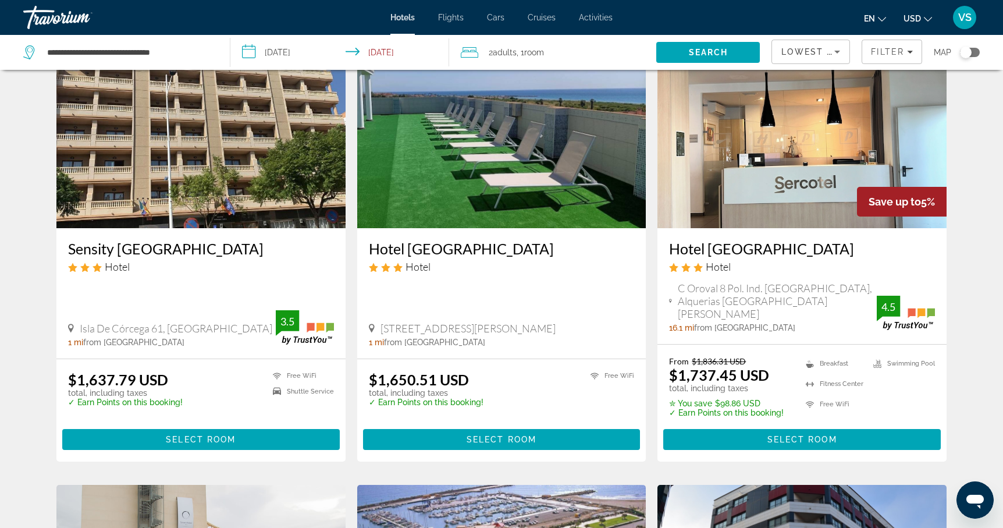
scroll to position [512, 0]
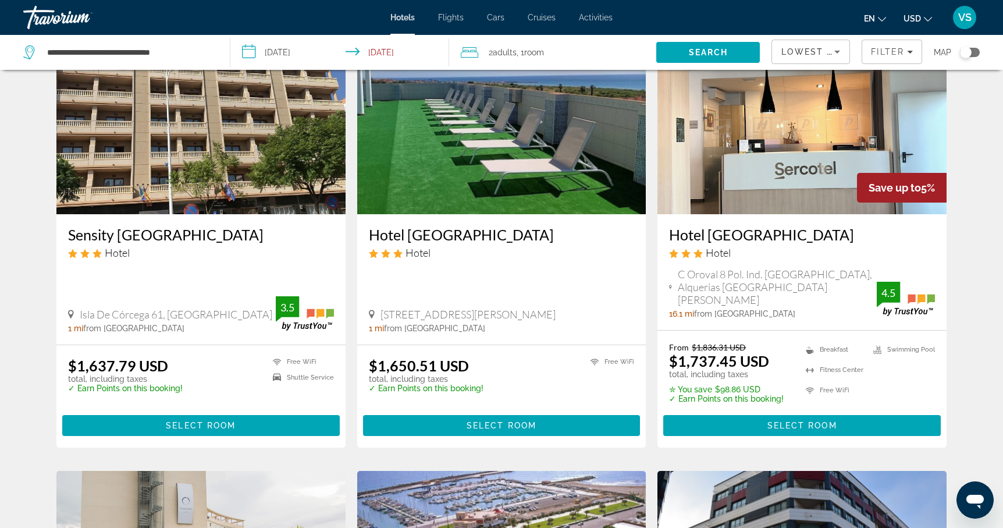
click at [517, 268] on div "Hotel [GEOGRAPHIC_DATA] Hotel" at bounding box center [502, 247] width 266 height 42
click at [501, 421] on span "Select Room" at bounding box center [502, 425] width 70 height 9
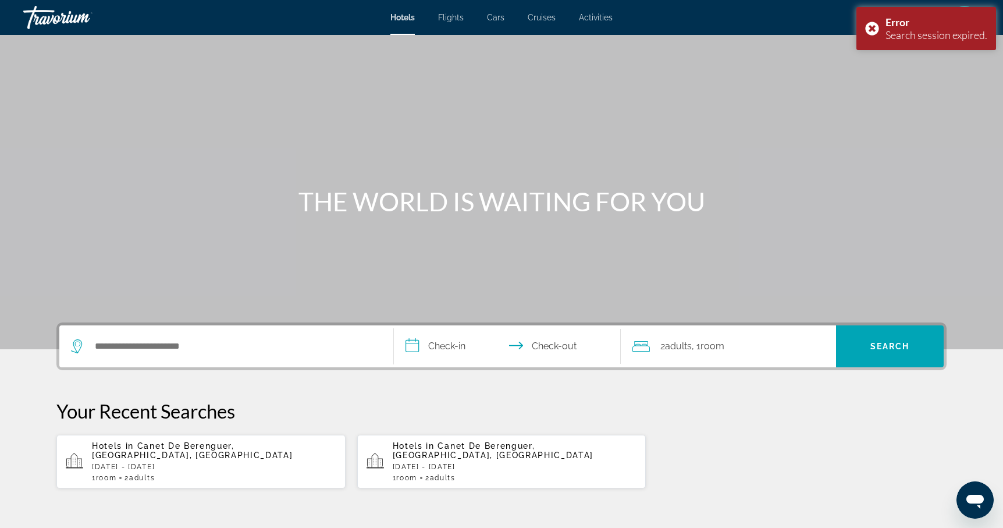
click at [226, 463] on p "[DATE] - [DATE]" at bounding box center [214, 467] width 244 height 8
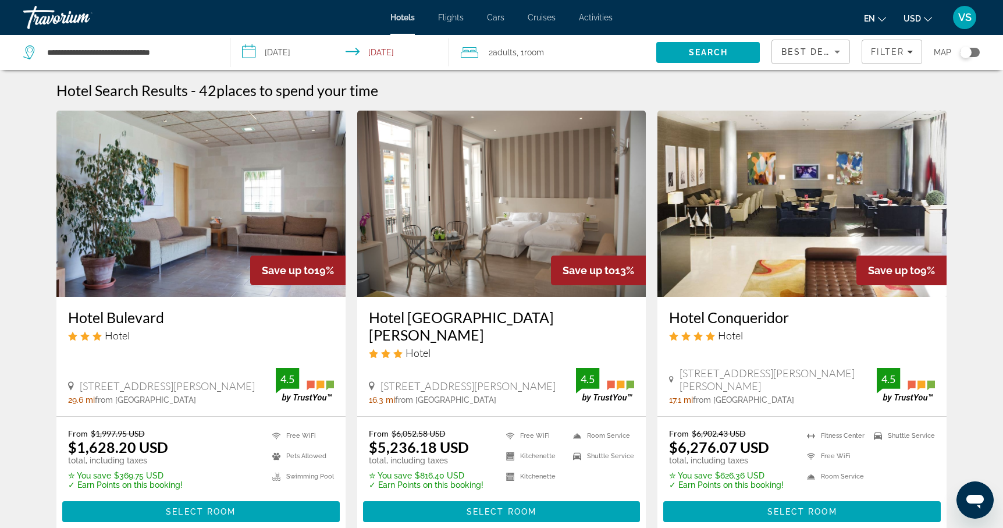
click at [825, 57] on div "Best Deals" at bounding box center [808, 52] width 53 height 14
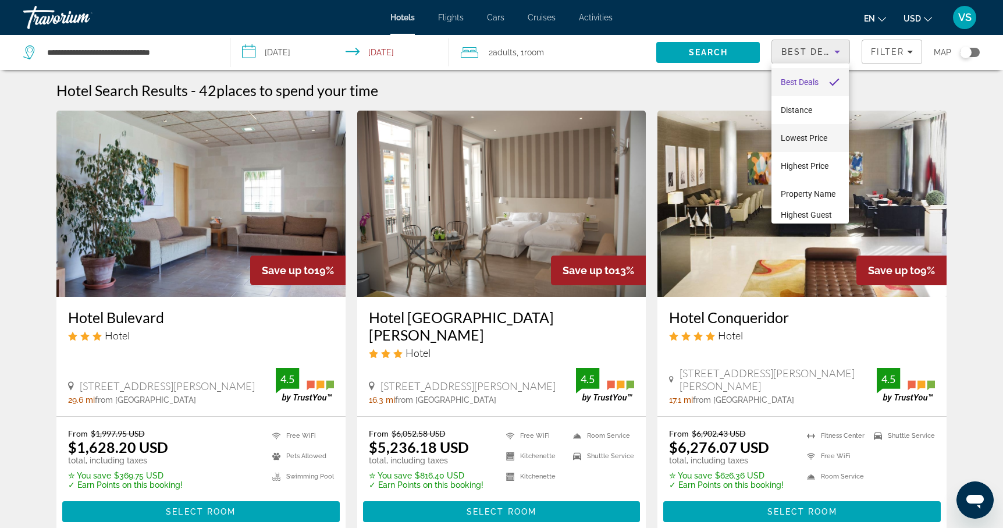
click at [809, 136] on span "Lowest Price" at bounding box center [804, 137] width 47 height 9
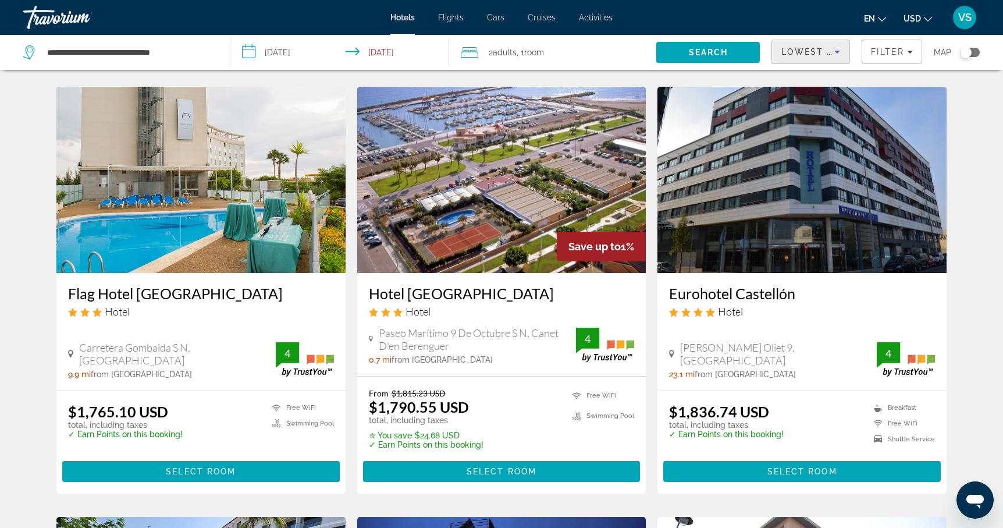
scroll to position [898, 0]
